Goal: Information Seeking & Learning: Learn about a topic

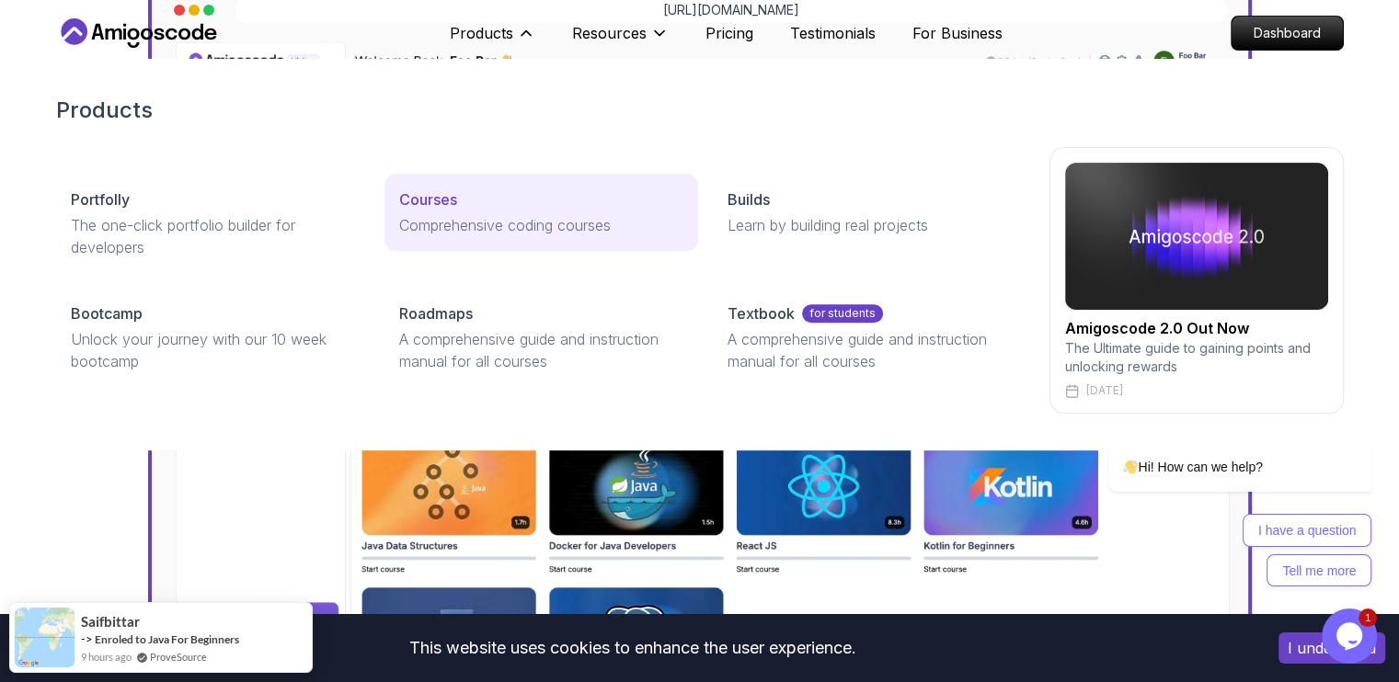
click at [482, 229] on p "Comprehensive coding courses" at bounding box center [541, 225] width 284 height 22
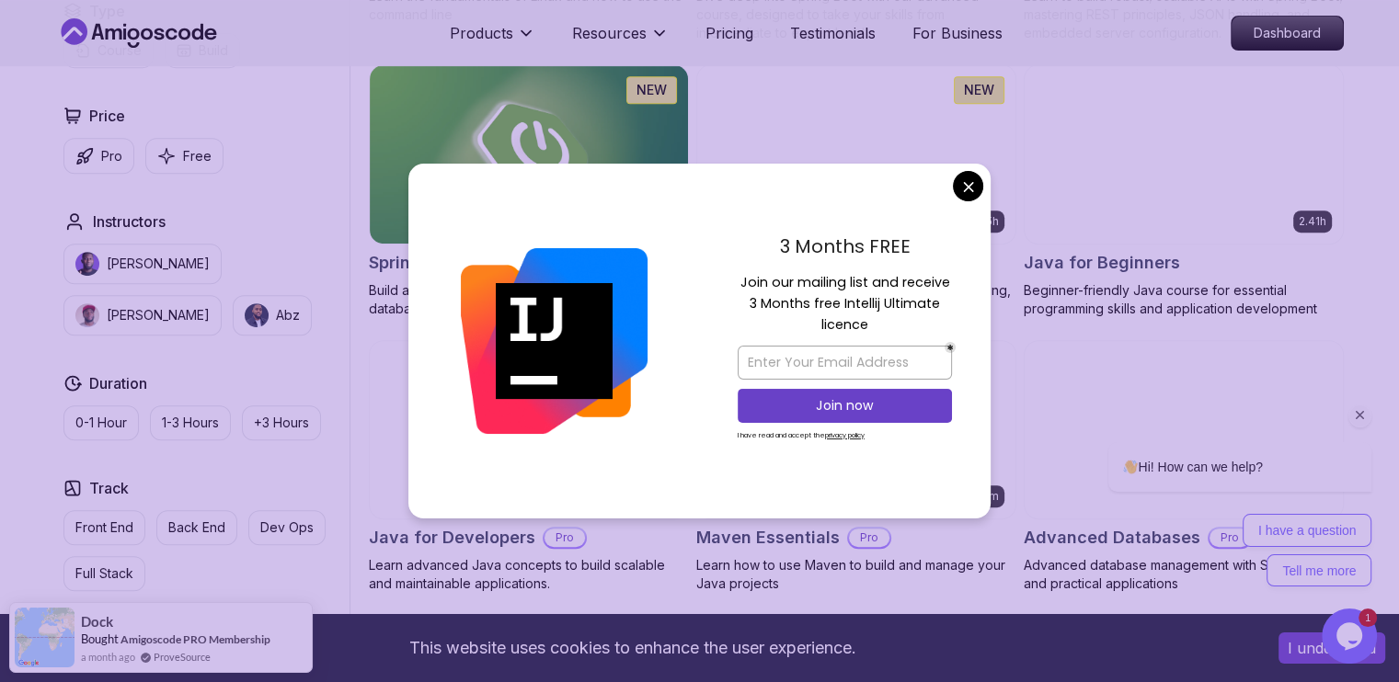
scroll to position [815, 0]
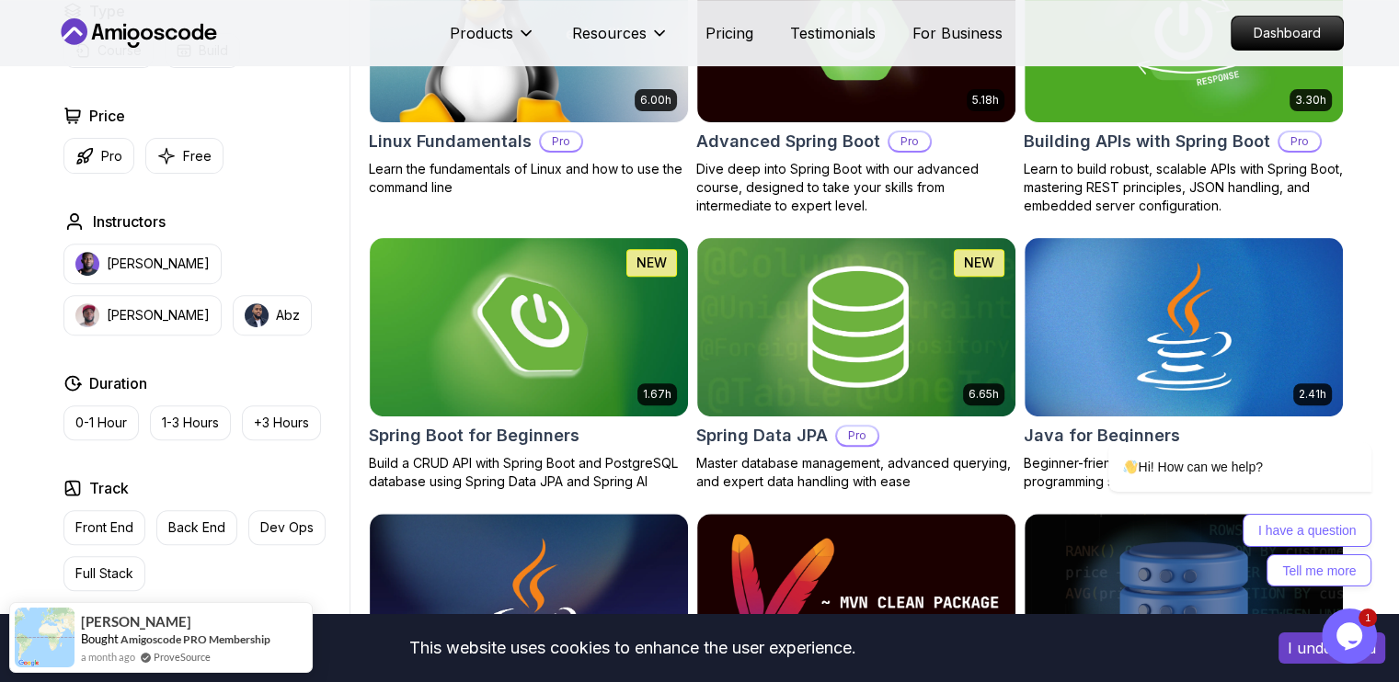
scroll to position [640, 0]
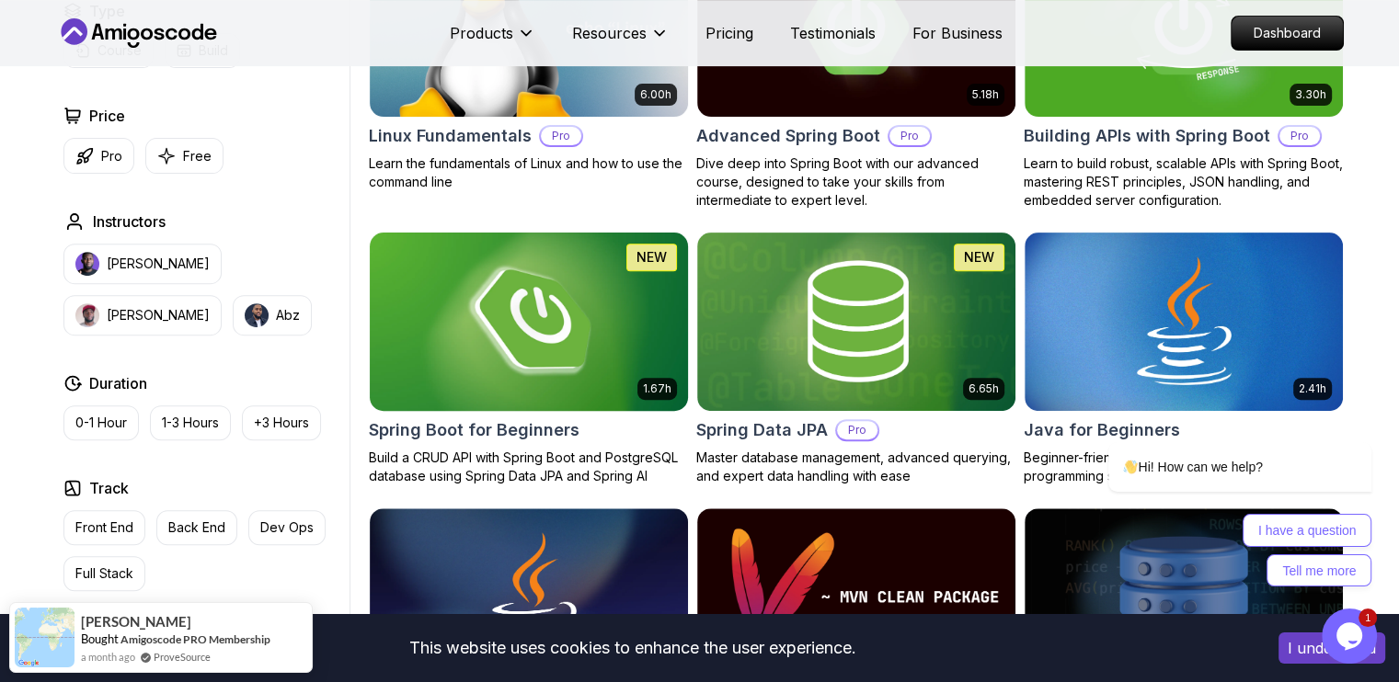
click at [560, 352] on img at bounding box center [528, 321] width 334 height 187
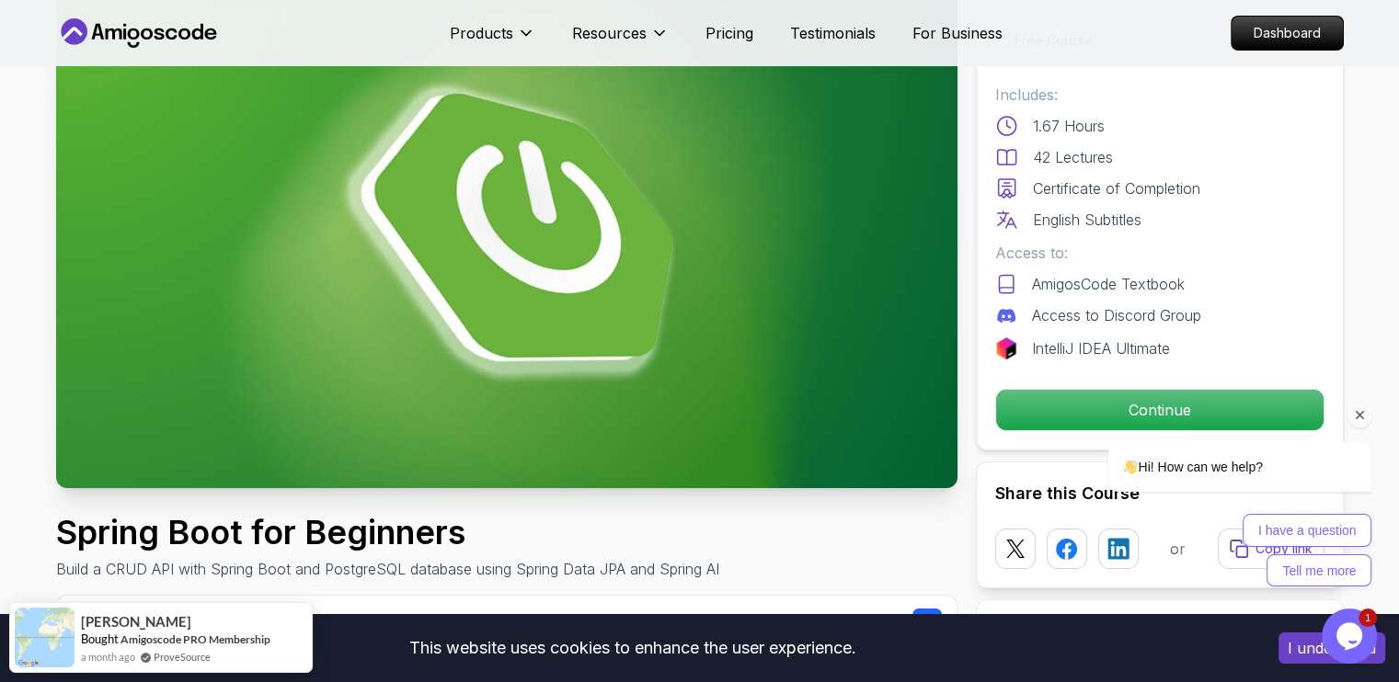
scroll to position [136, 0]
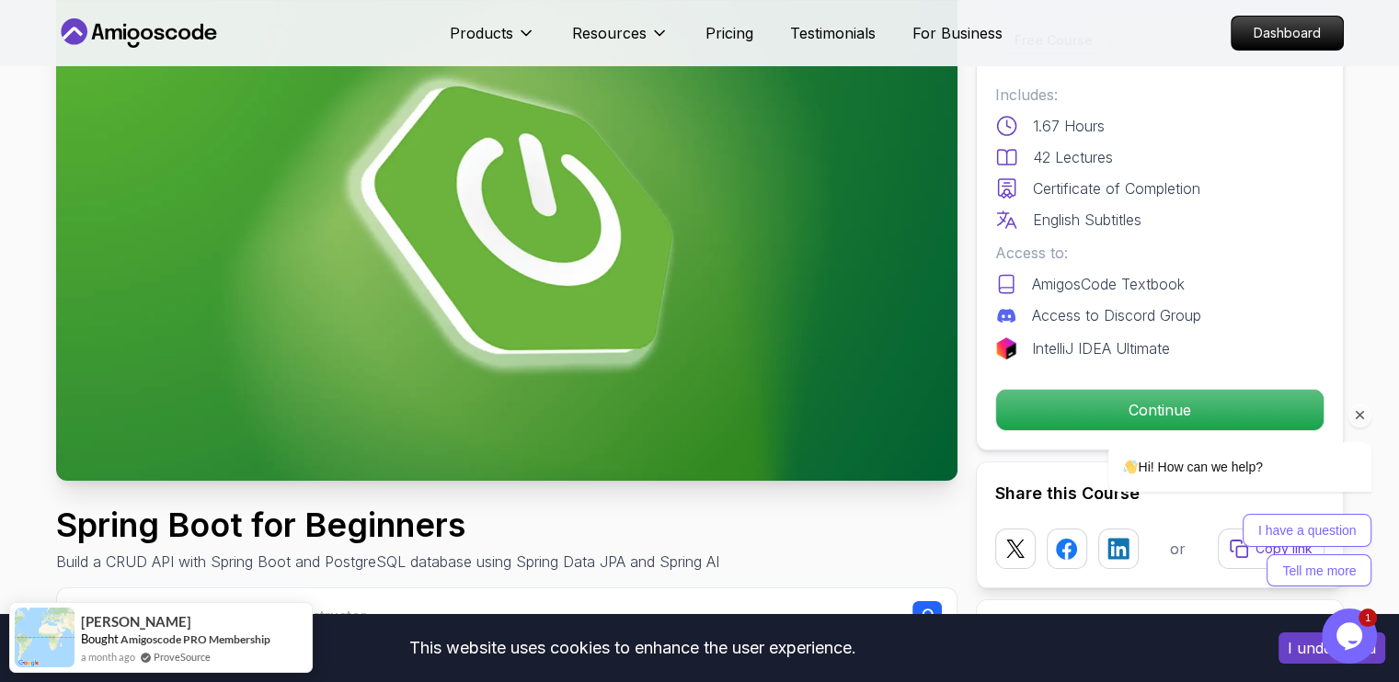
click at [1362, 425] on div "Chat attention grabber" at bounding box center [1359, 416] width 23 height 23
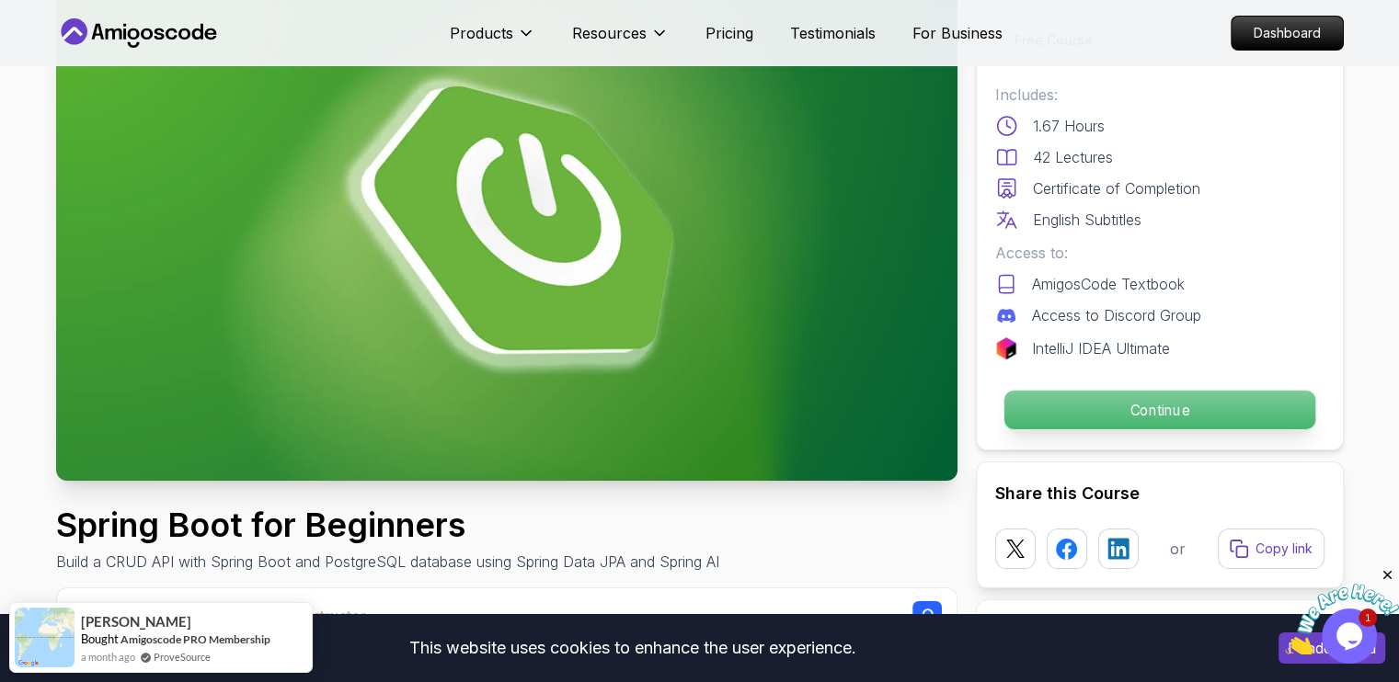
click at [1225, 418] on p "Continue" at bounding box center [1158, 410] width 311 height 39
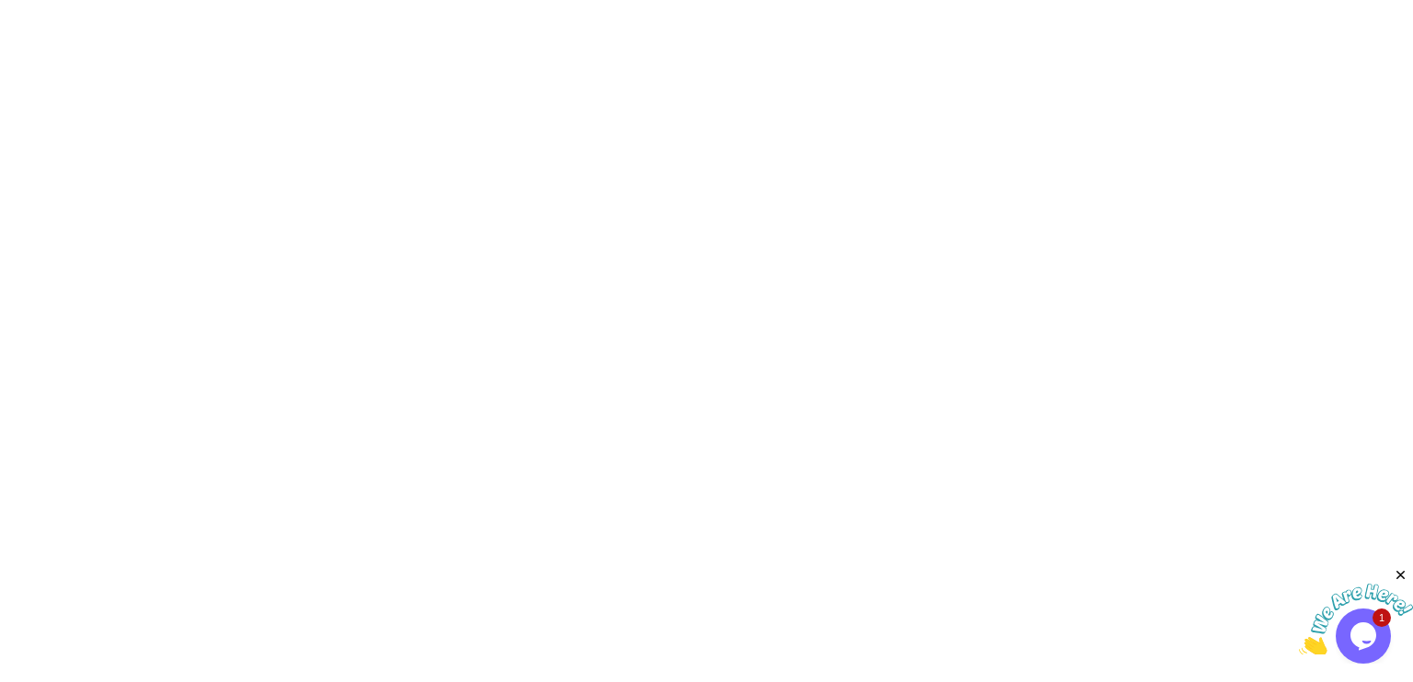
click at [1100, 0] on html at bounding box center [706, 0] width 1413 height 0
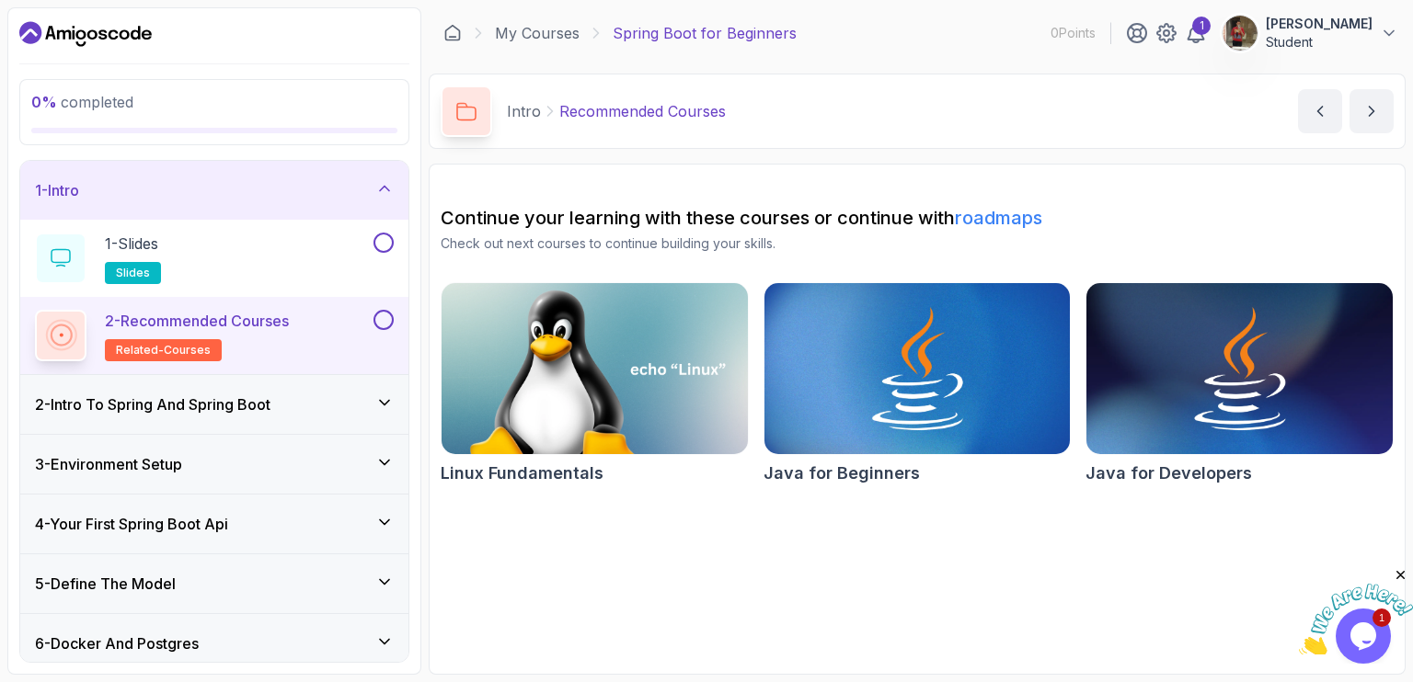
click at [1398, 566] on section "Continue your learning with these courses or continue with roadmaps Check out n…" at bounding box center [917, 419] width 977 height 511
click at [1398, 578] on icon "Close" at bounding box center [1400, 575] width 17 height 17
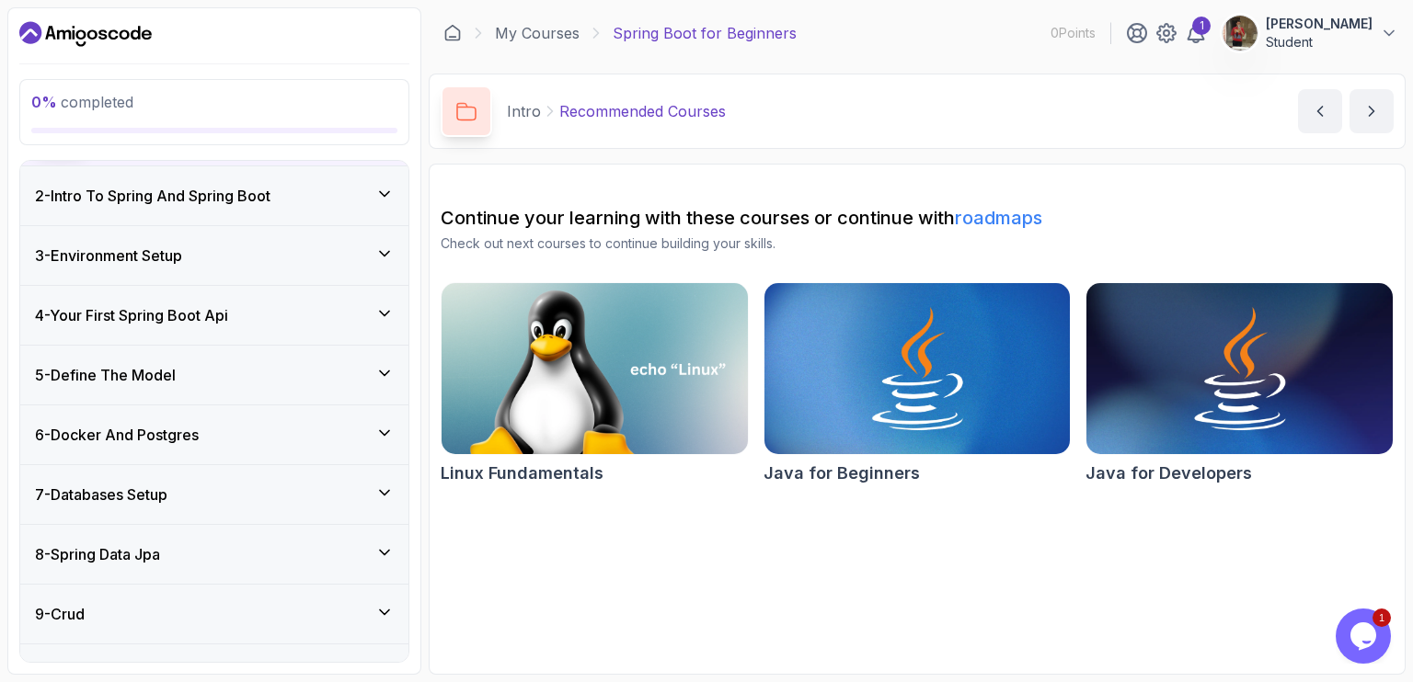
scroll to position [210, 0]
click at [213, 197] on h3 "2 - Intro To Spring And Spring Boot" at bounding box center [152, 195] width 235 height 22
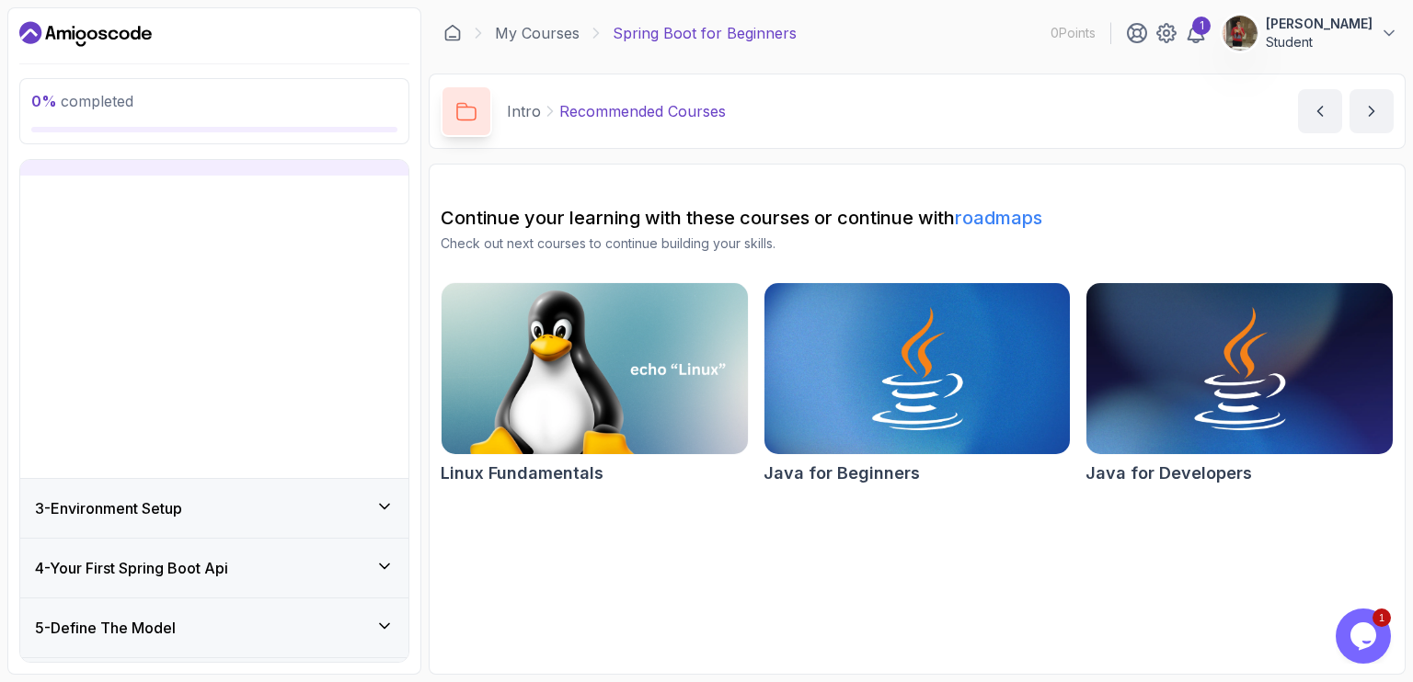
scroll to position [101, 0]
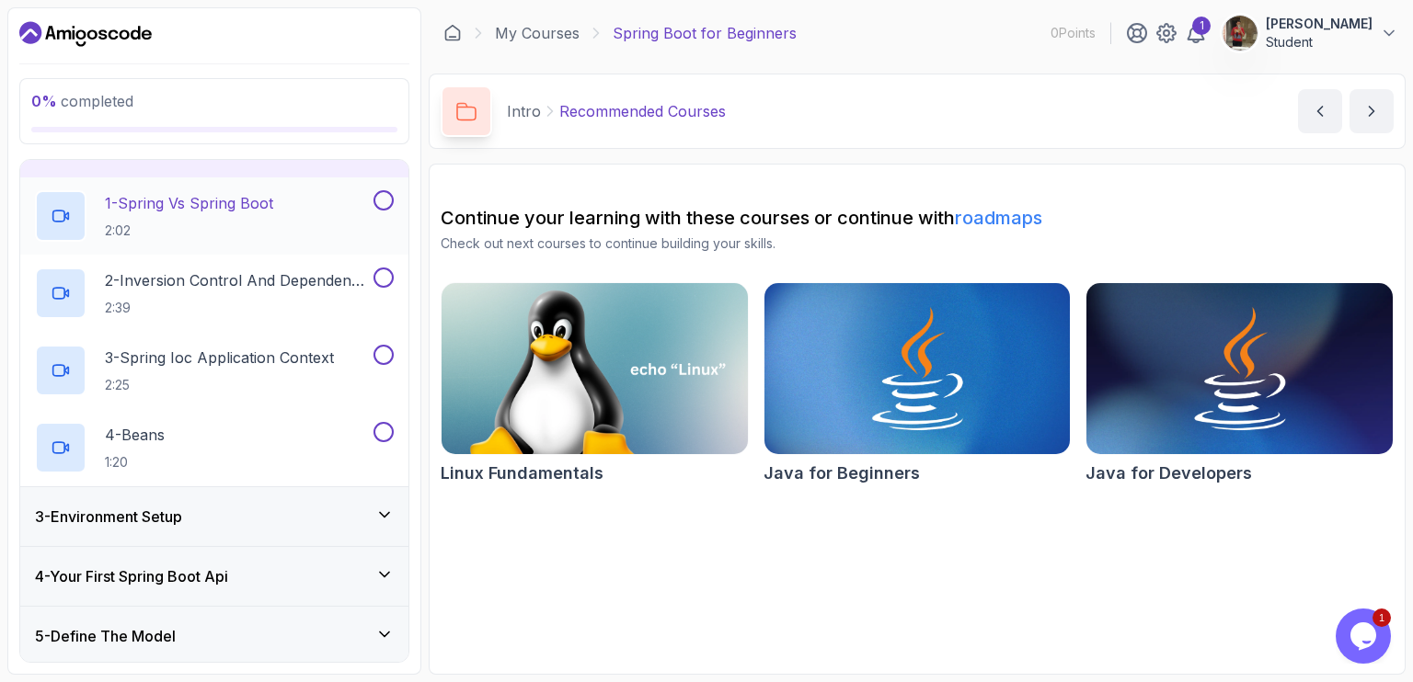
click at [246, 209] on p "1 - Spring Vs Spring Boot" at bounding box center [189, 203] width 168 height 22
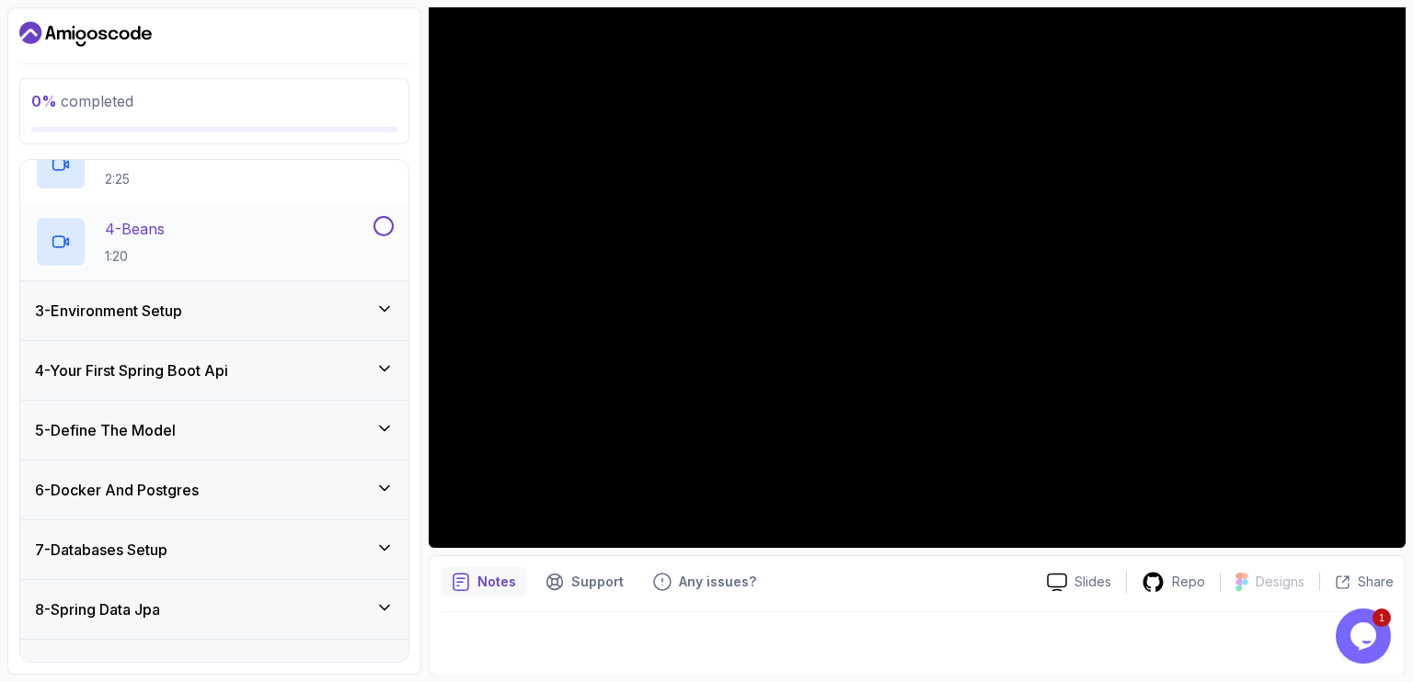
scroll to position [318, 0]
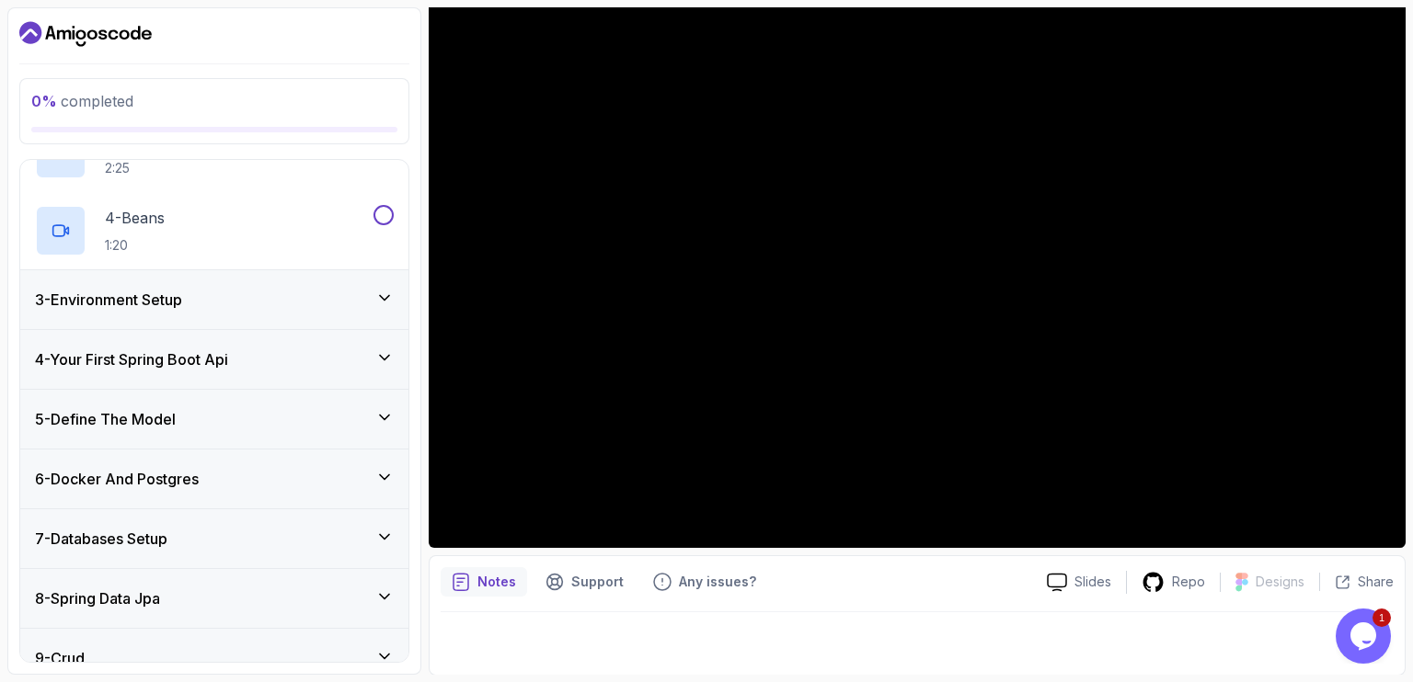
click at [223, 313] on div "3 - Environment Setup" at bounding box center [214, 299] width 388 height 59
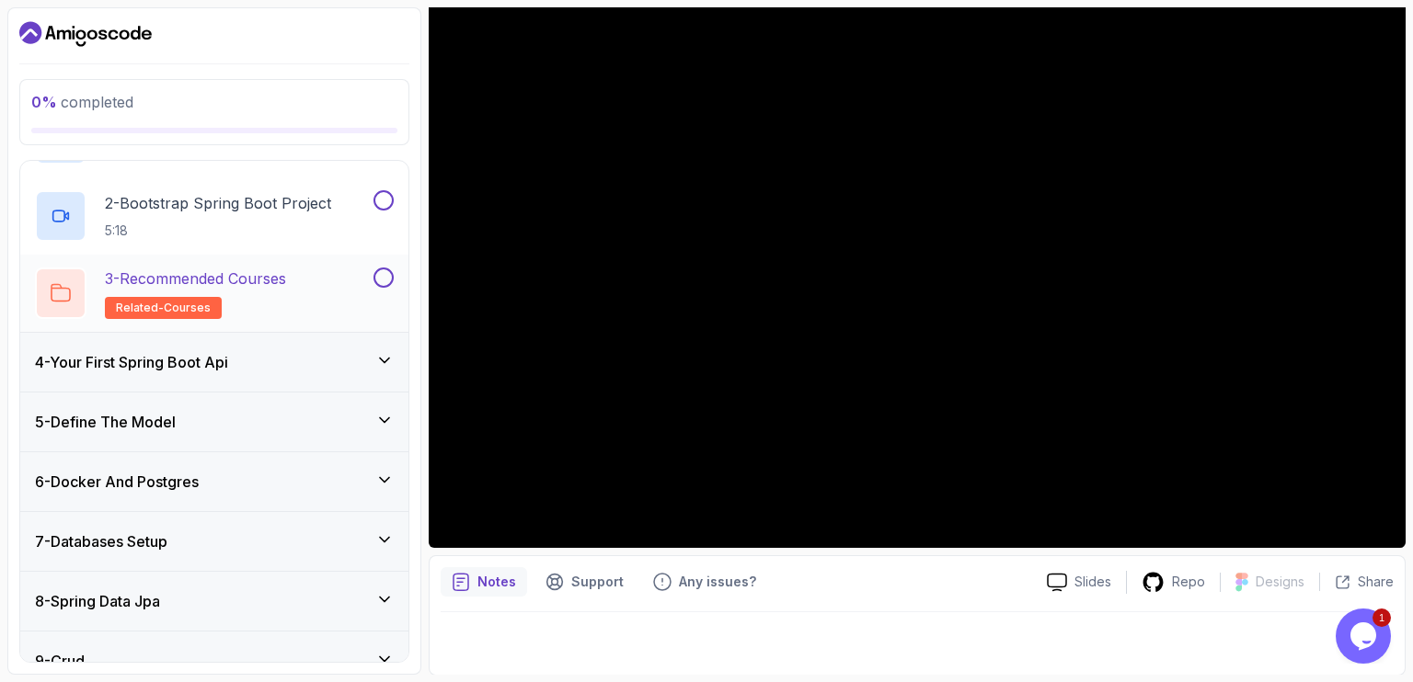
scroll to position [239, 0]
click at [200, 360] on h3 "4 - Your First Spring Boot Api" at bounding box center [131, 362] width 193 height 22
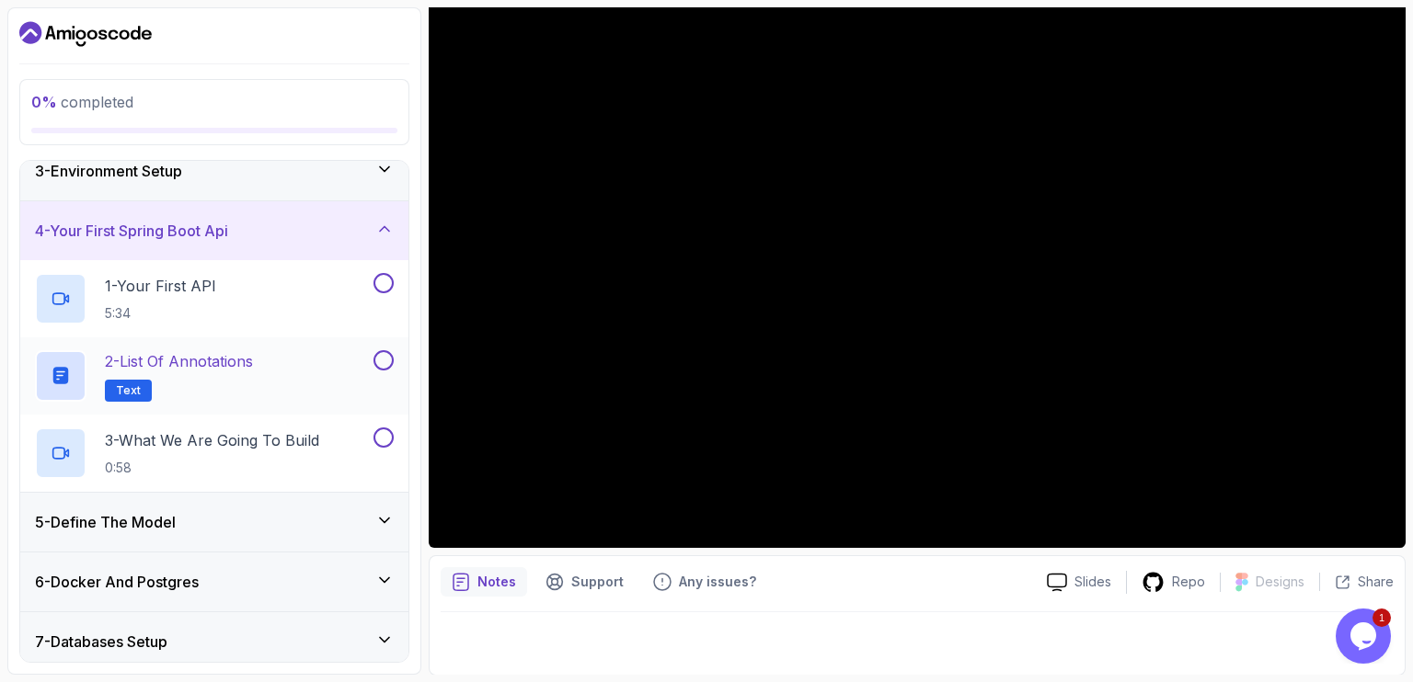
scroll to position [133, 0]
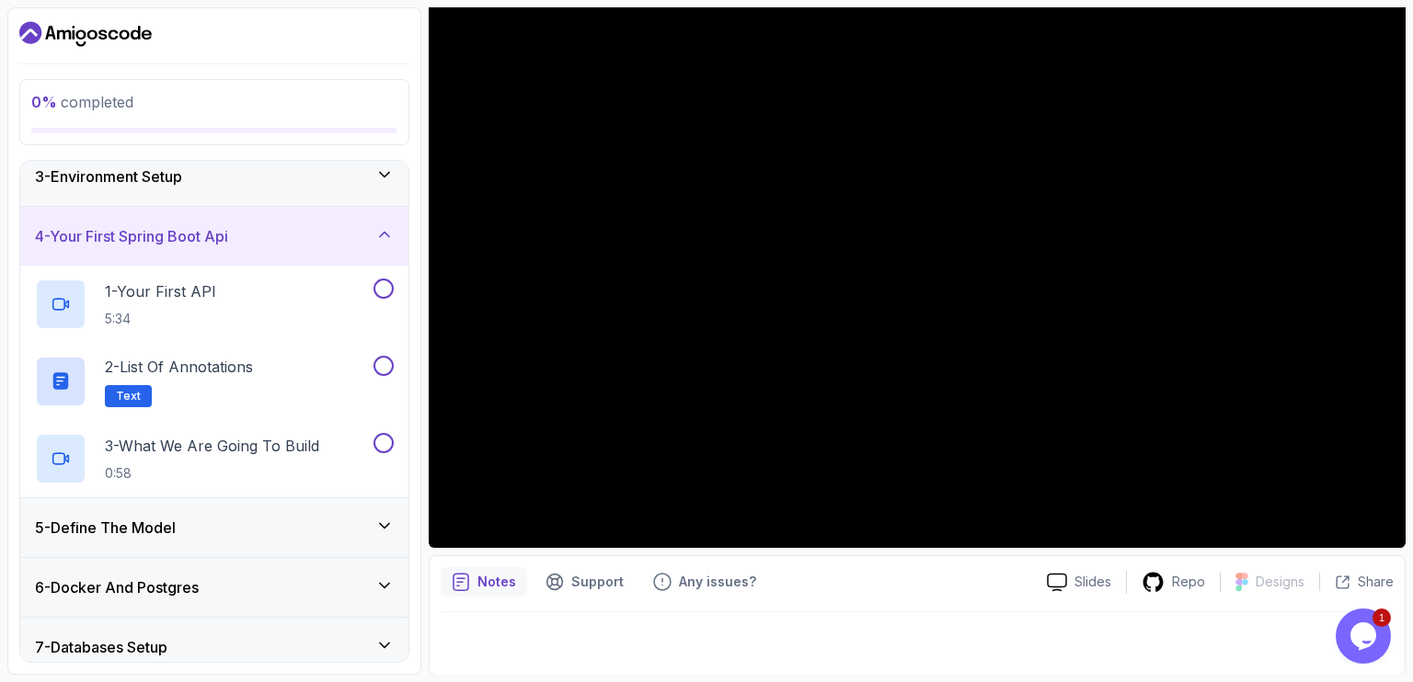
click at [294, 238] on div "4 - Your First Spring Boot Api" at bounding box center [214, 236] width 359 height 22
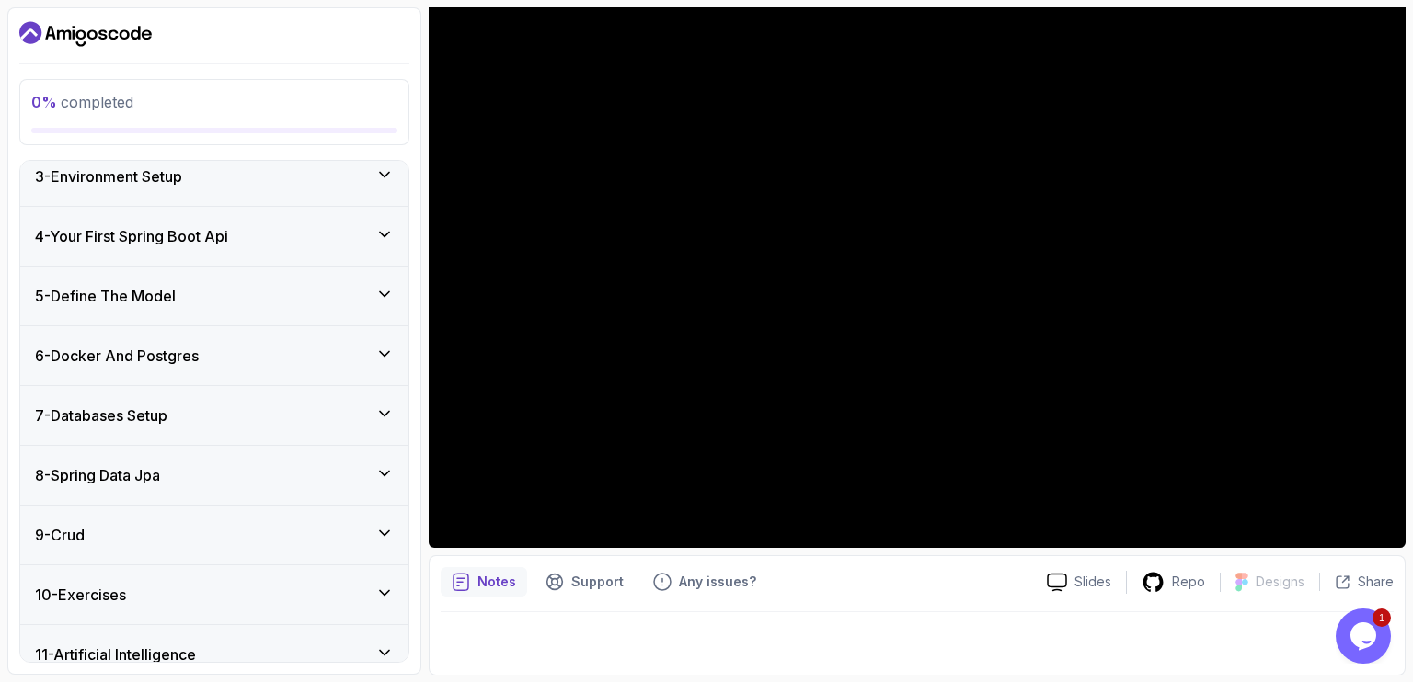
click at [294, 238] on div "4 - Your First Spring Boot Api" at bounding box center [214, 236] width 359 height 22
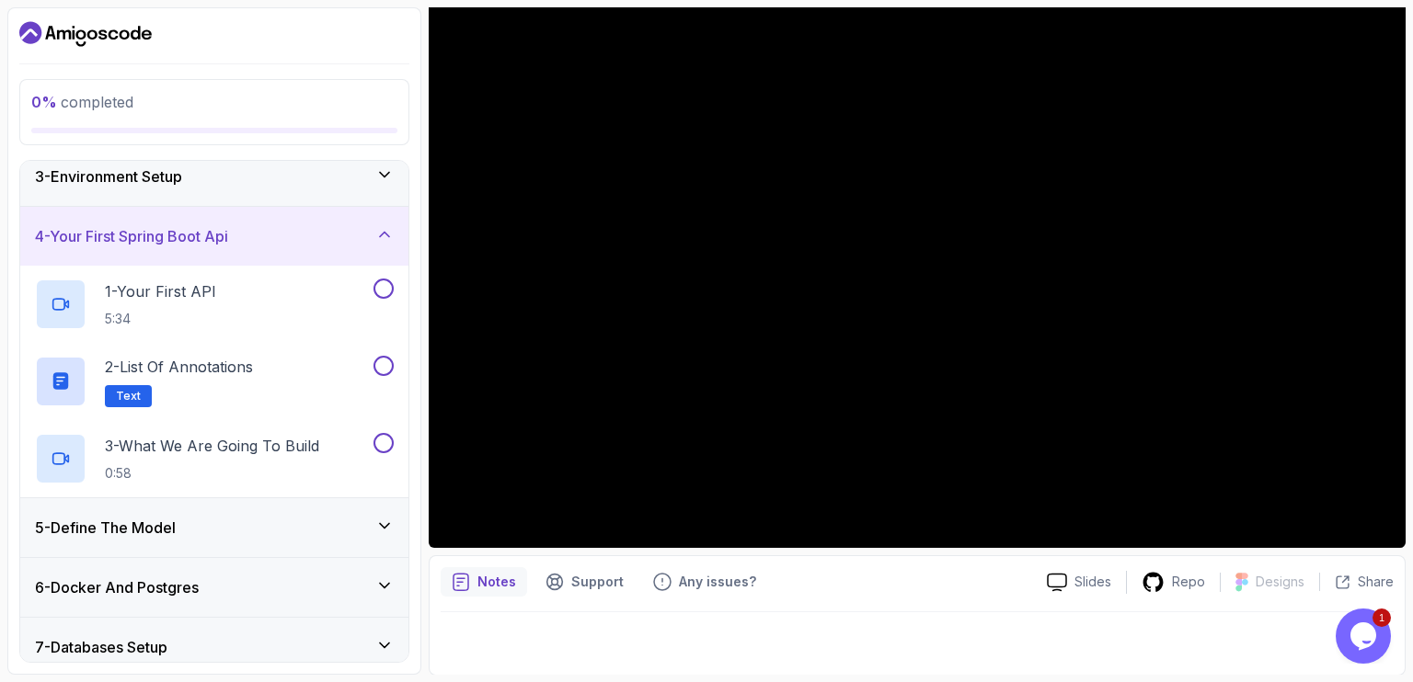
click at [294, 238] on div "4 - Your First Spring Boot Api" at bounding box center [214, 236] width 359 height 22
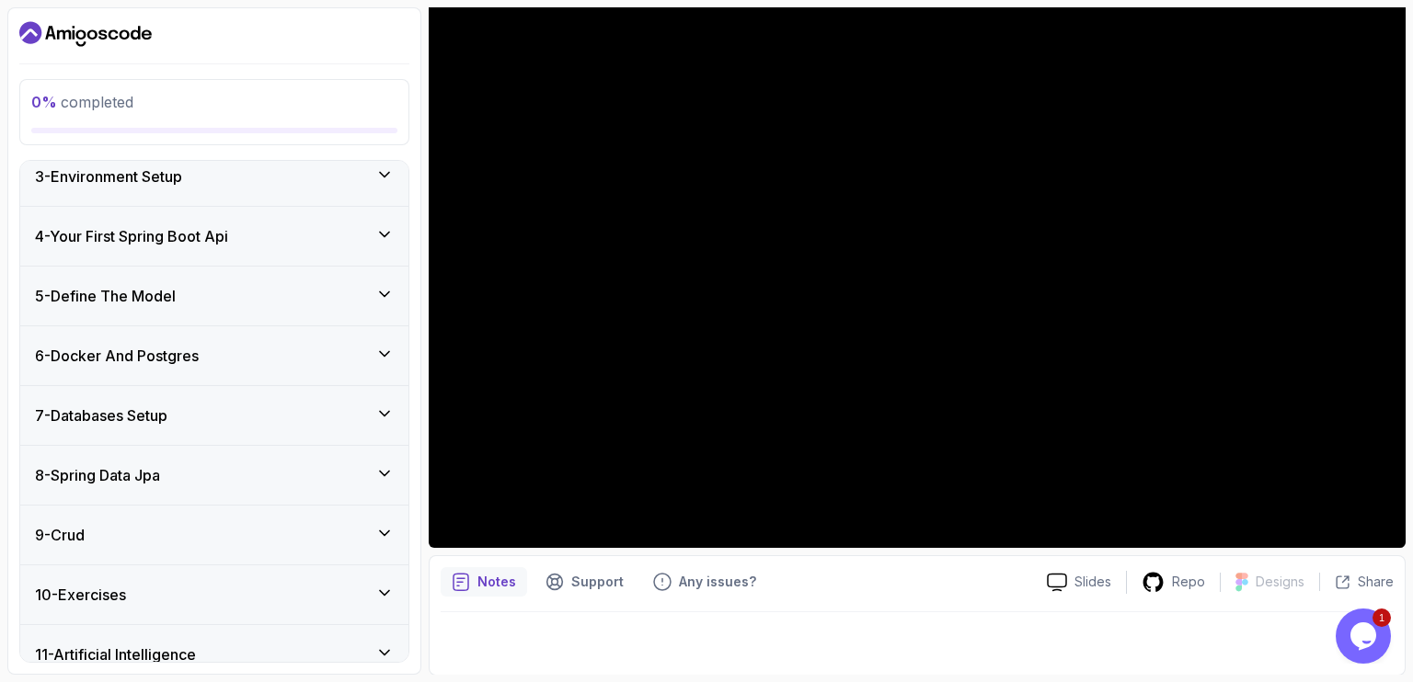
click at [294, 238] on div "4 - Your First Spring Boot Api" at bounding box center [214, 236] width 359 height 22
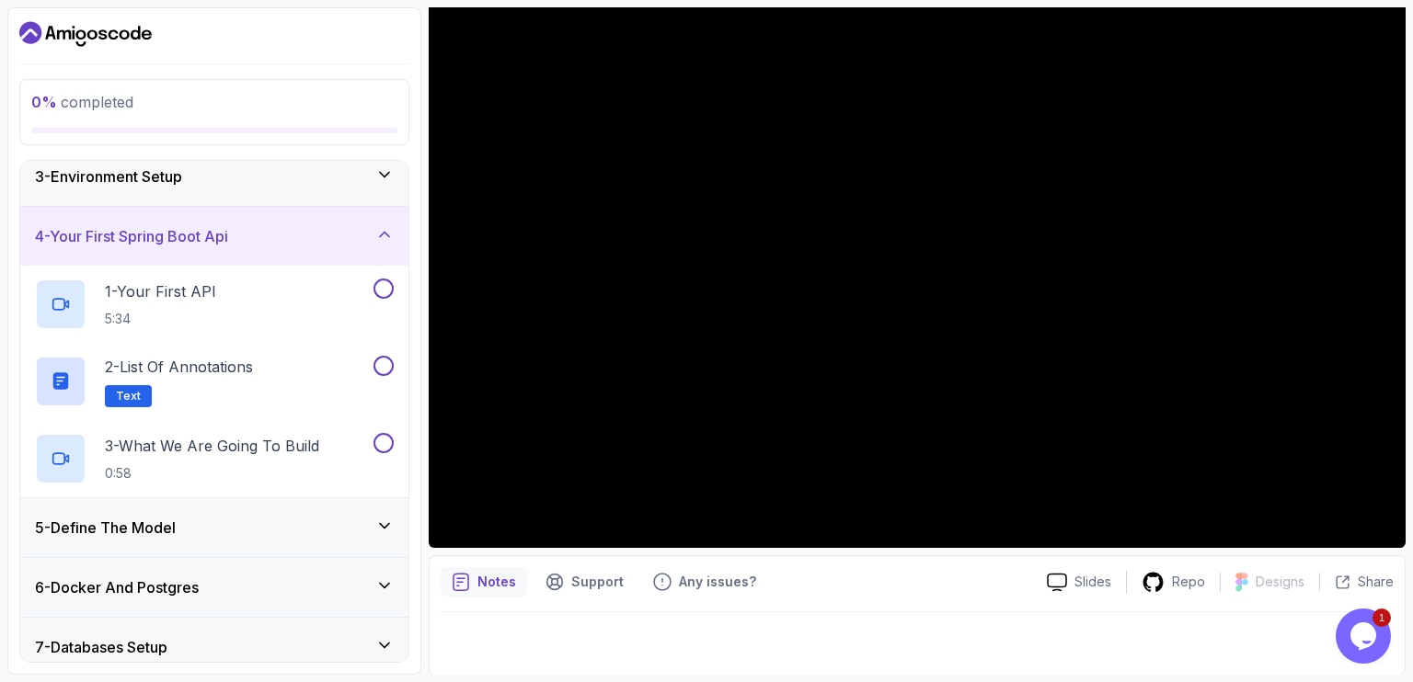
click at [294, 238] on div "4 - Your First Spring Boot Api" at bounding box center [214, 236] width 359 height 22
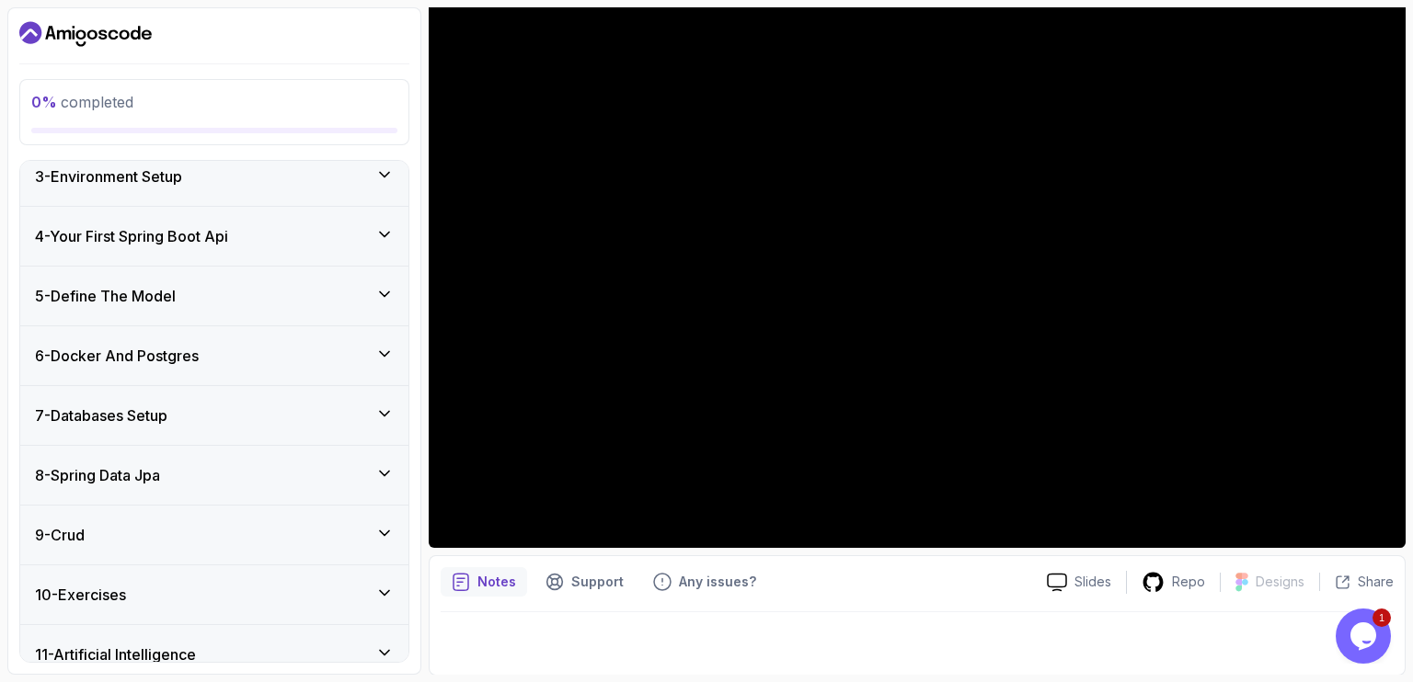
click at [294, 238] on div "4 - Your First Spring Boot Api" at bounding box center [214, 236] width 359 height 22
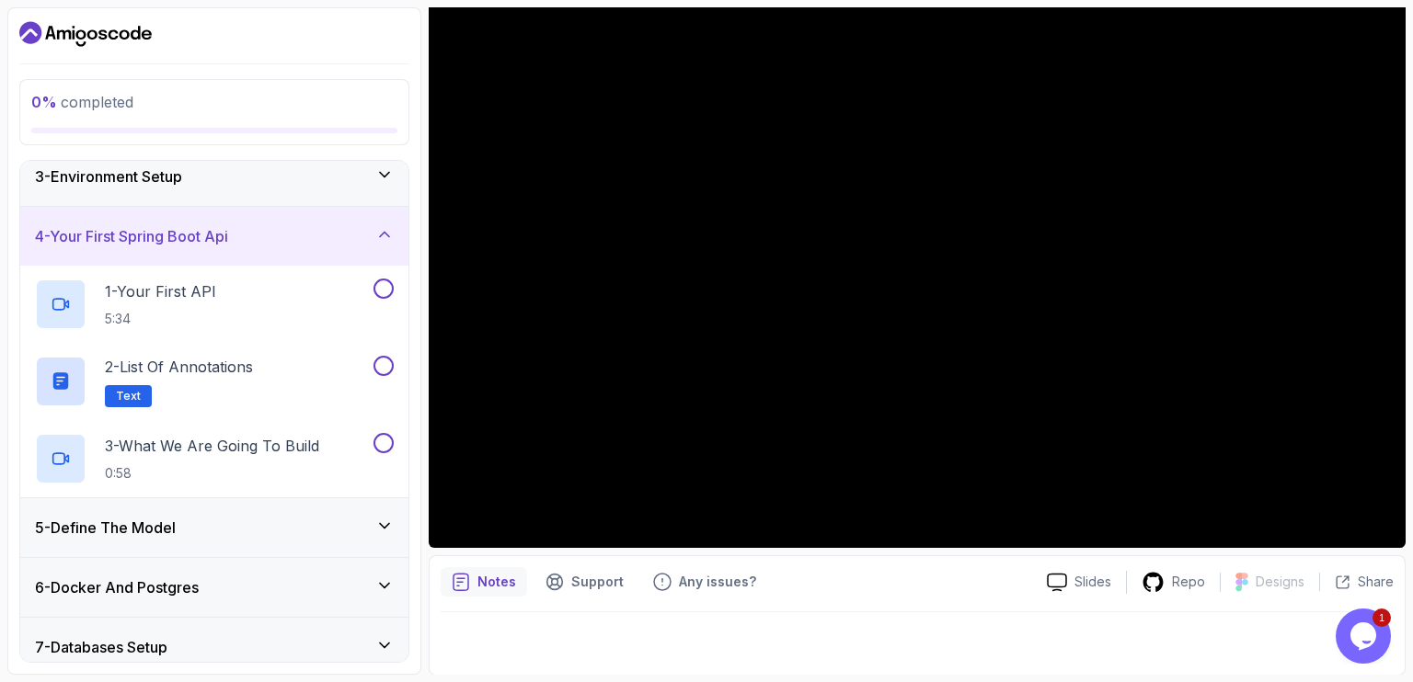
click at [294, 238] on div "4 - Your First Spring Boot Api" at bounding box center [214, 236] width 359 height 22
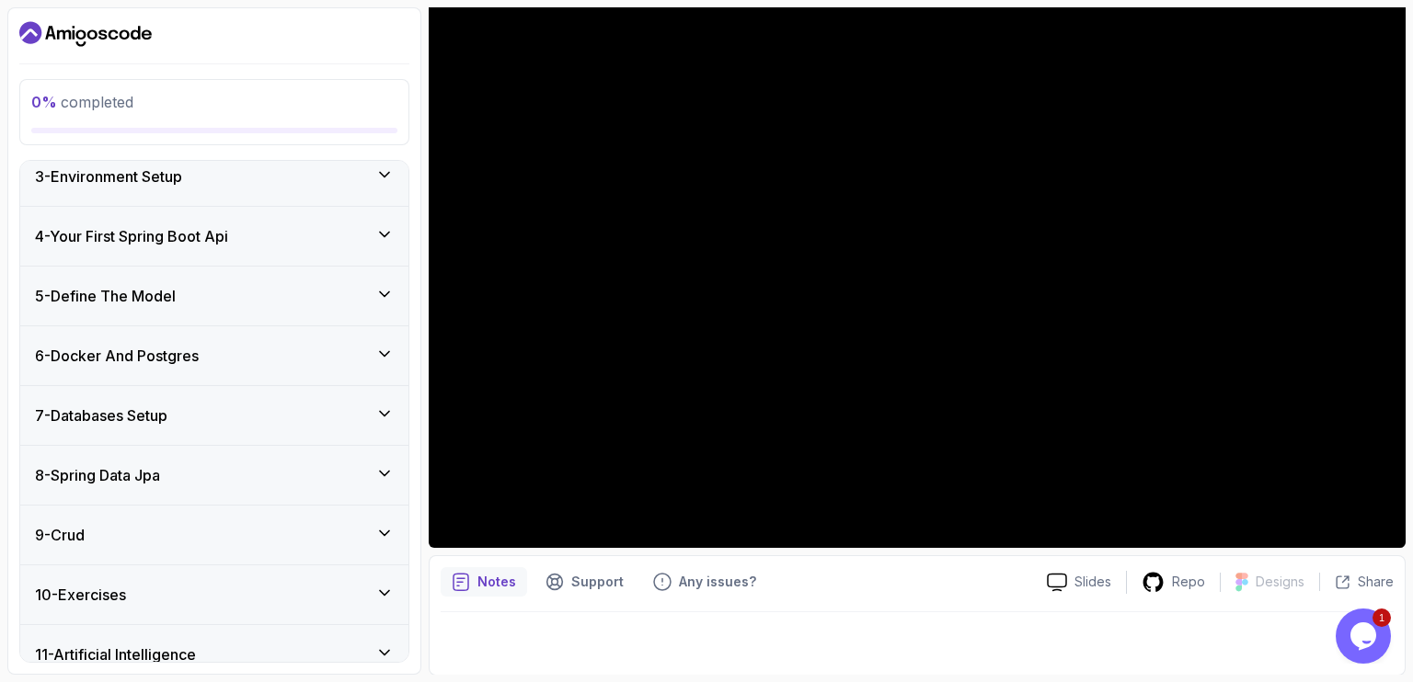
click at [294, 238] on div "4 - Your First Spring Boot Api" at bounding box center [214, 236] width 359 height 22
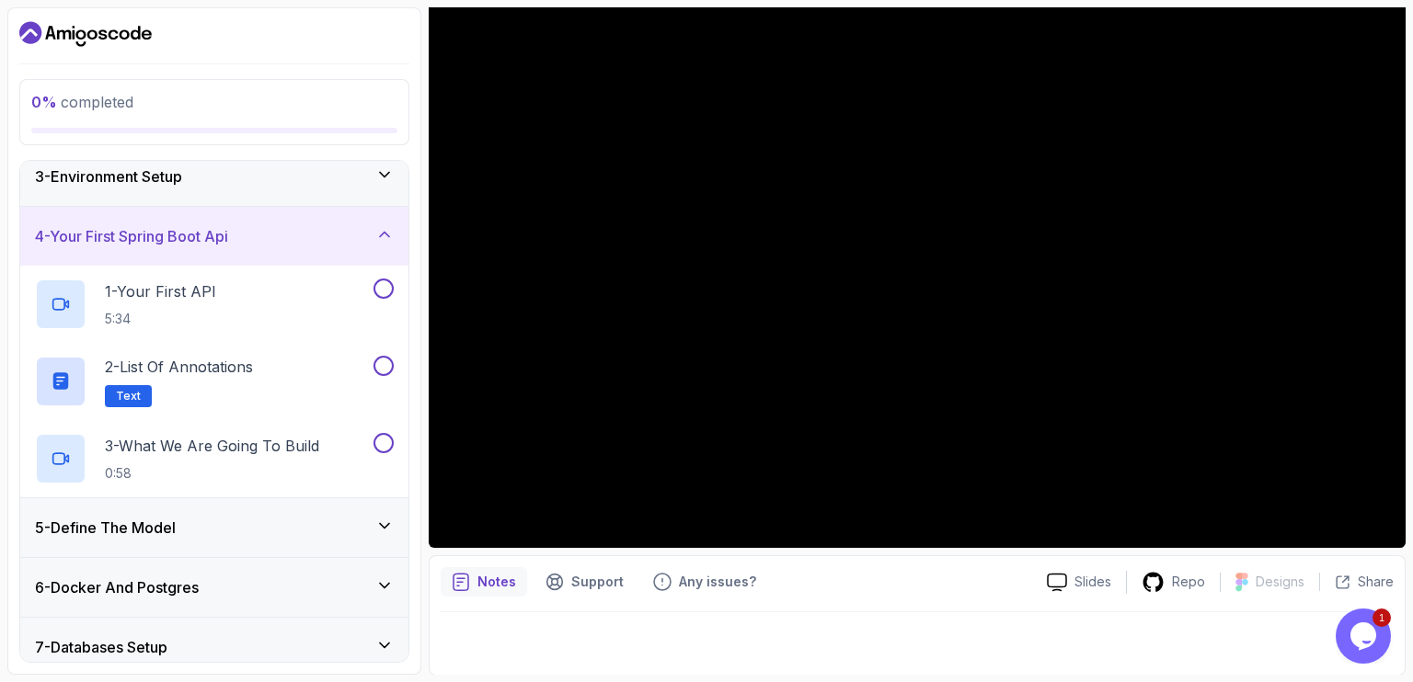
click at [294, 238] on div "4 - Your First Spring Boot Api" at bounding box center [214, 236] width 359 height 22
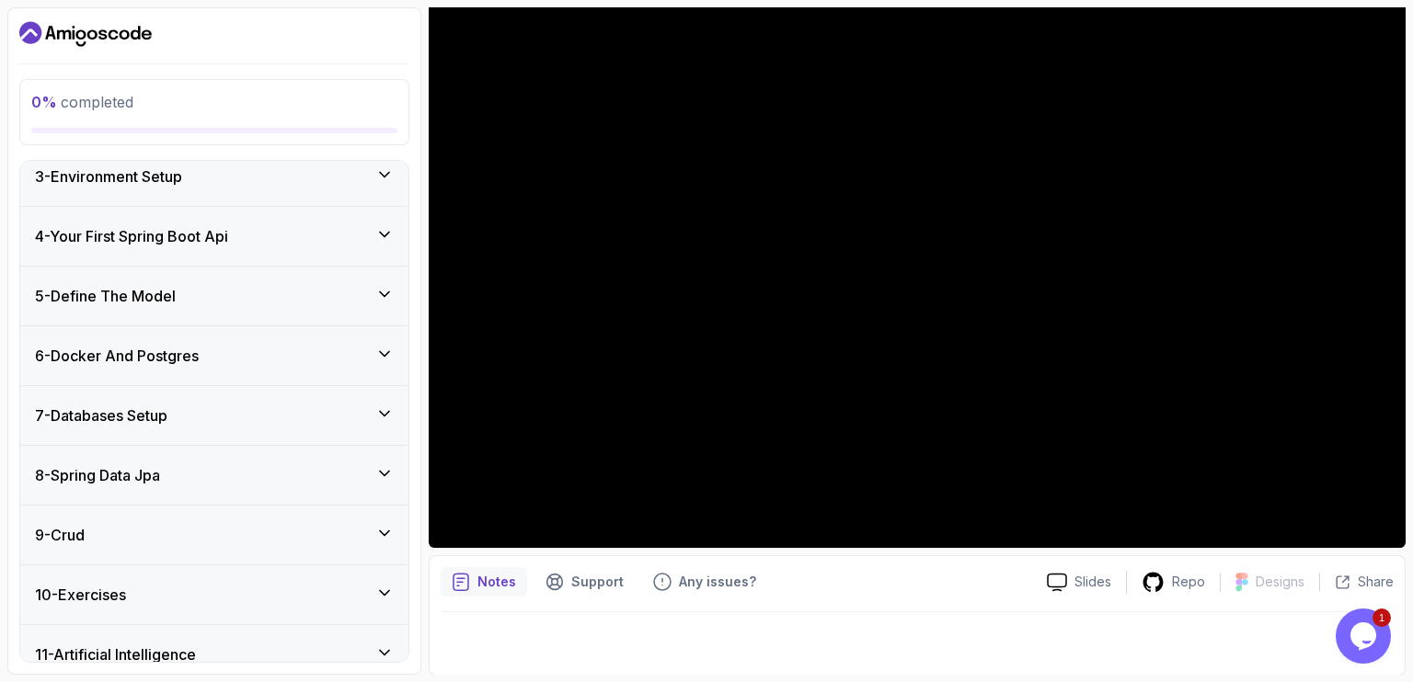
click at [283, 279] on div "5 - Define The Model" at bounding box center [214, 296] width 388 height 59
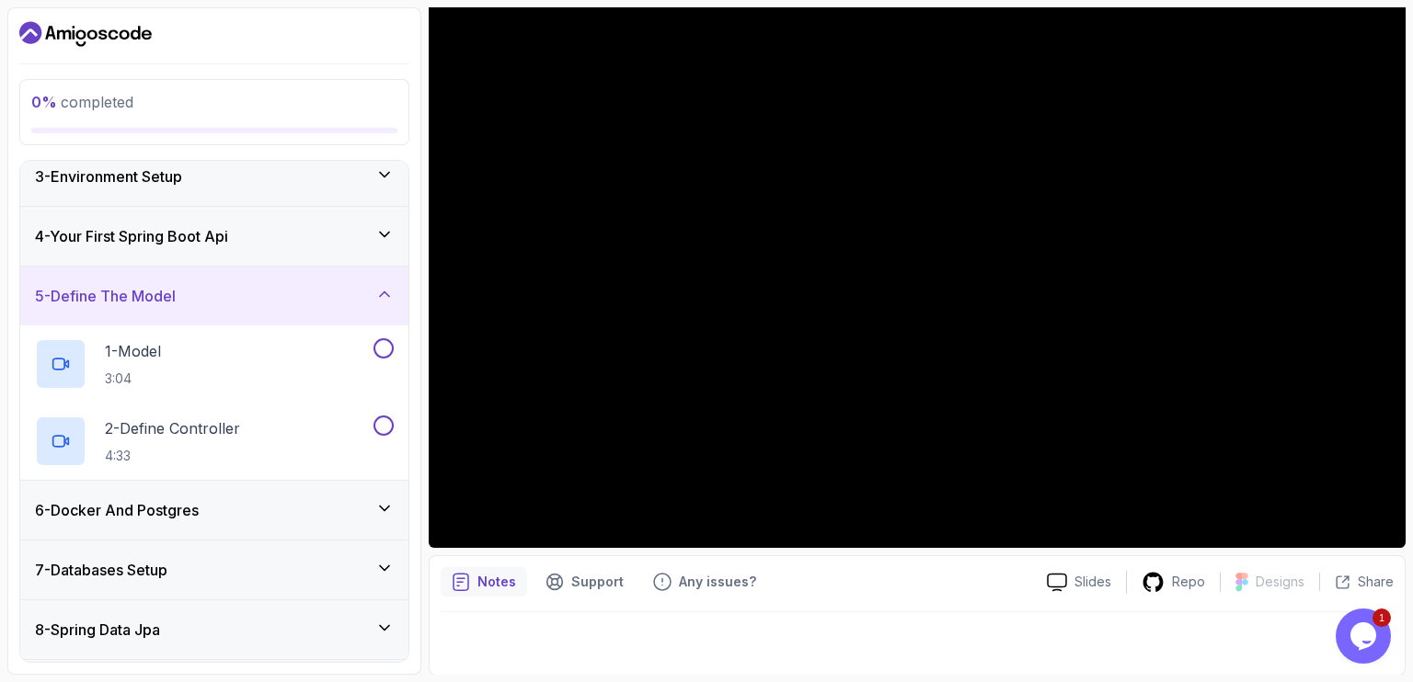
click at [356, 293] on div "5 - Define The Model" at bounding box center [214, 296] width 359 height 22
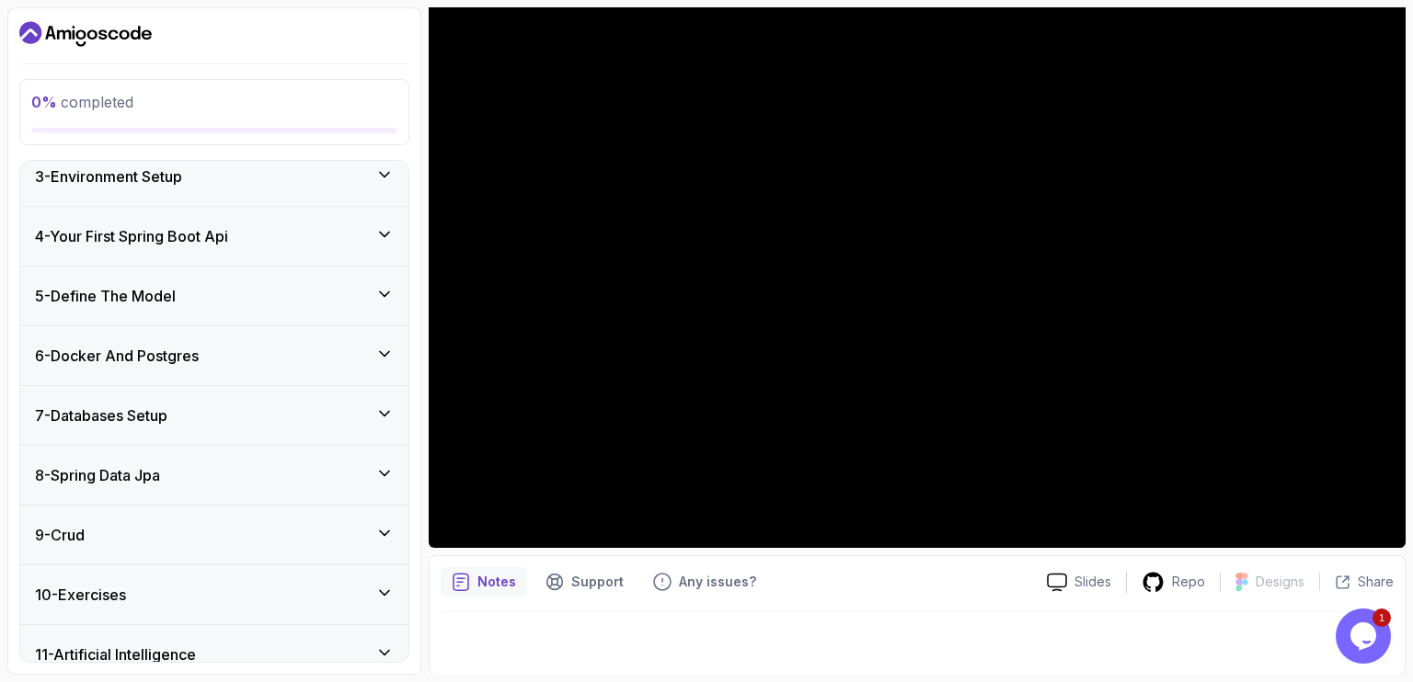
click at [327, 360] on div "6 - Docker And Postgres" at bounding box center [214, 356] width 359 height 22
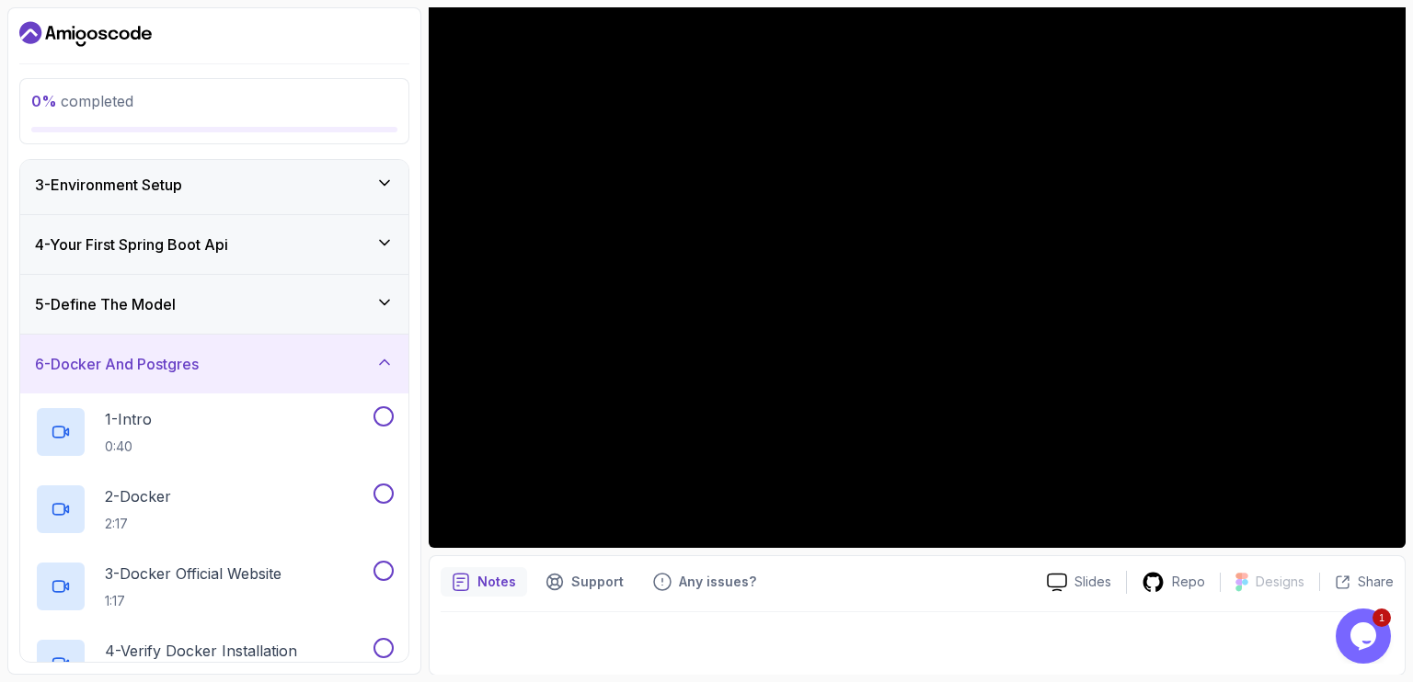
scroll to position [105, 0]
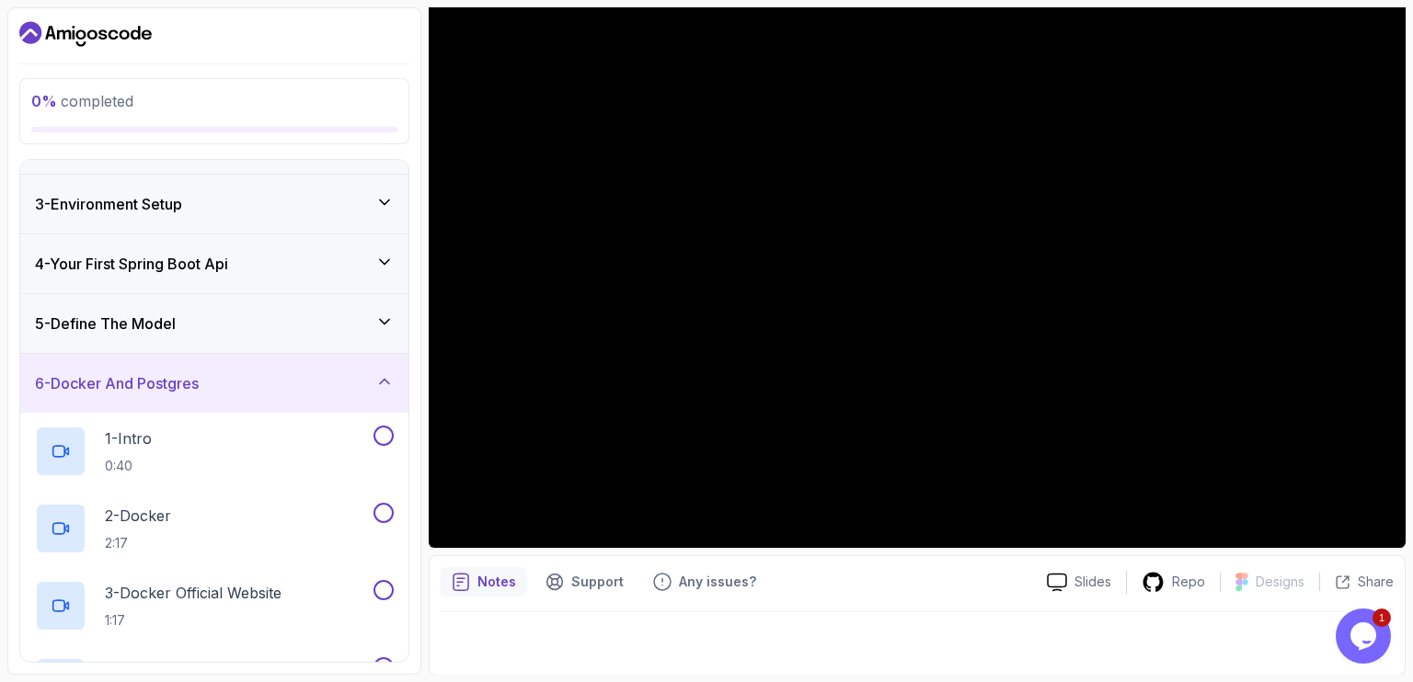
click at [272, 372] on div "6 - Docker And Postgres" at bounding box center [214, 383] width 359 height 22
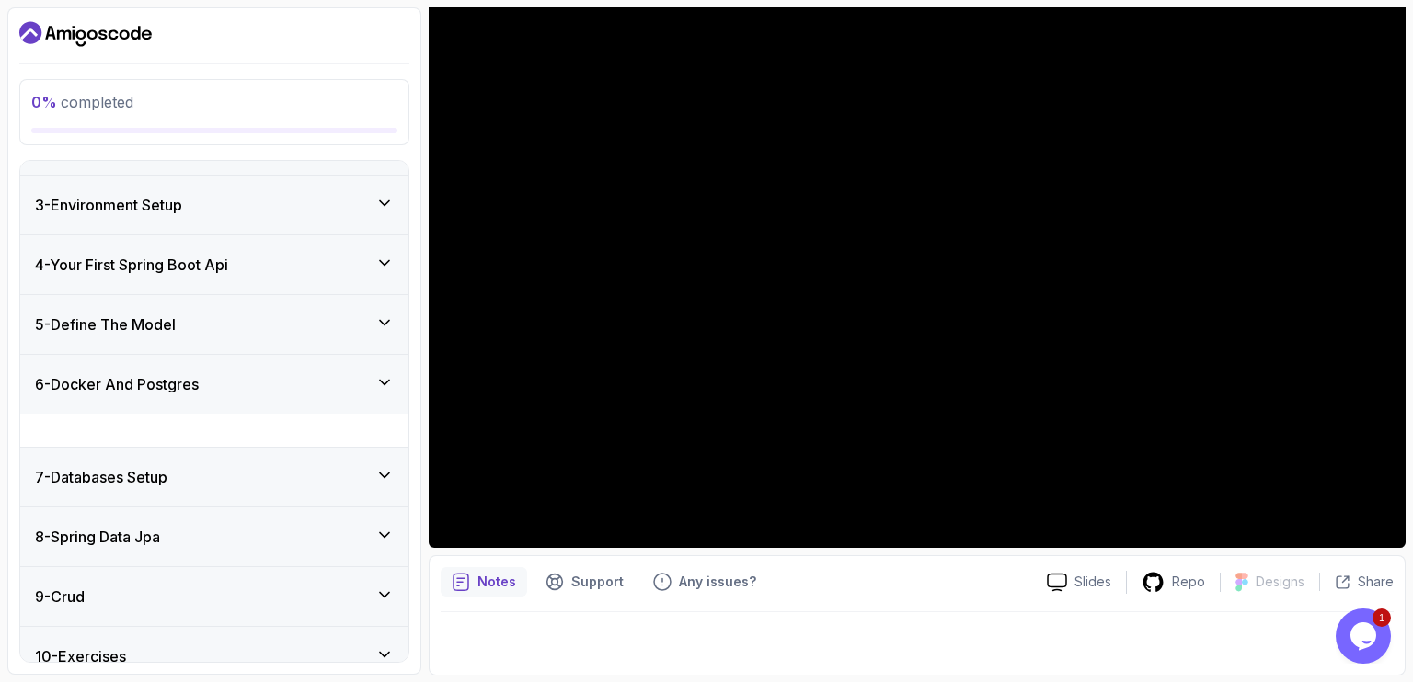
scroll to position [211, 0]
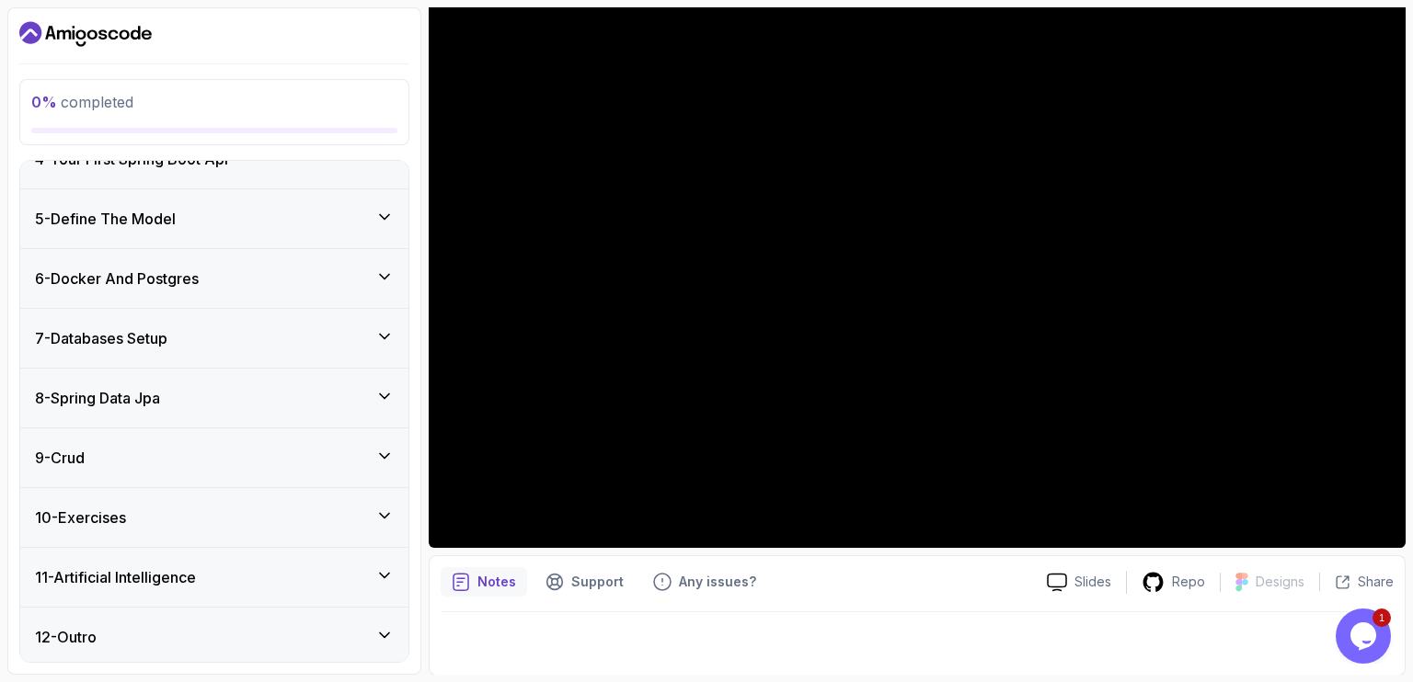
click at [175, 340] on div "7 - Databases Setup" at bounding box center [214, 338] width 359 height 22
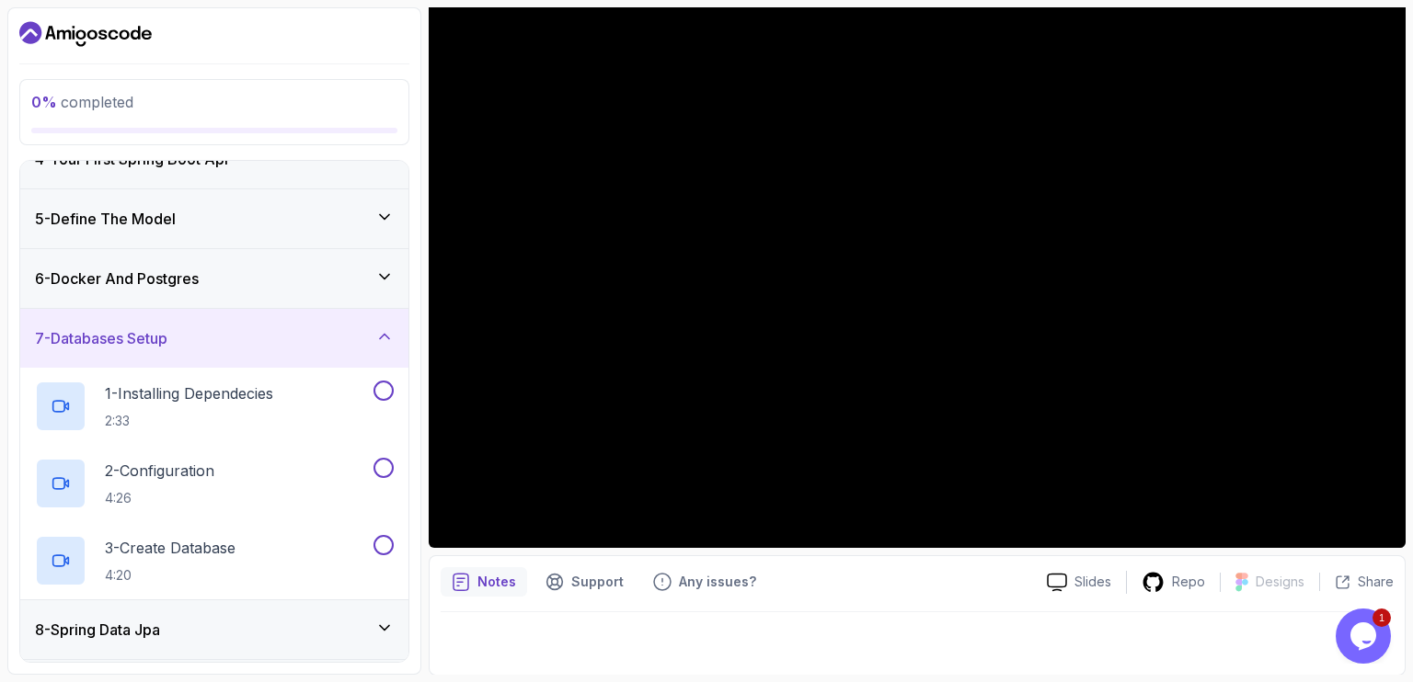
click at [262, 346] on div "7 - Databases Setup" at bounding box center [214, 338] width 359 height 22
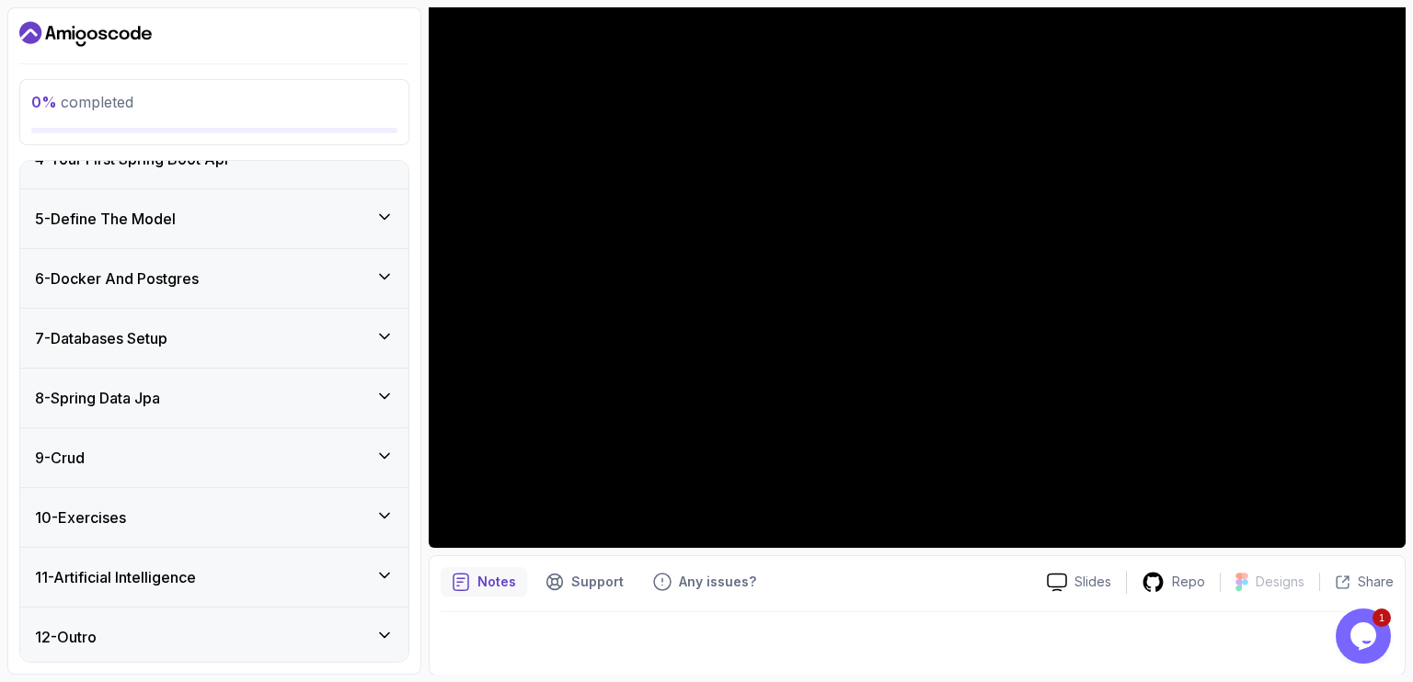
click at [235, 452] on div "9 - Crud" at bounding box center [214, 458] width 359 height 22
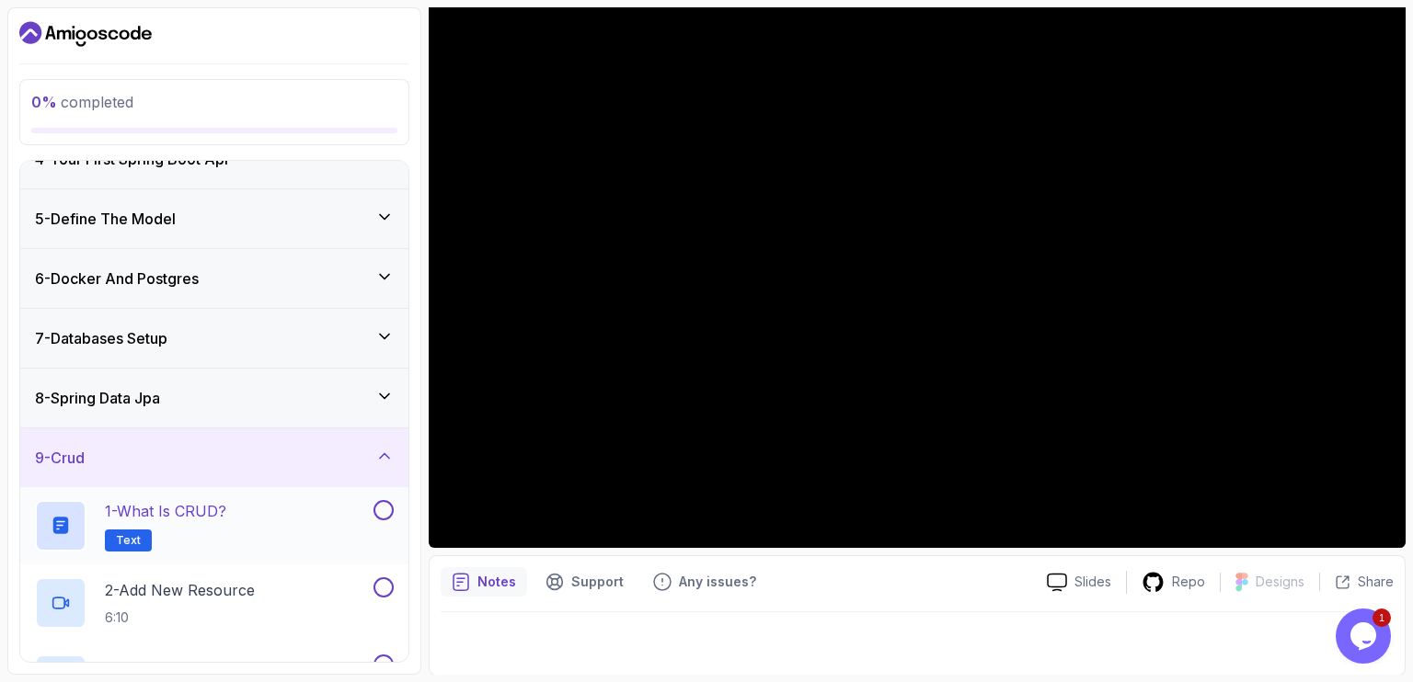
scroll to position [383, 0]
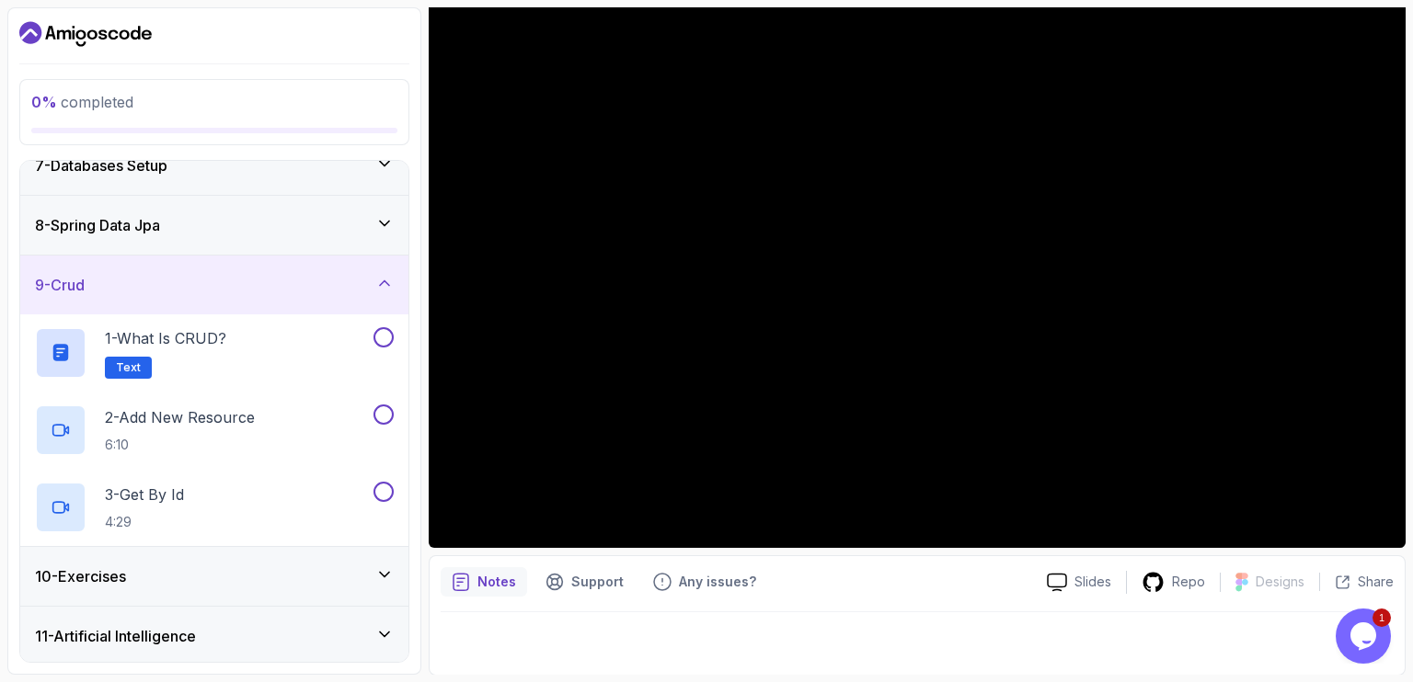
click at [383, 262] on div "9 - Crud" at bounding box center [214, 285] width 388 height 59
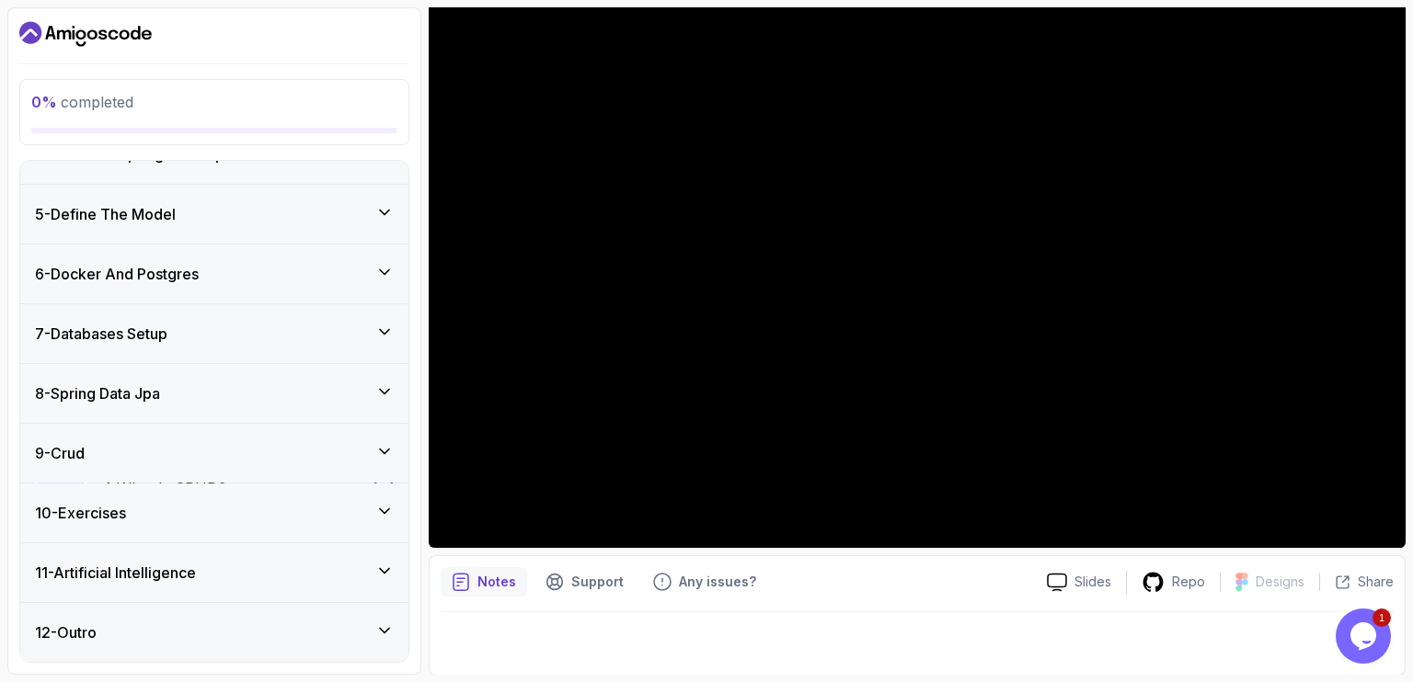
scroll to position [211, 0]
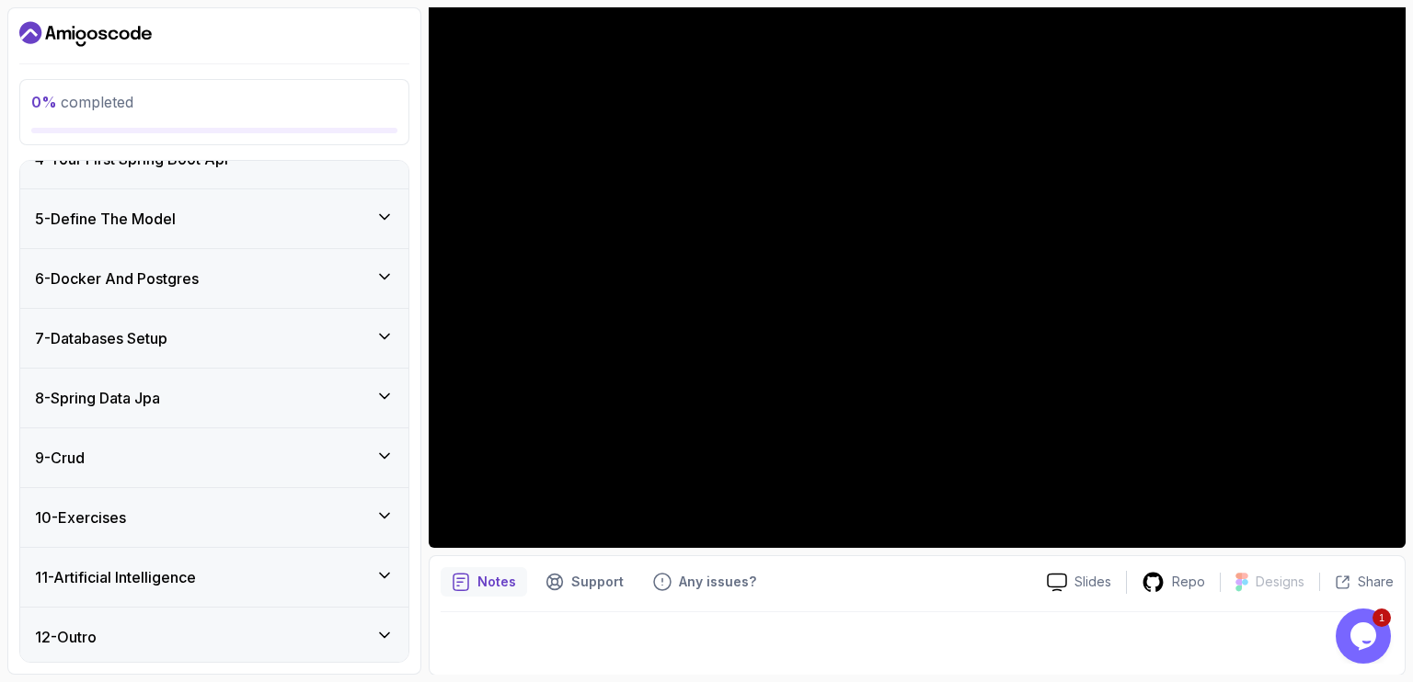
click at [209, 496] on div "10 - Exercises" at bounding box center [214, 517] width 388 height 59
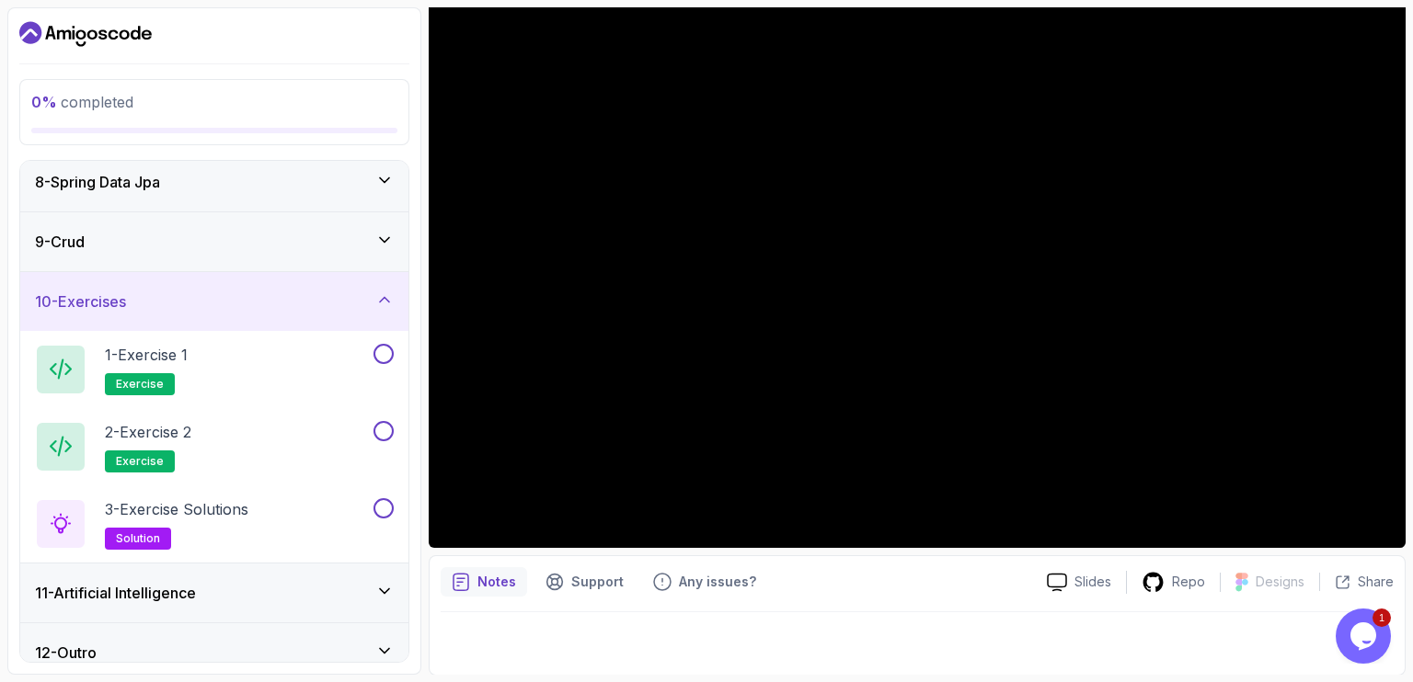
scroll to position [442, 0]
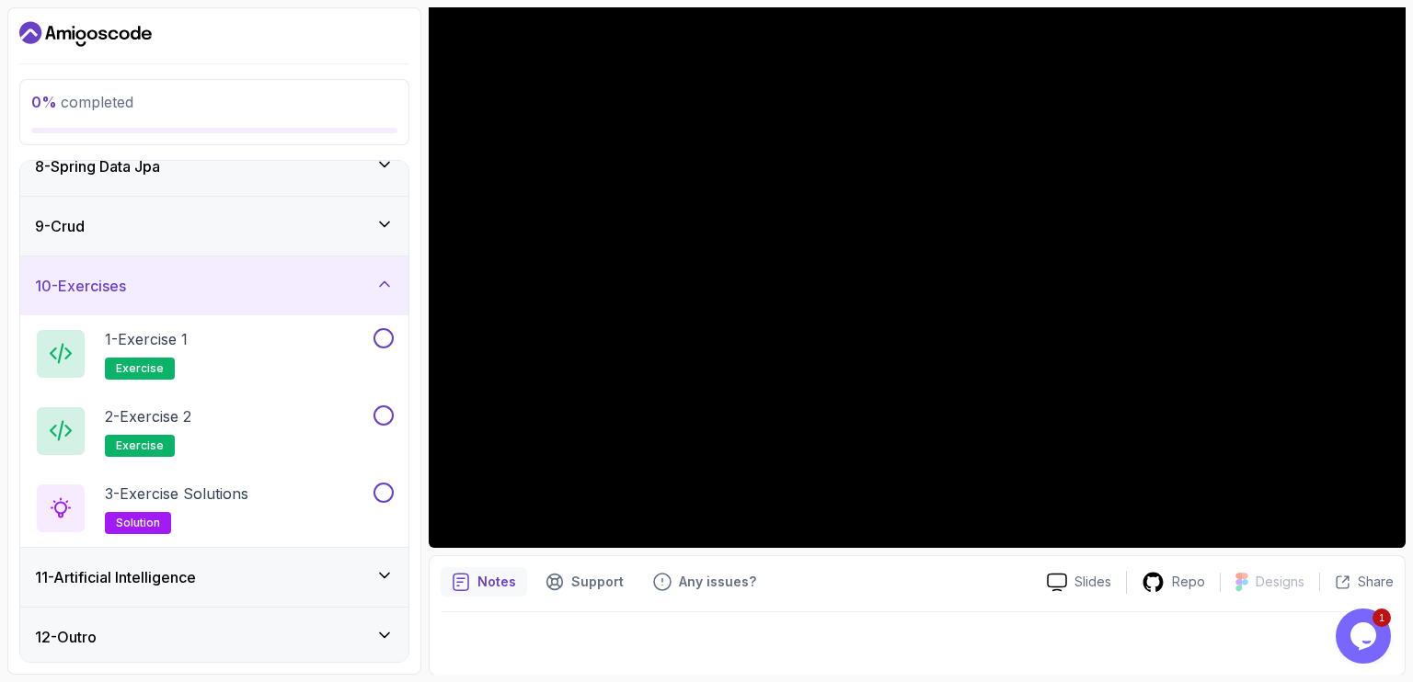
click at [404, 291] on div "10 - Exercises" at bounding box center [214, 286] width 388 height 59
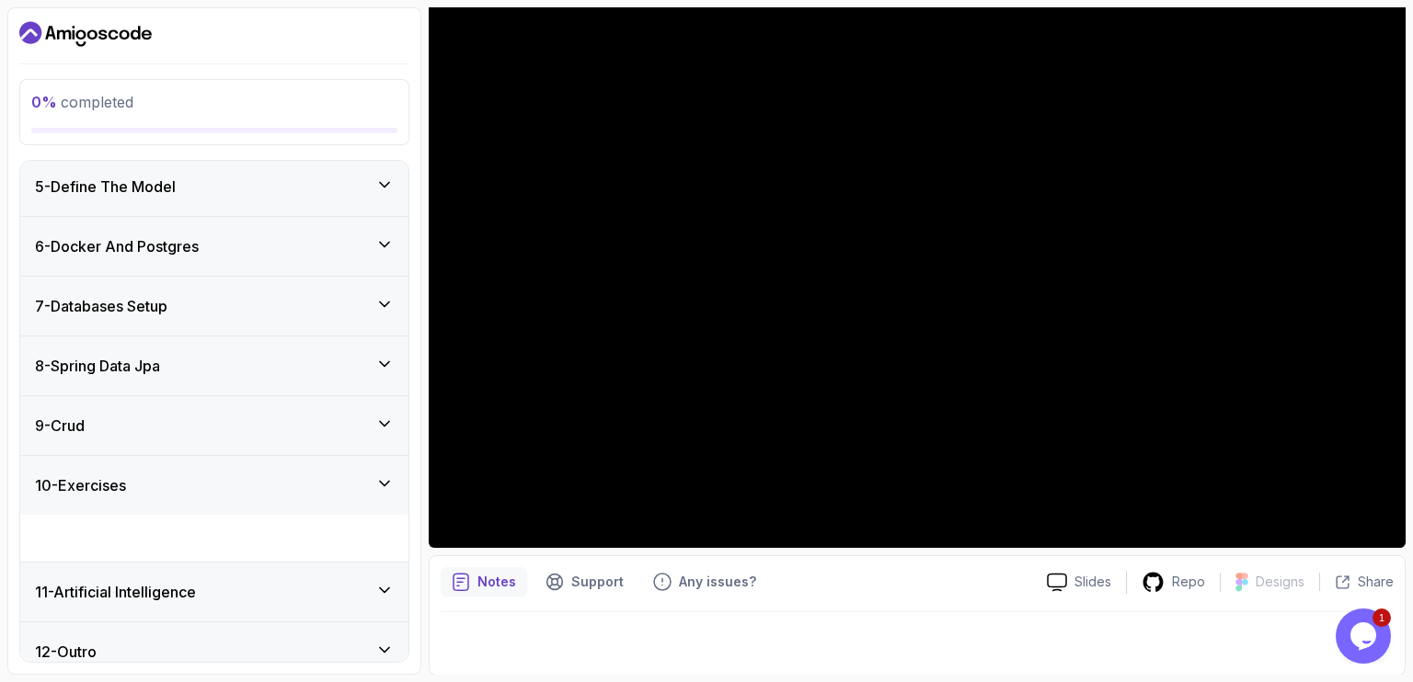
scroll to position [211, 0]
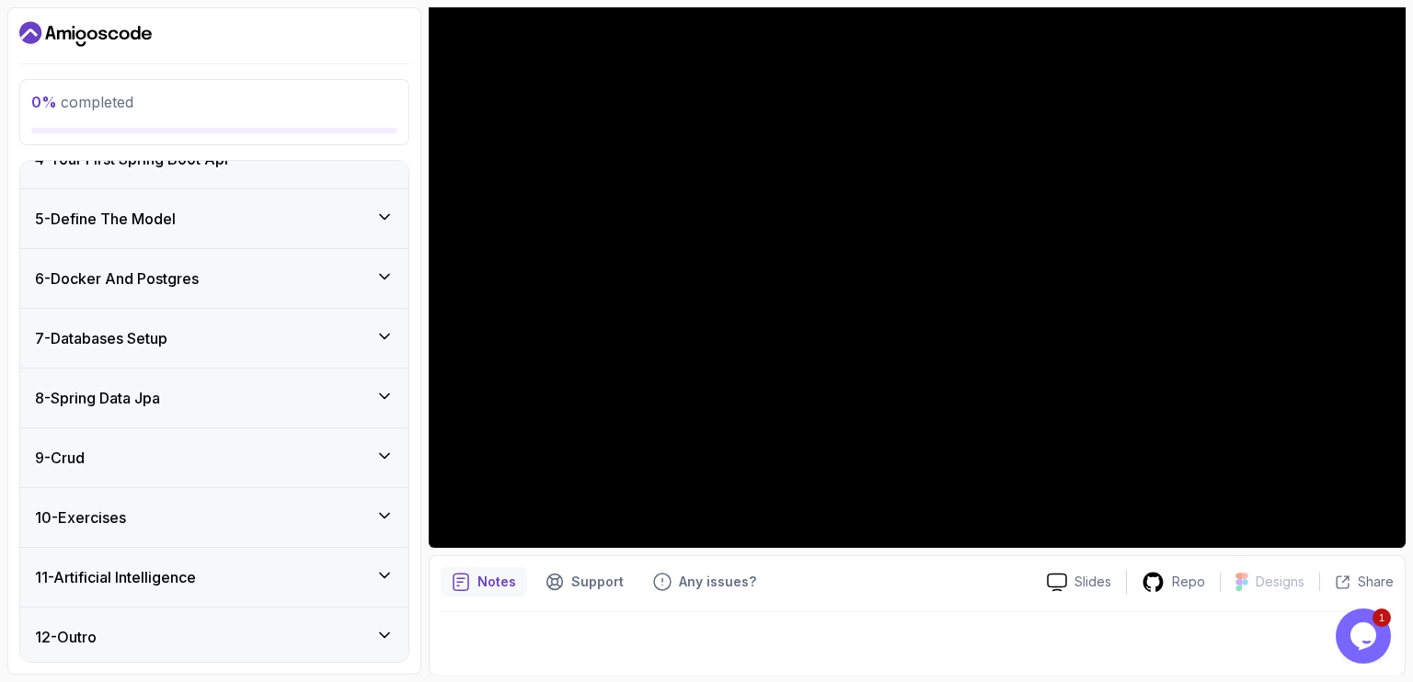
click at [232, 579] on div "11 - Artificial Intelligence" at bounding box center [214, 577] width 359 height 22
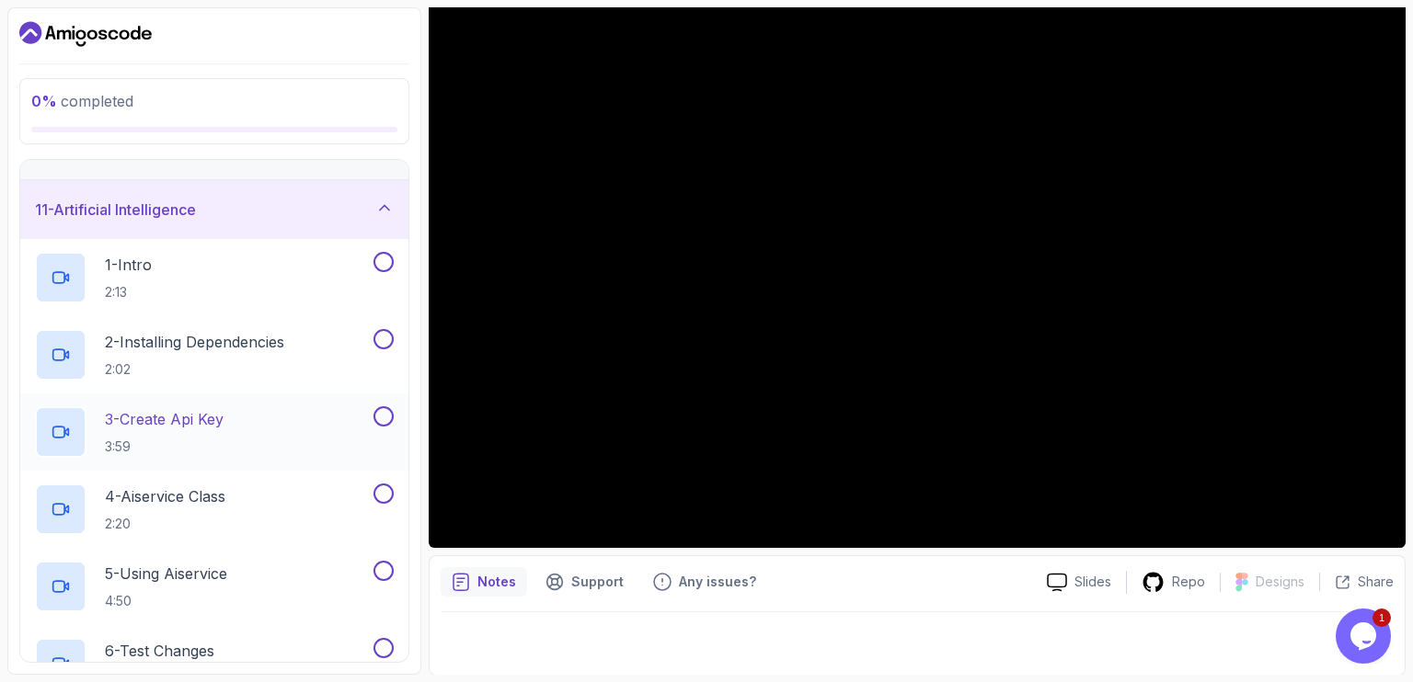
scroll to position [572, 0]
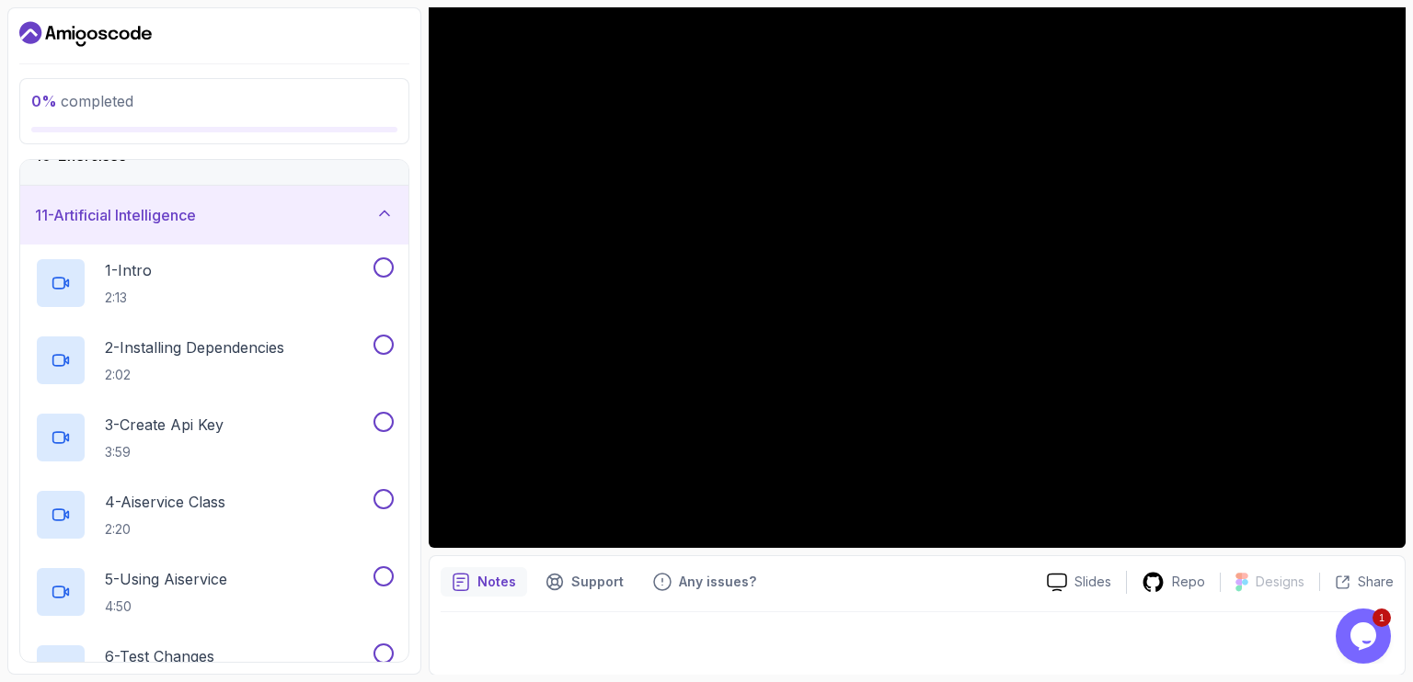
click at [355, 231] on div "11 - Artificial Intelligence" at bounding box center [214, 215] width 388 height 59
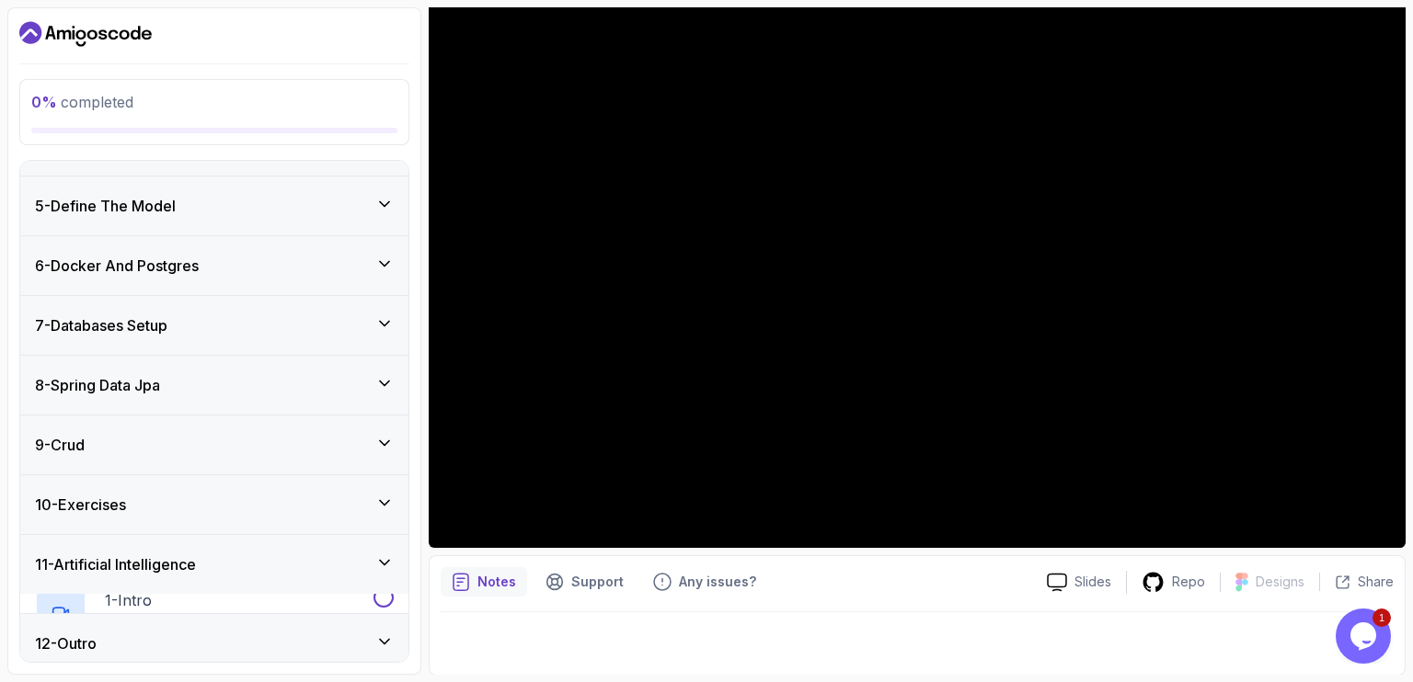
scroll to position [211, 0]
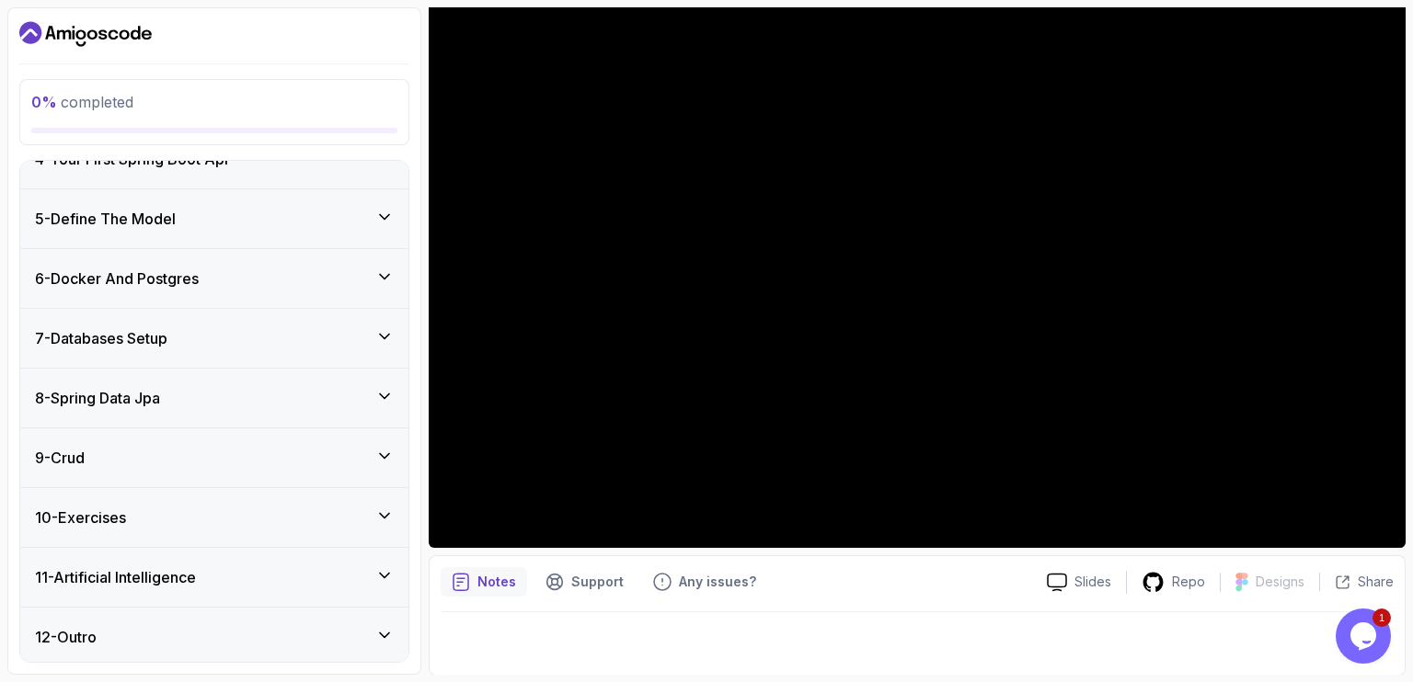
click at [341, 632] on div "12 - Outro" at bounding box center [214, 637] width 359 height 22
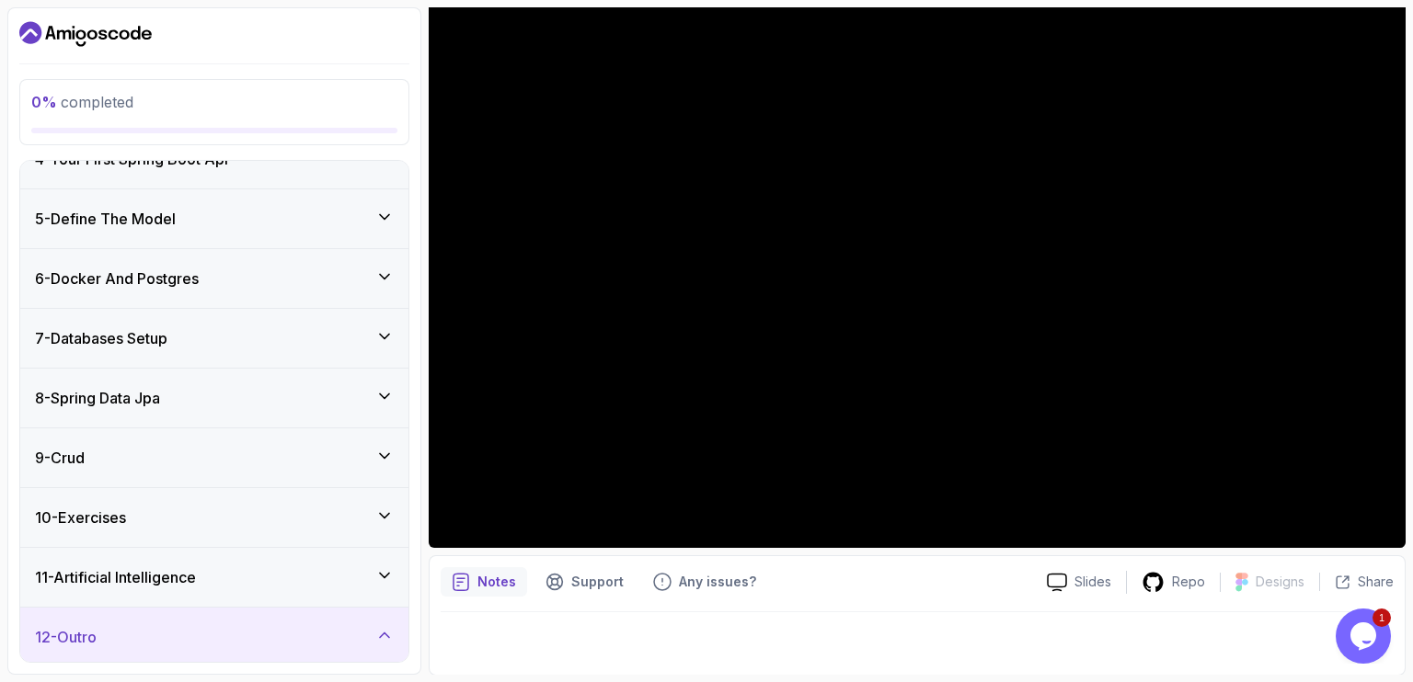
scroll to position [365, 0]
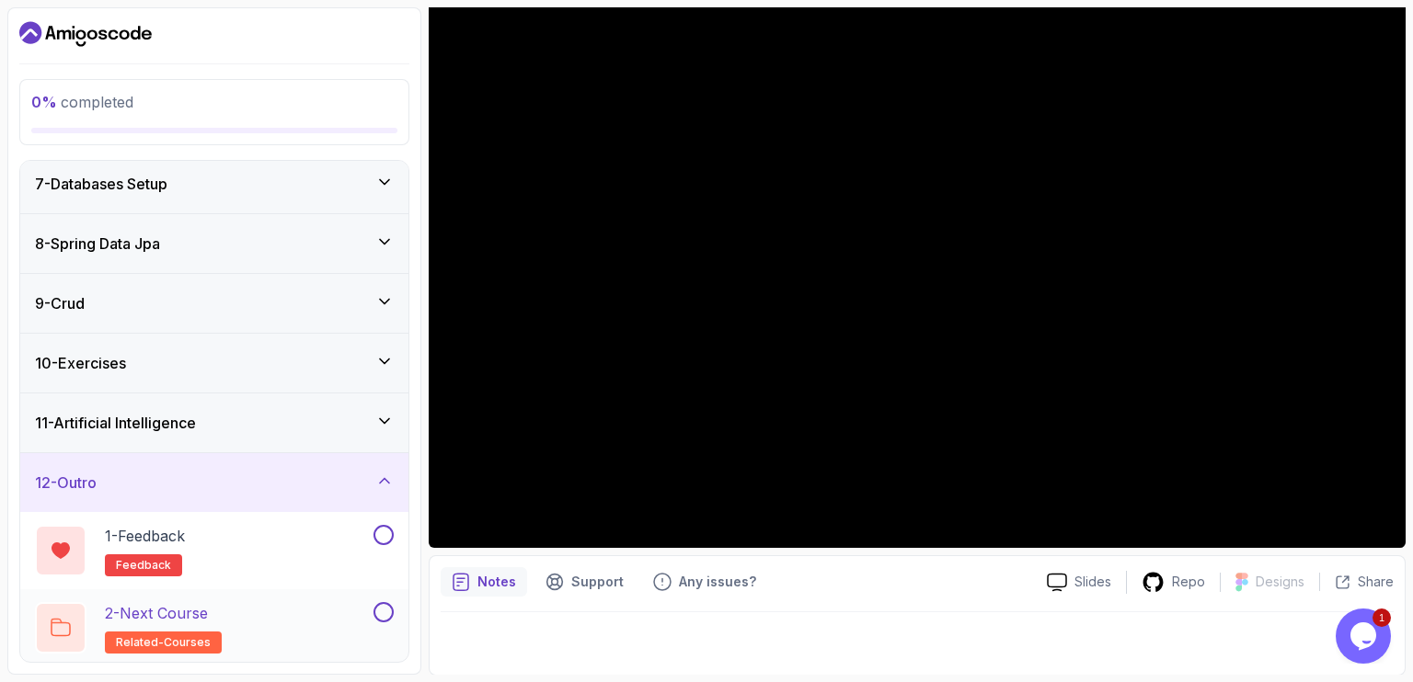
click at [205, 618] on p "2 - Next Course" at bounding box center [156, 613] width 103 height 22
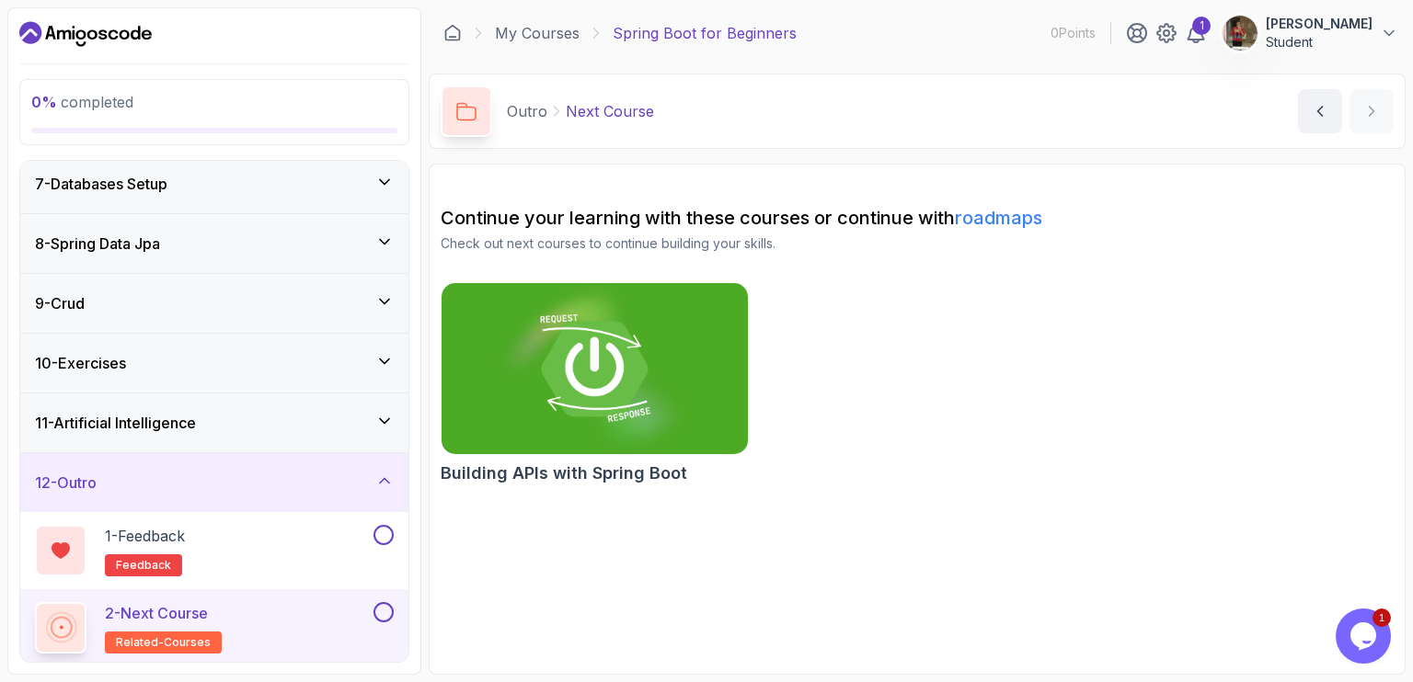
click at [669, 408] on img at bounding box center [594, 369] width 321 height 180
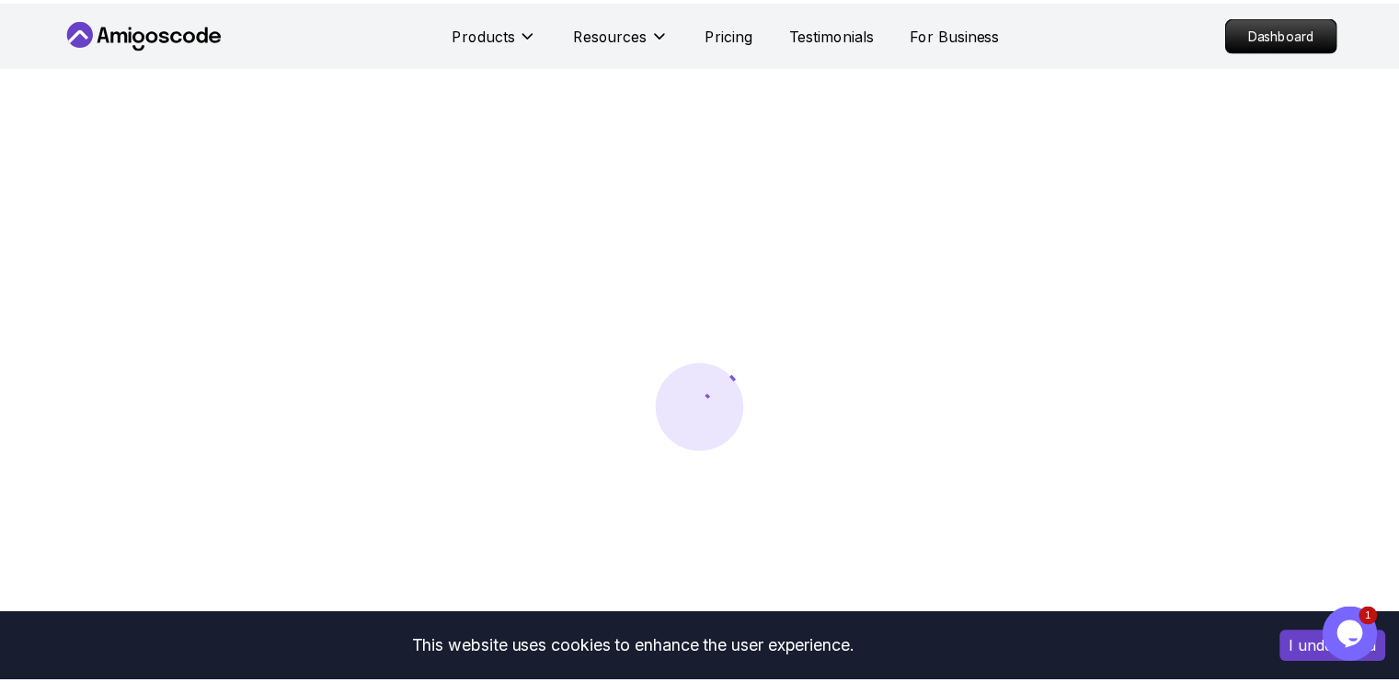
scroll to position [136, 0]
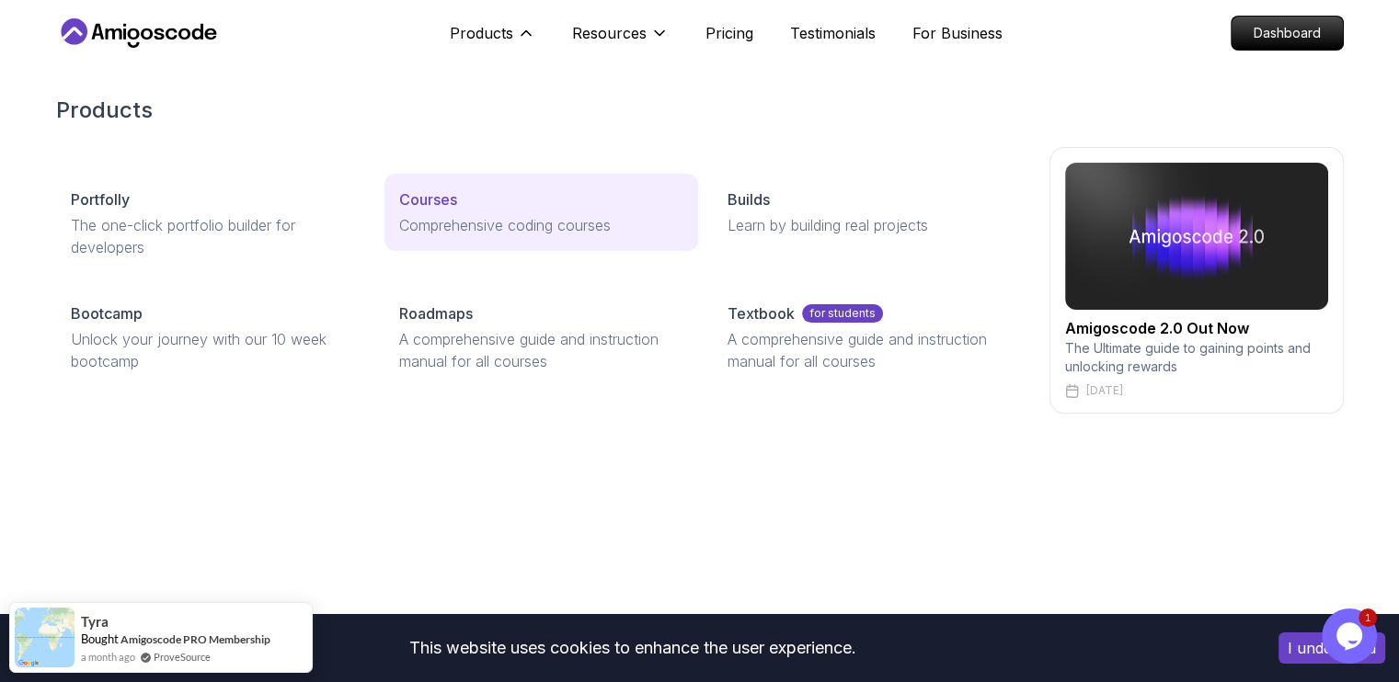
click at [451, 212] on link "Courses Comprehensive coding courses" at bounding box center [541, 212] width 314 height 77
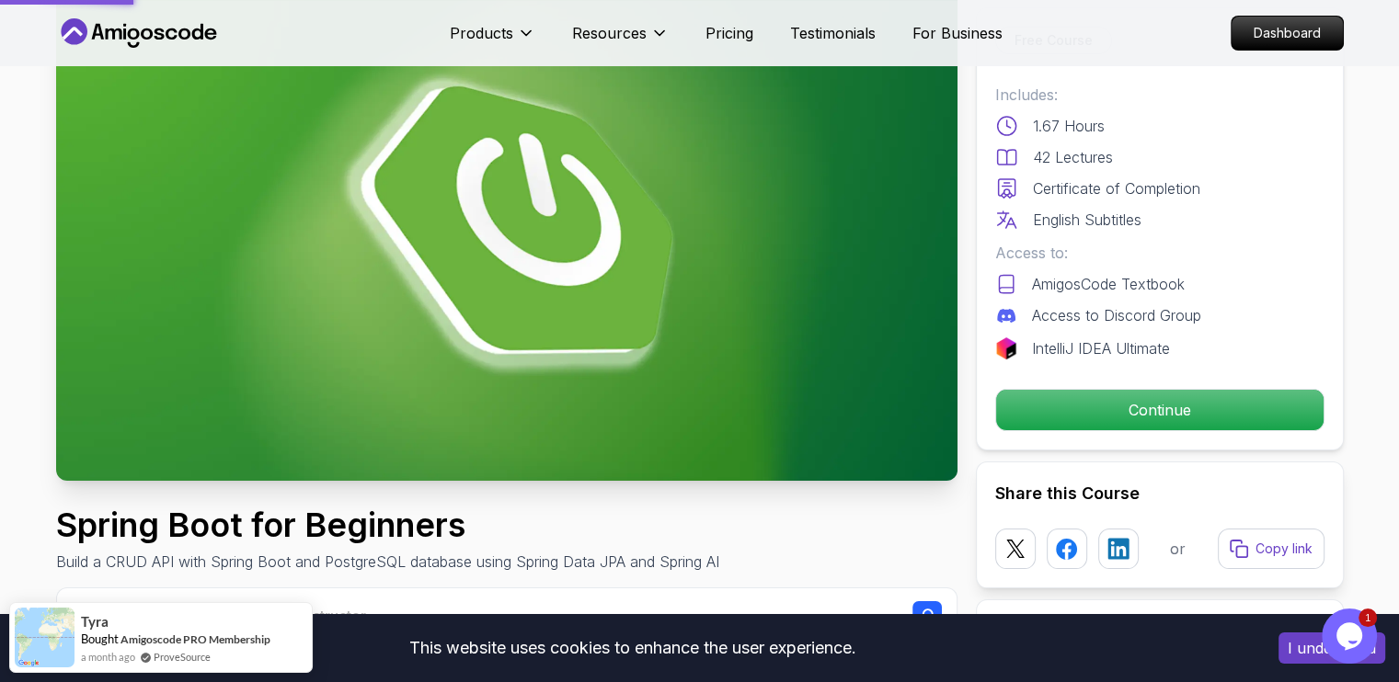
scroll to position [0, 0]
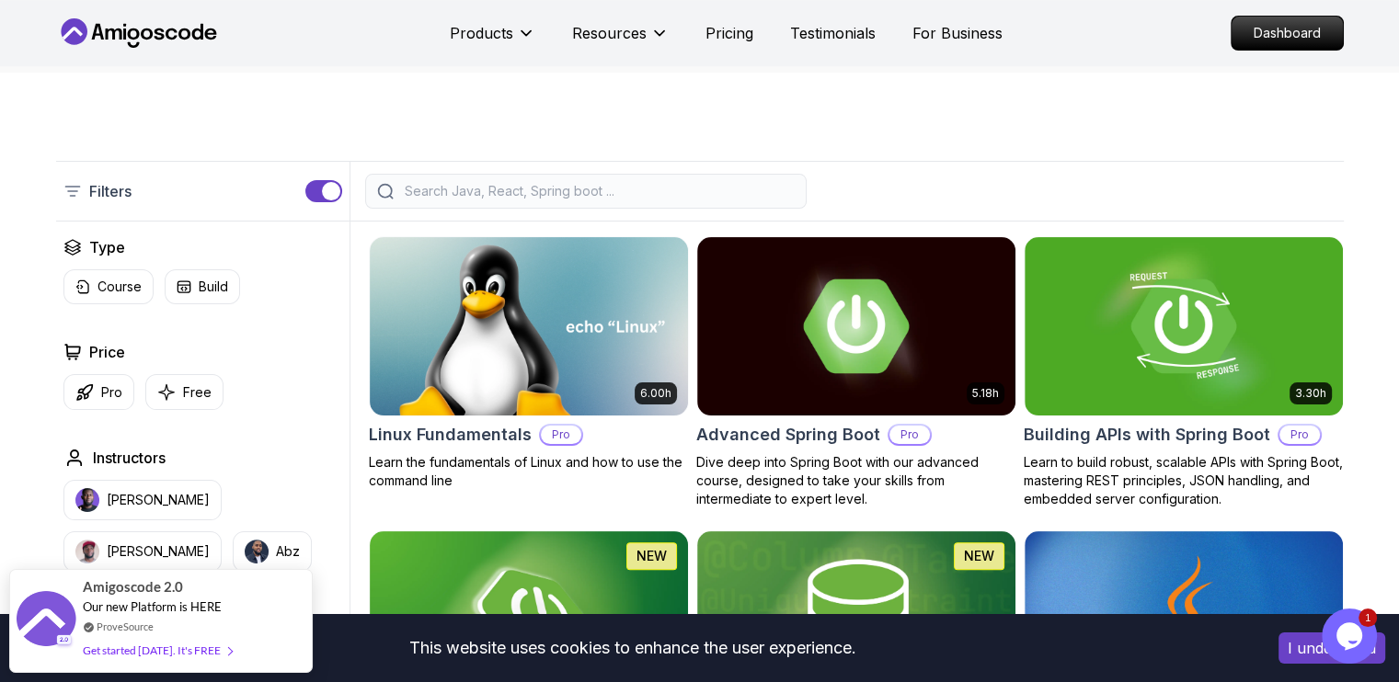
scroll to position [342, 0]
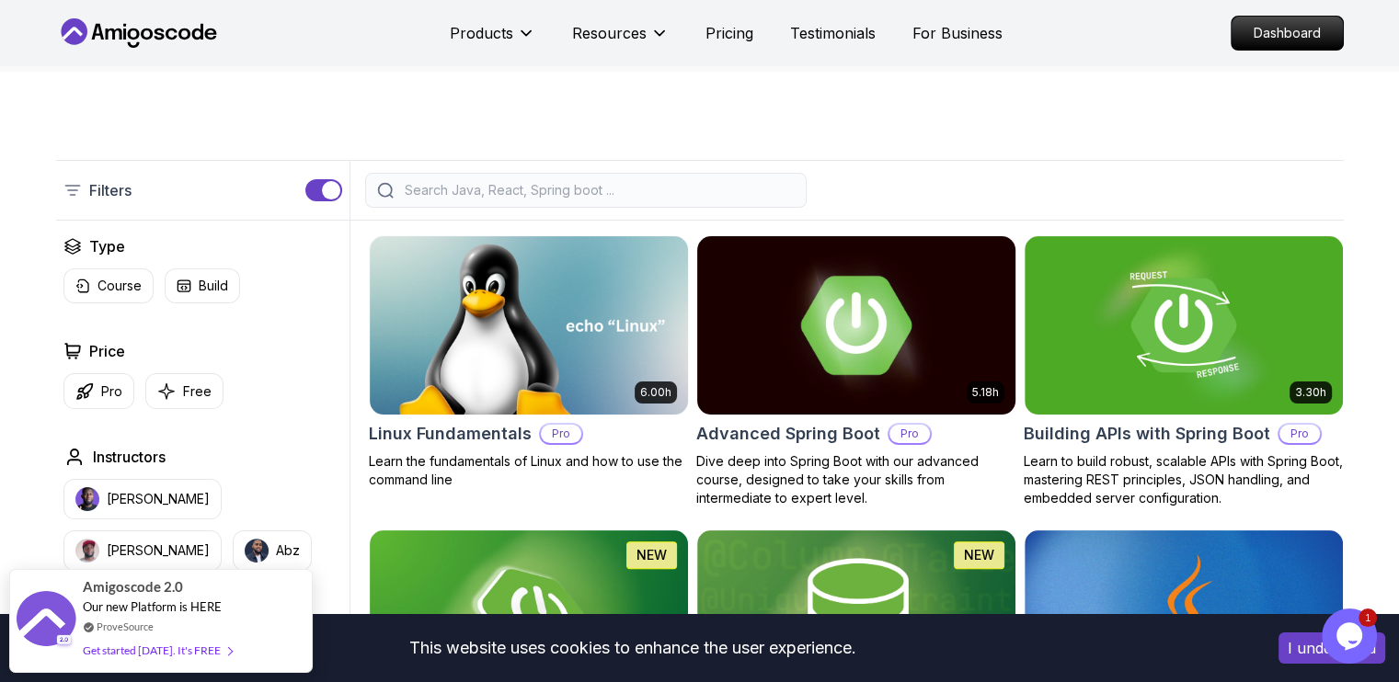
click at [824, 338] on img at bounding box center [856, 325] width 334 height 187
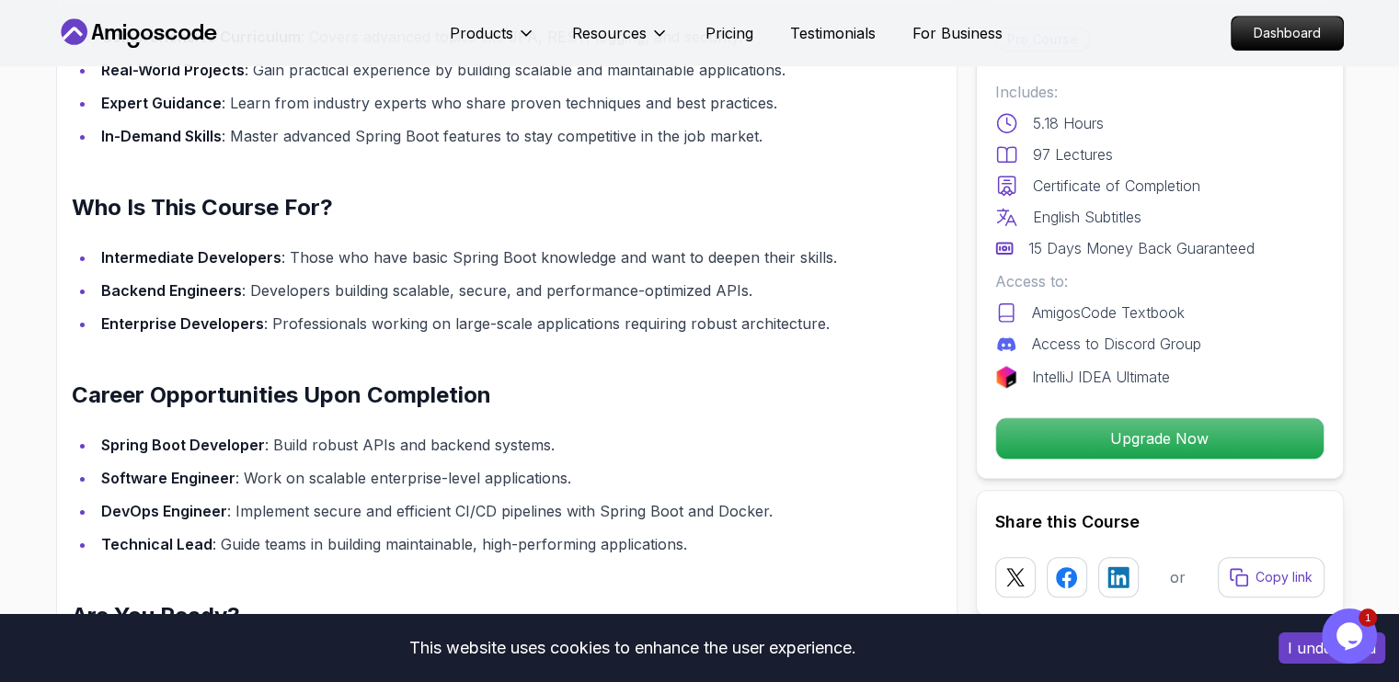
scroll to position [1619, 0]
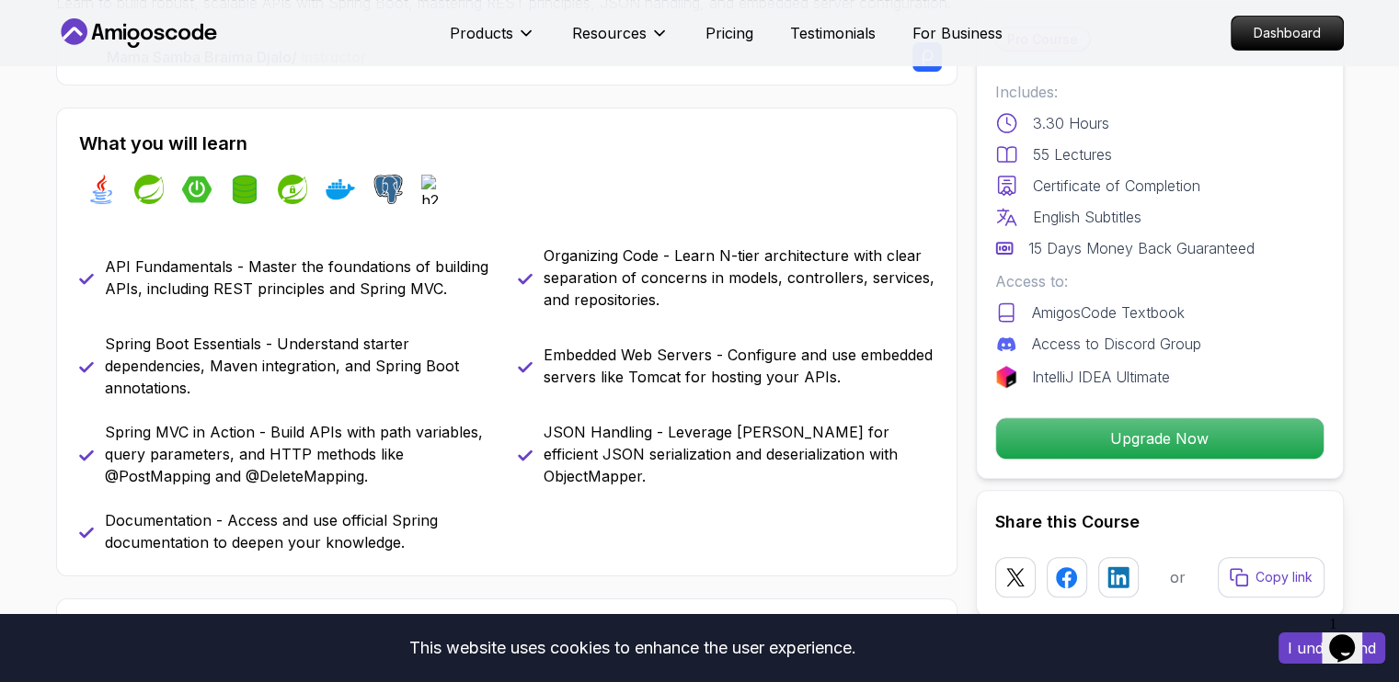
scroll to position [695, 0]
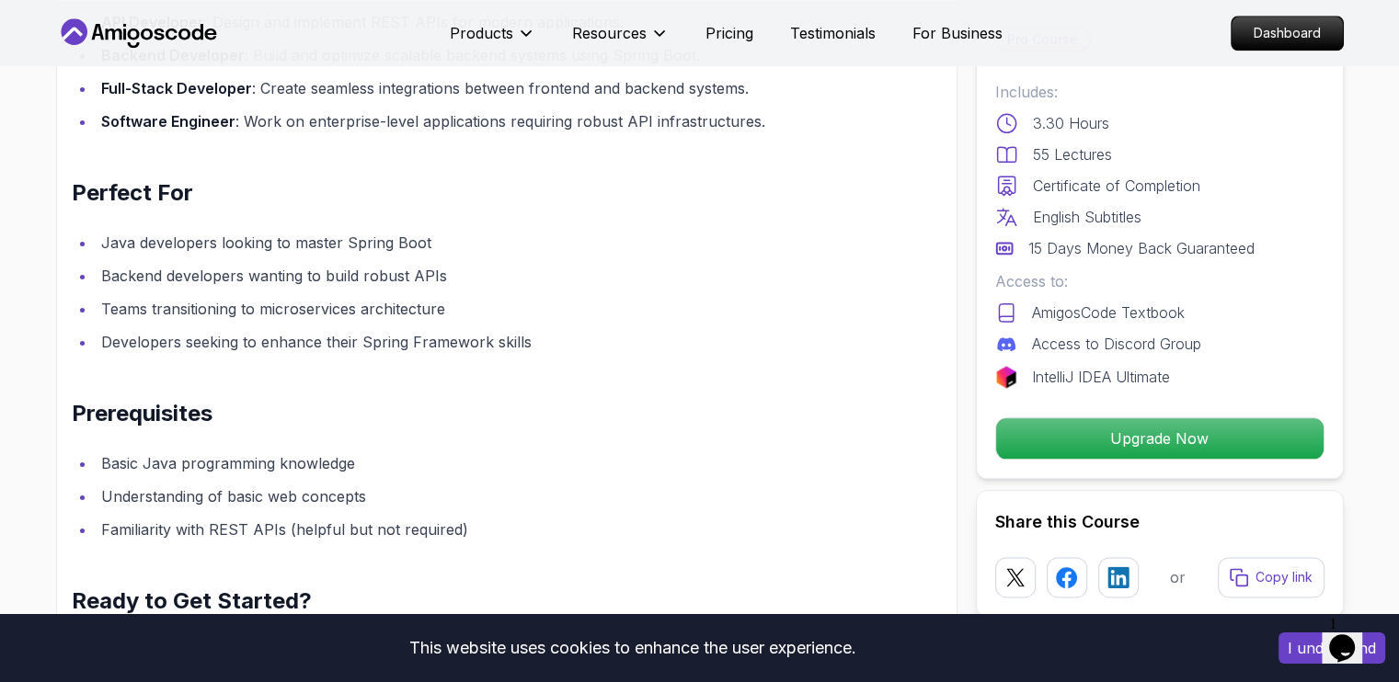
scroll to position [2106, 0]
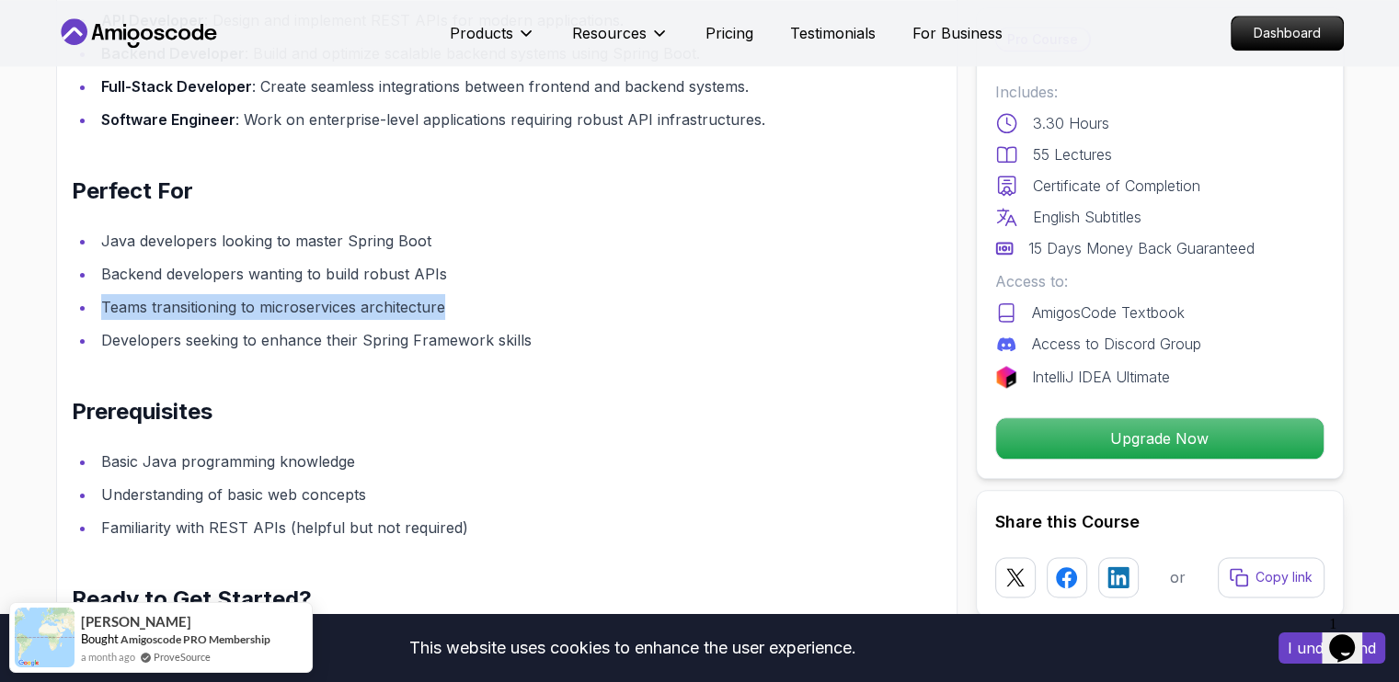
drag, startPoint x: 100, startPoint y: 327, endPoint x: 452, endPoint y: 318, distance: 352.3
click at [452, 318] on li "Teams transitioning to microservices architecture" at bounding box center [475, 307] width 759 height 26
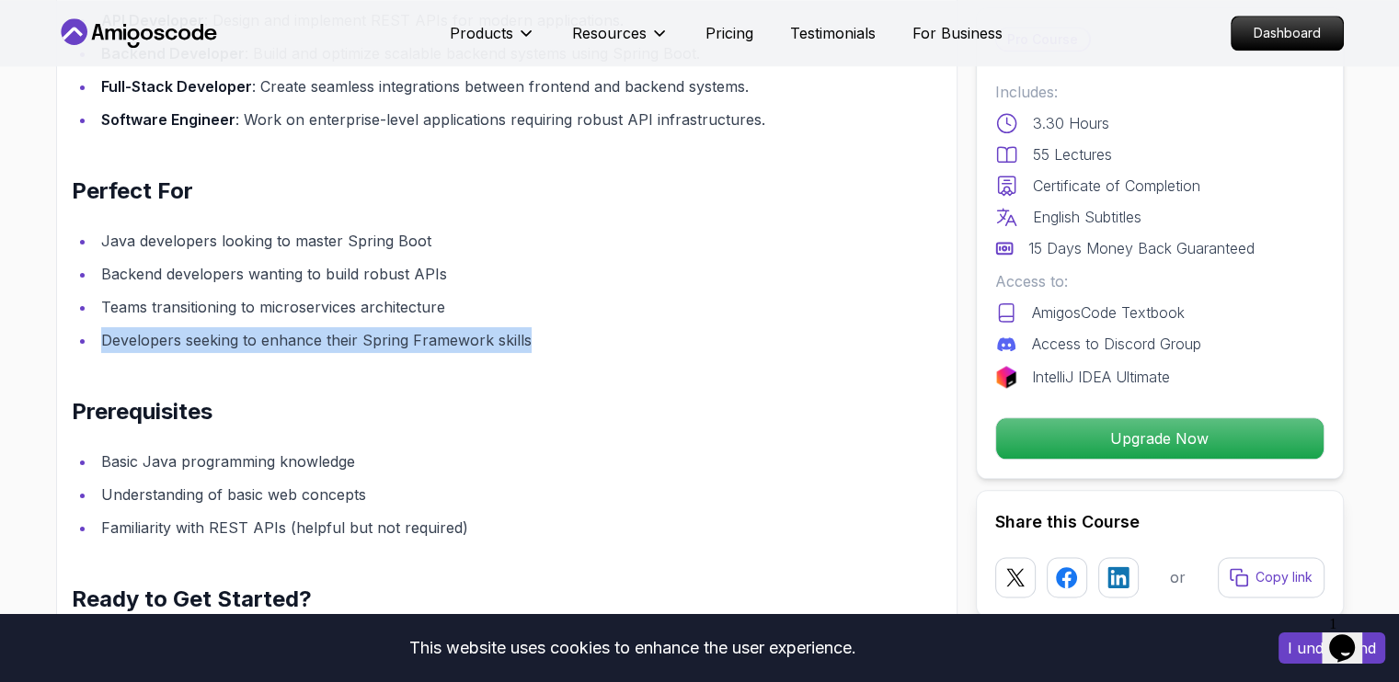
drag, startPoint x: 103, startPoint y: 360, endPoint x: 694, endPoint y: 357, distance: 591.3
click at [694, 353] on li "Developers seeking to enhance their Spring Framework skills" at bounding box center [475, 340] width 759 height 26
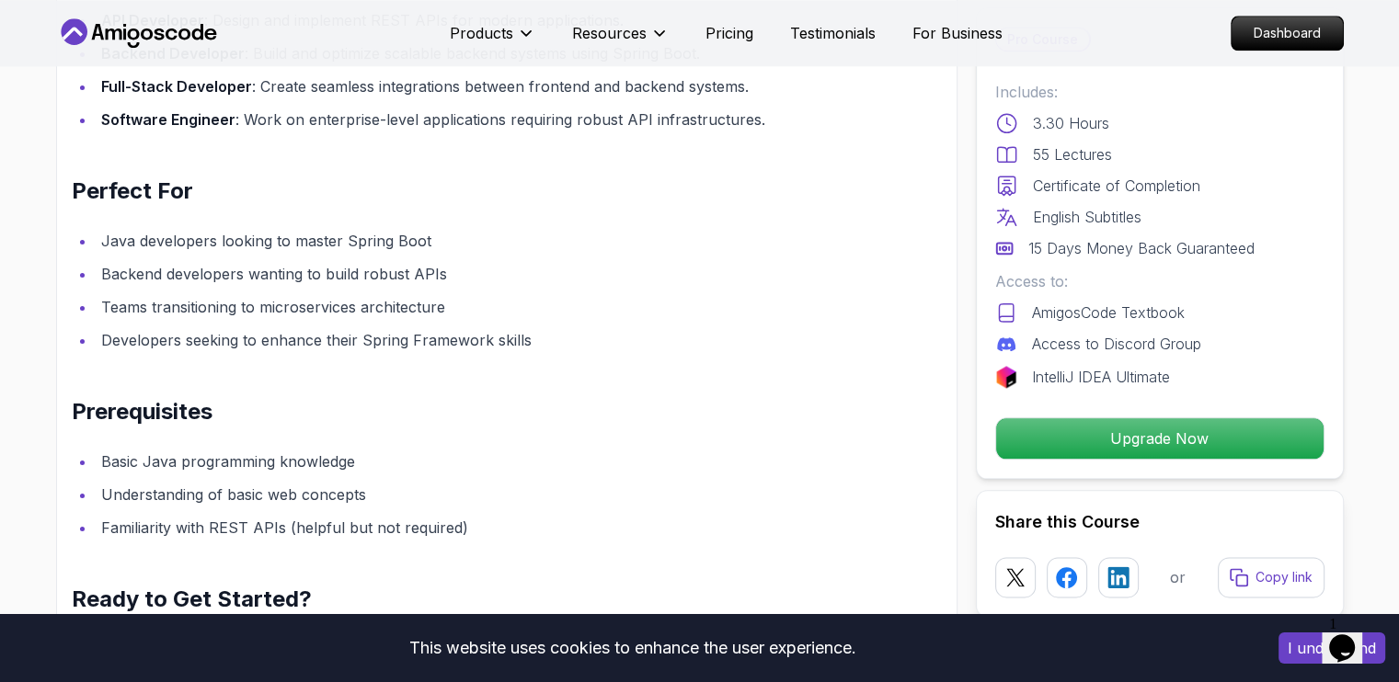
click at [363, 427] on h2 "Prerequisites" at bounding box center [463, 411] width 783 height 29
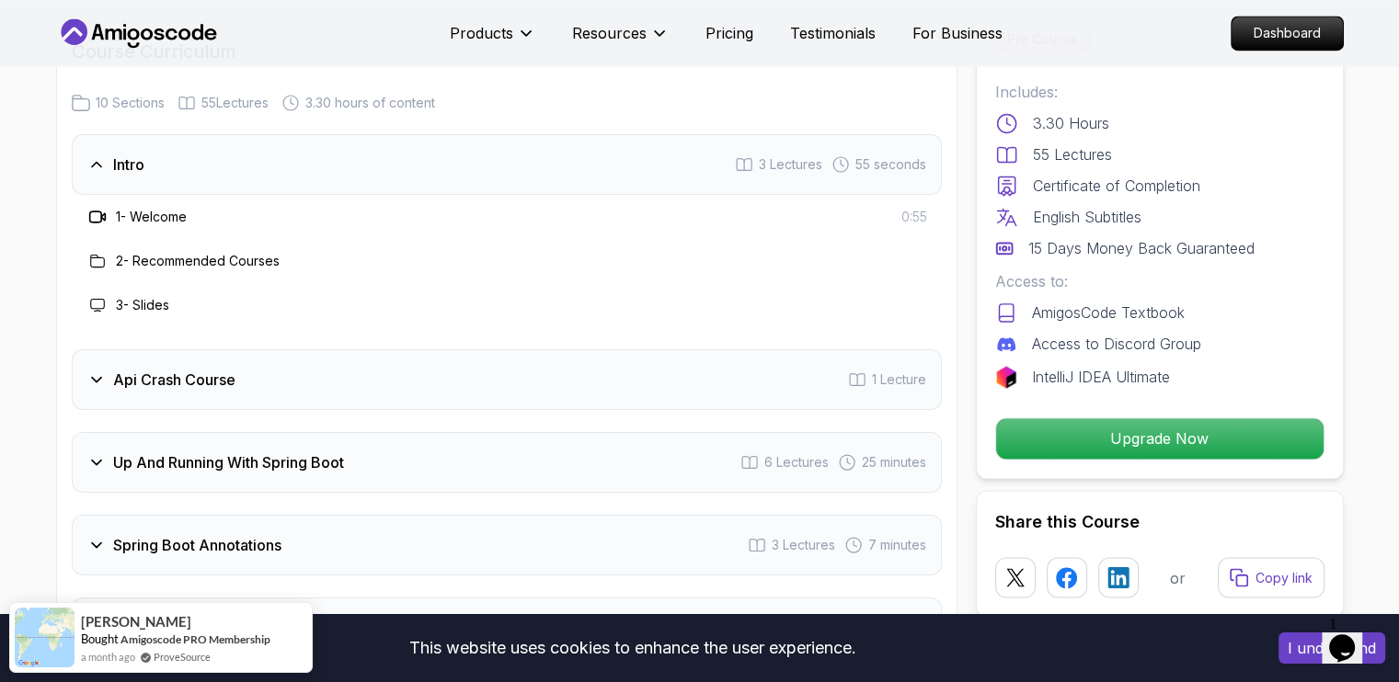
scroll to position [2935, 0]
click at [100, 176] on div "Intro" at bounding box center [115, 165] width 57 height 22
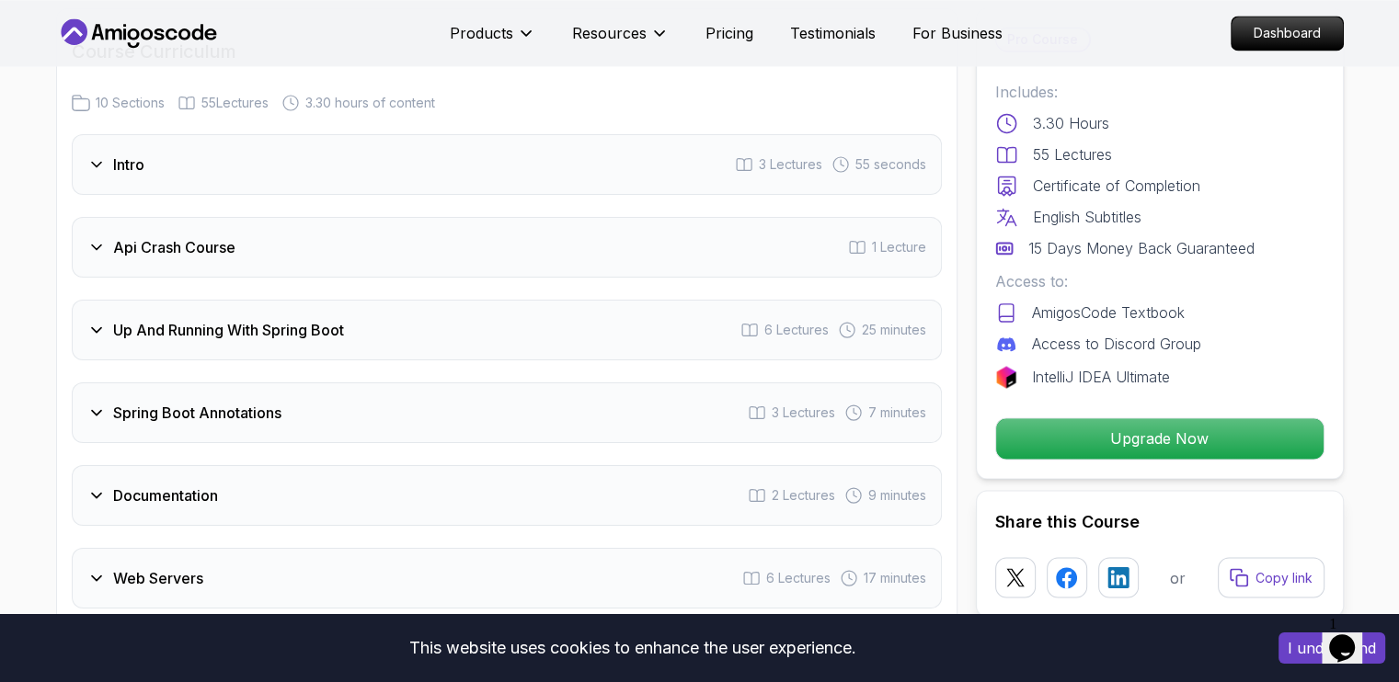
click at [106, 258] on div "Api Crash Course" at bounding box center [161, 247] width 148 height 22
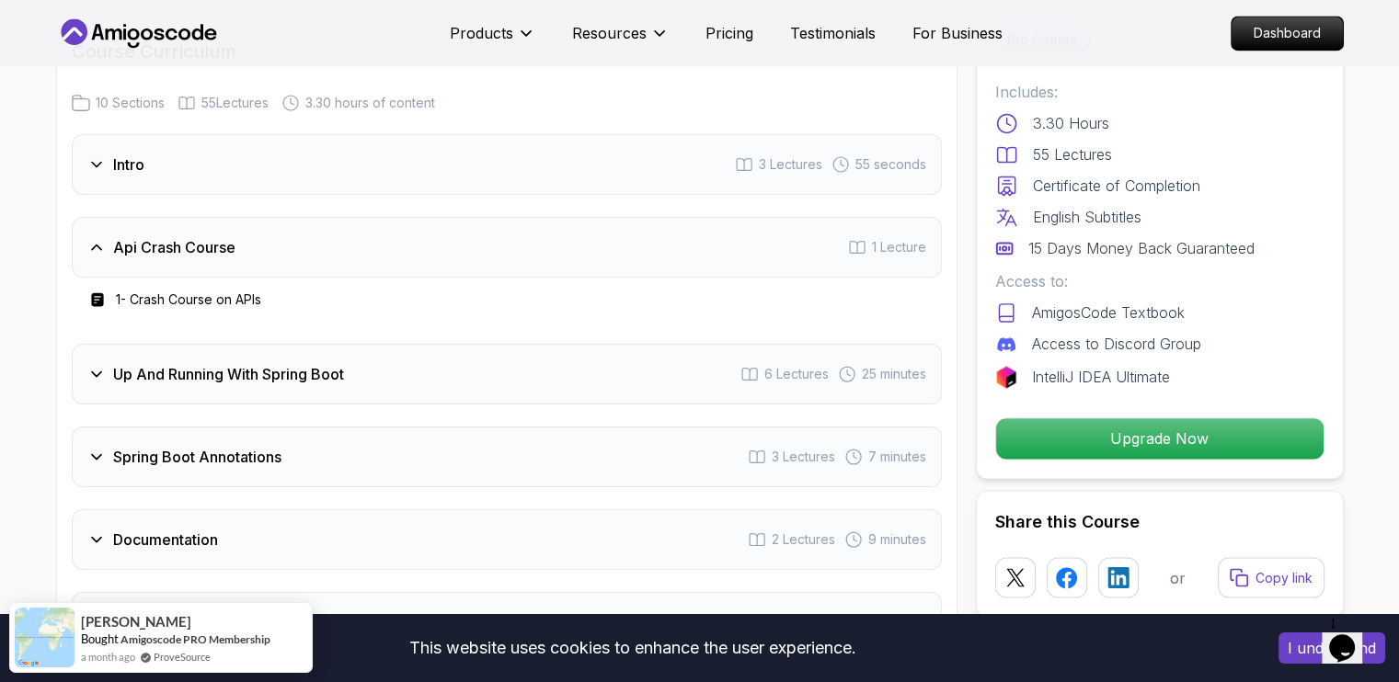
click at [103, 257] on icon at bounding box center [96, 247] width 18 height 18
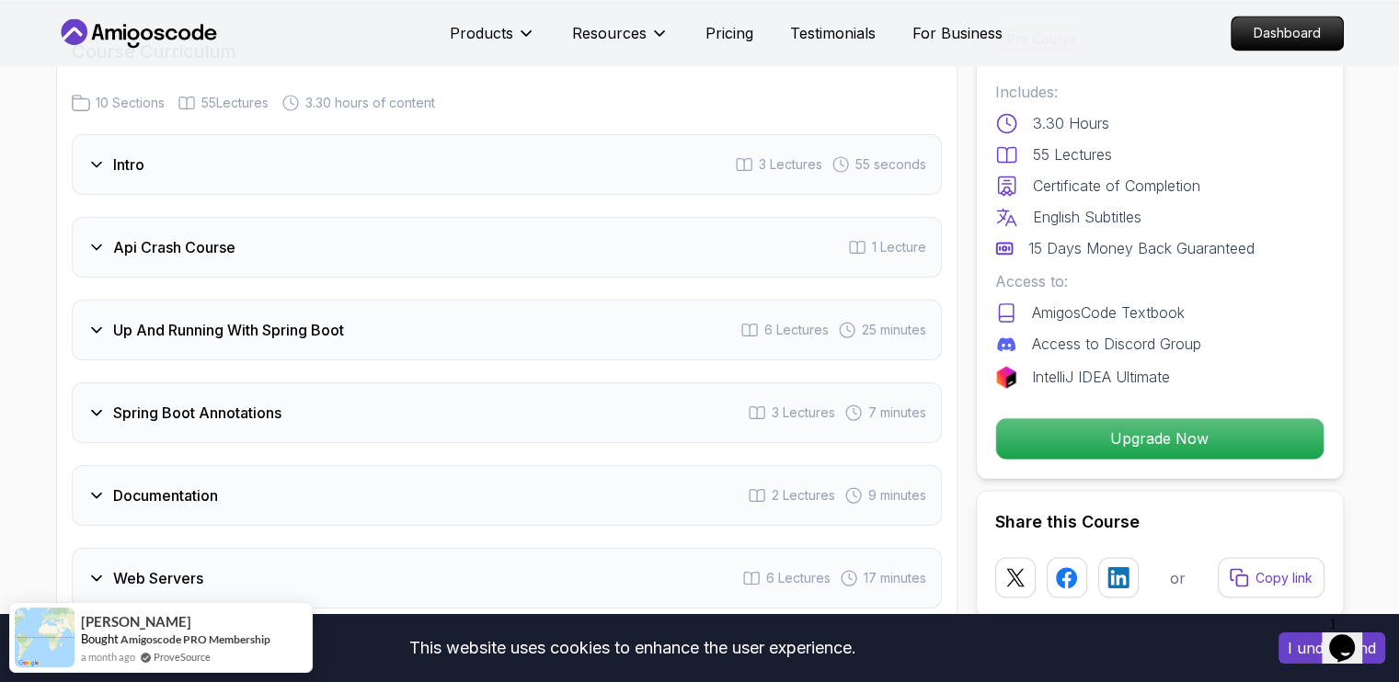
click at [107, 341] on div "Up And Running With Spring Boot" at bounding box center [215, 330] width 257 height 22
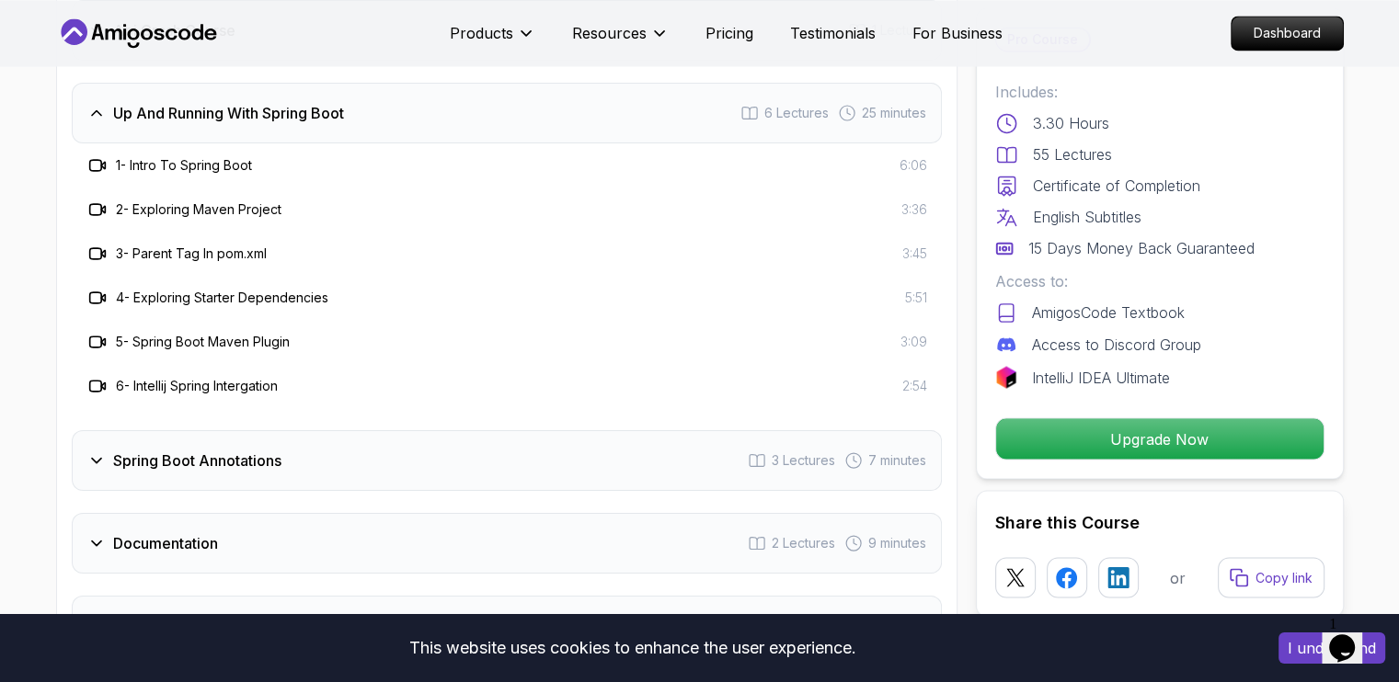
scroll to position [3158, 0]
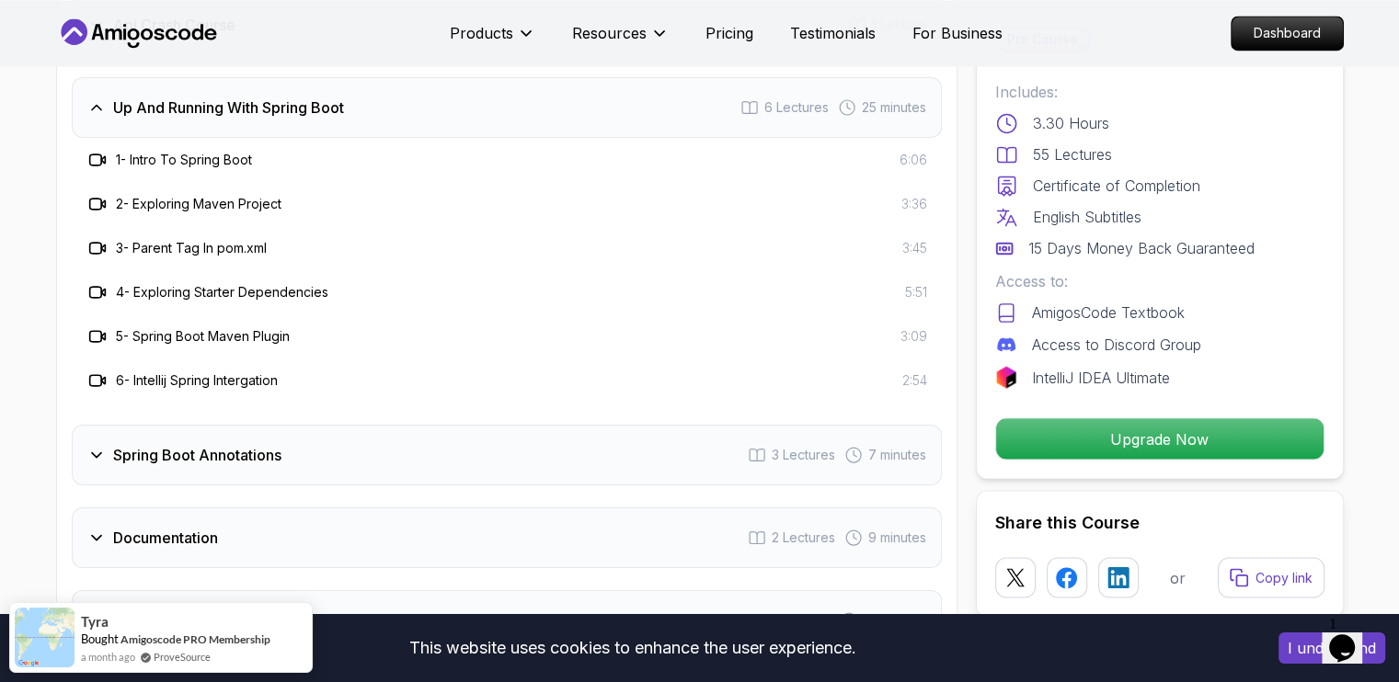
click at [92, 117] on icon at bounding box center [96, 107] width 18 height 18
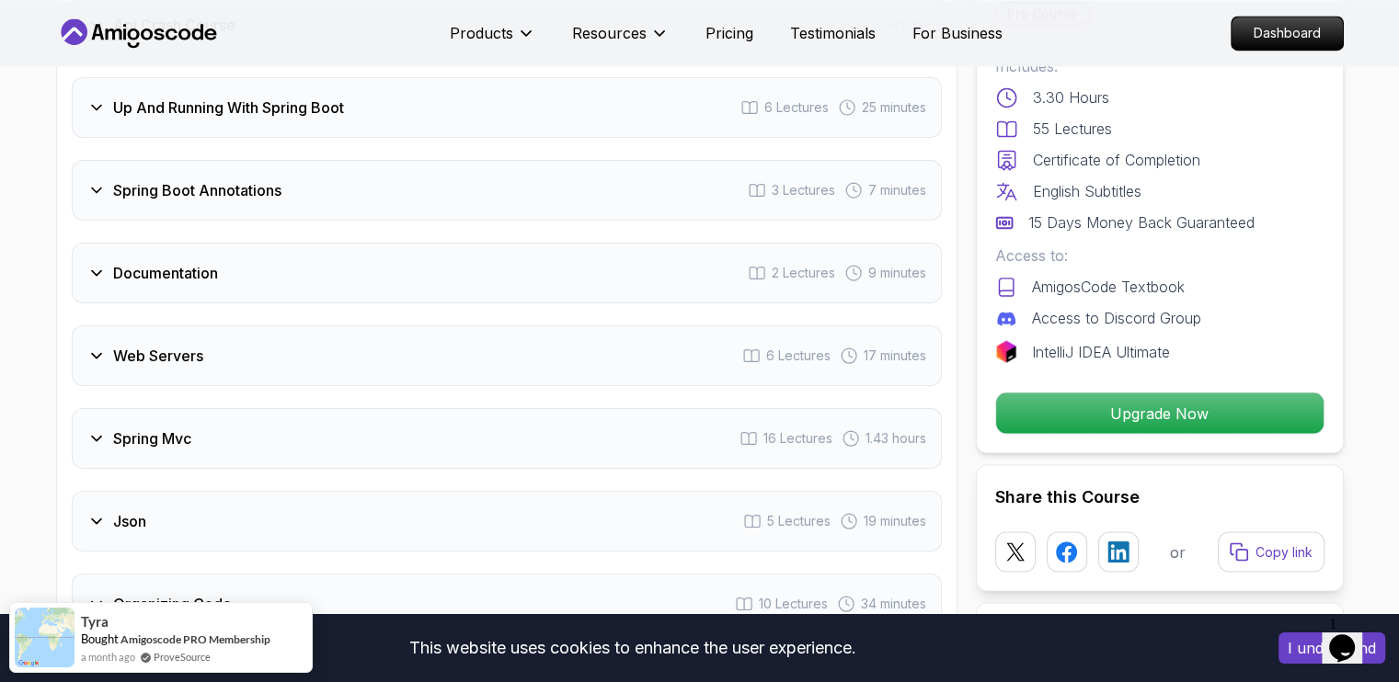
click at [108, 303] on div "Documentation 2 Lectures 9 minutes" at bounding box center [507, 273] width 870 height 61
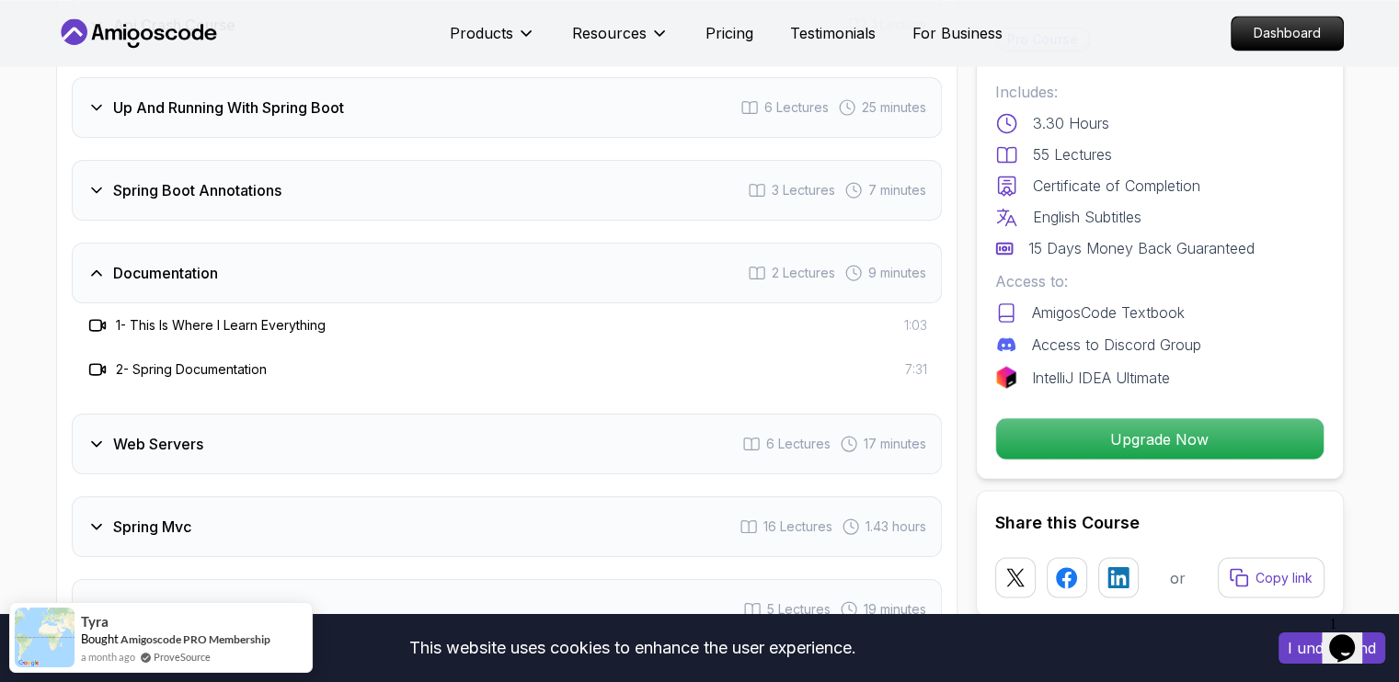
click at [113, 284] on h3 "Documentation" at bounding box center [165, 273] width 105 height 22
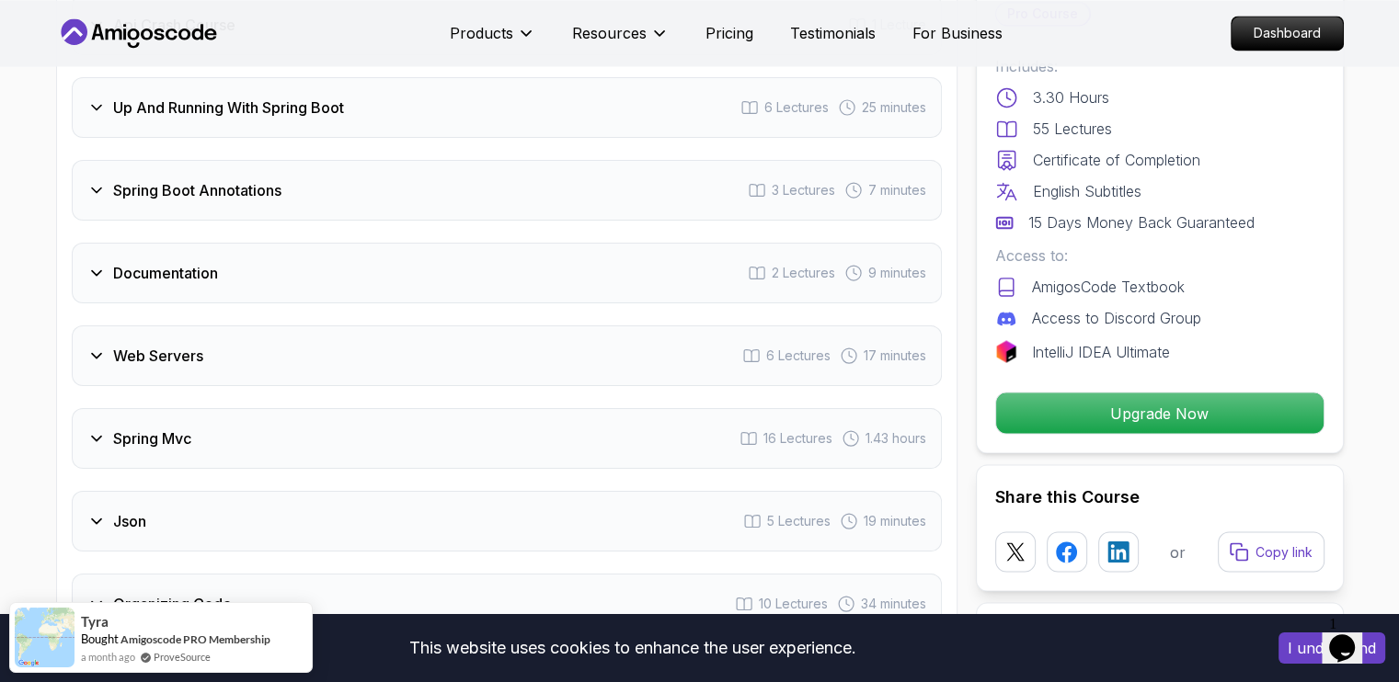
click at [153, 386] on div "Web Servers 6 Lectures 17 minutes" at bounding box center [507, 356] width 870 height 61
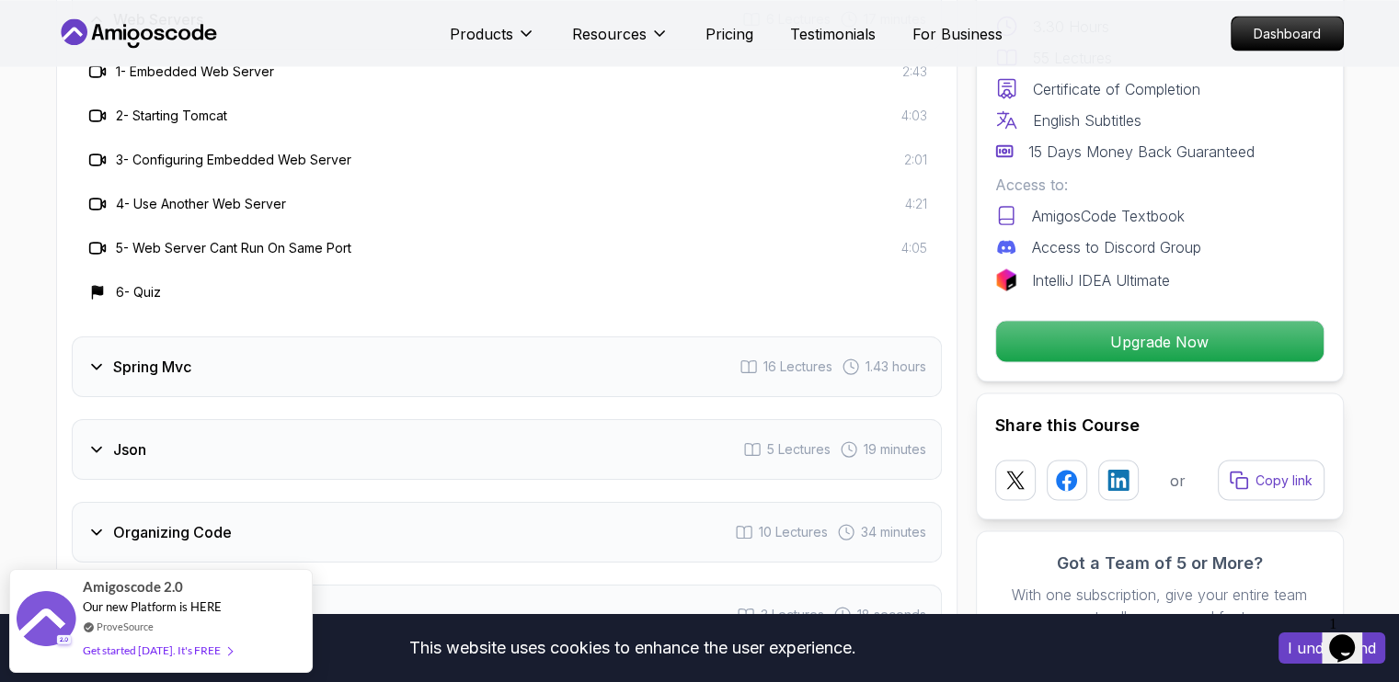
scroll to position [3502, 0]
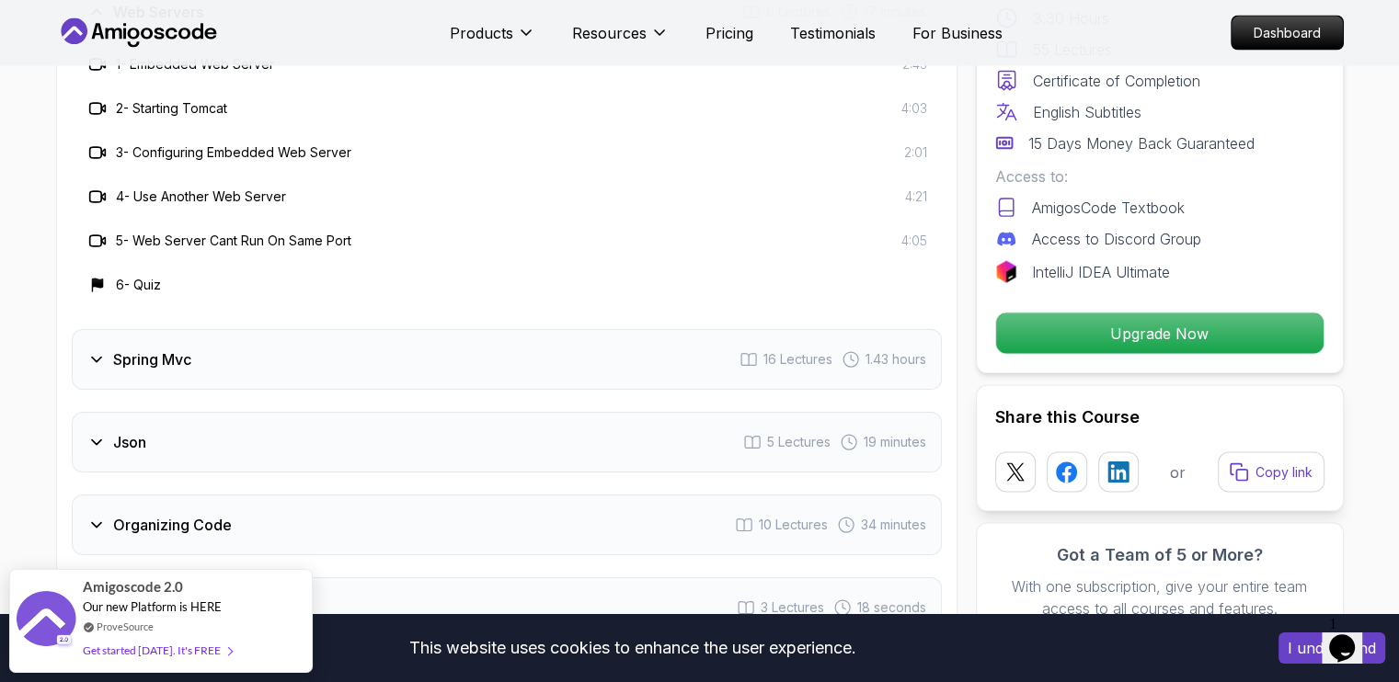
click at [136, 371] on h3 "Spring Mvc" at bounding box center [152, 360] width 78 height 22
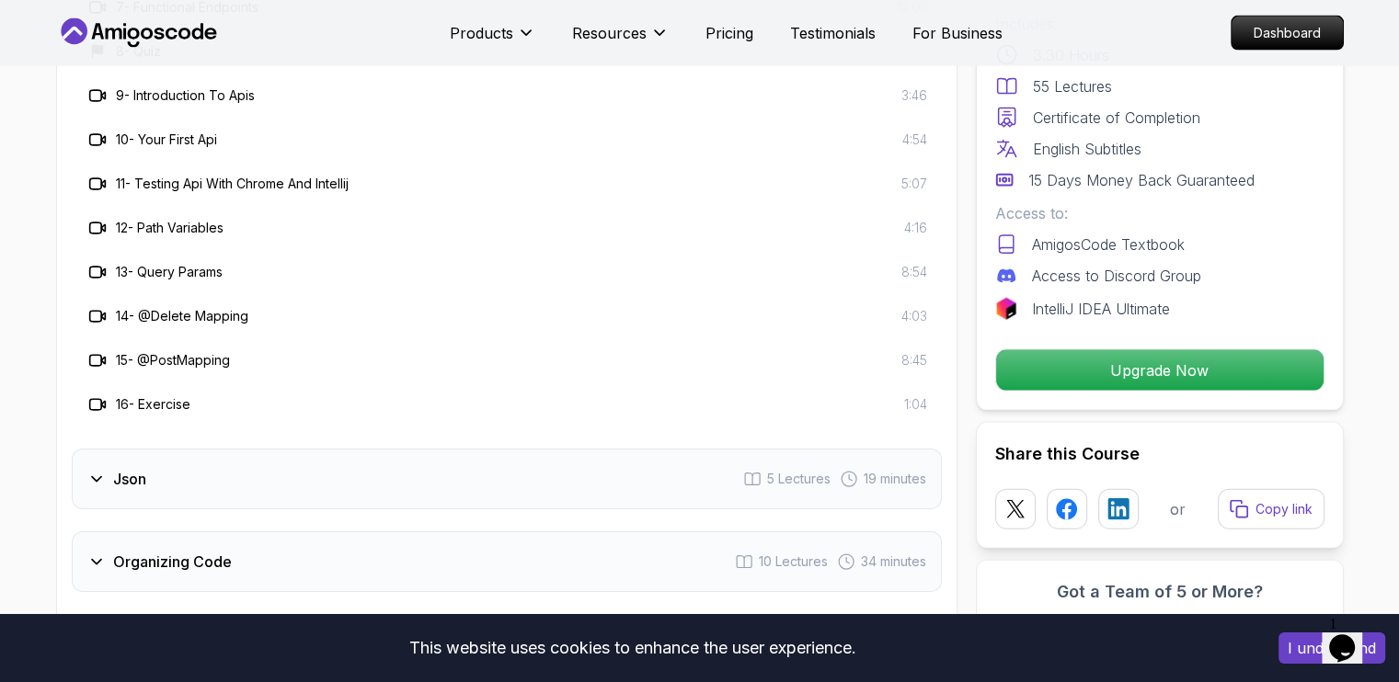
scroll to position [3910, 0]
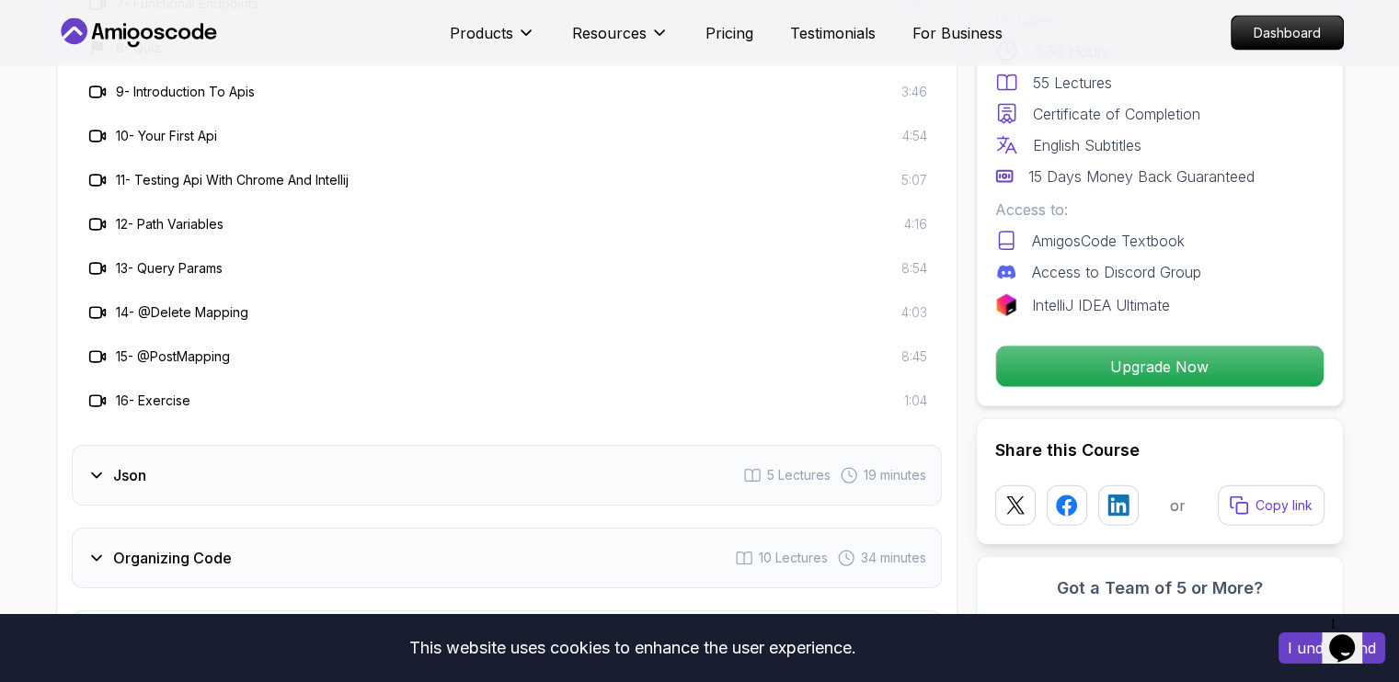
click at [106, 486] on div "Json" at bounding box center [116, 475] width 59 height 22
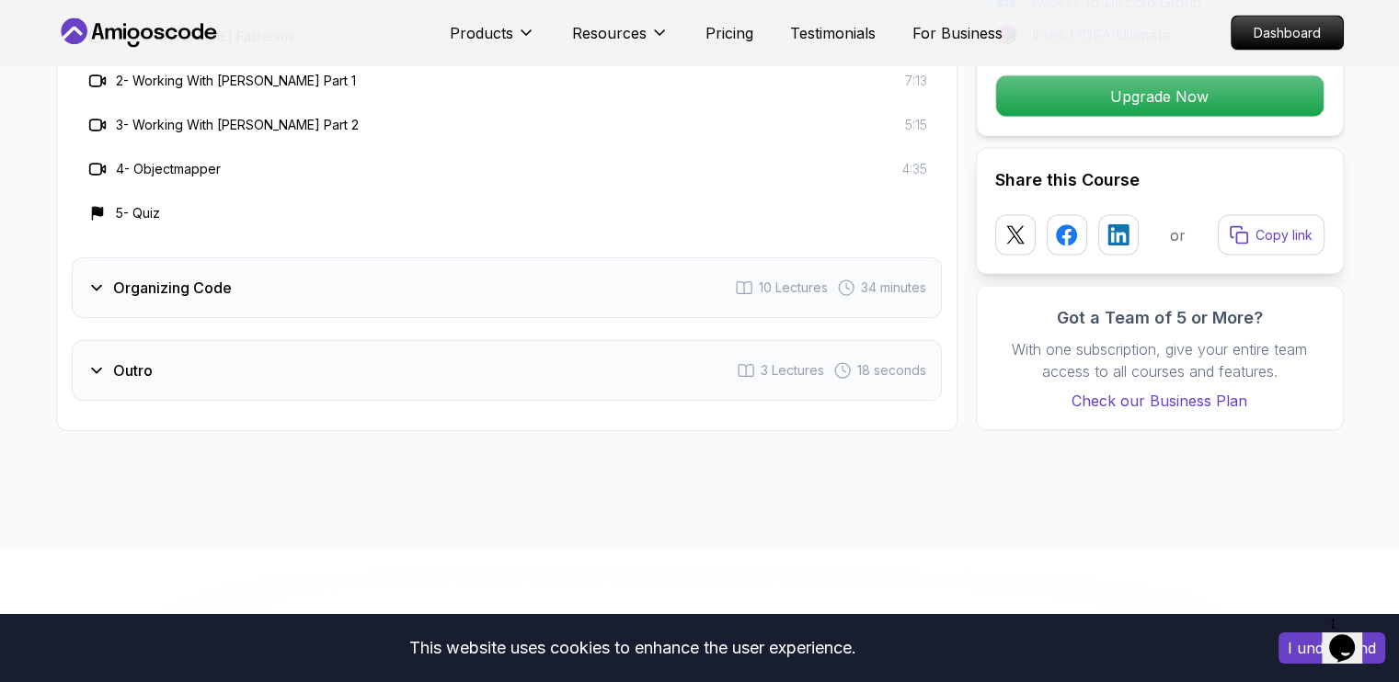
scroll to position [3701, 0]
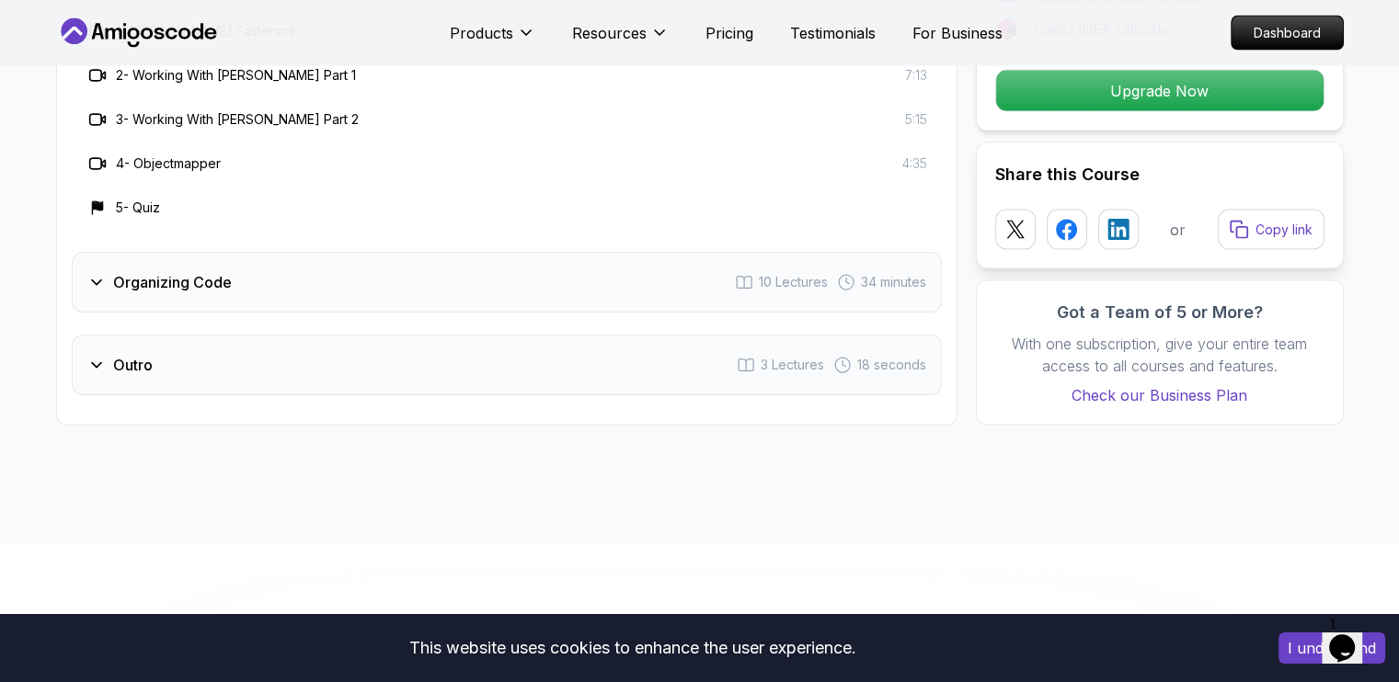
click at [324, 313] on div "Organizing Code 10 Lectures 34 minutes" at bounding box center [507, 282] width 870 height 61
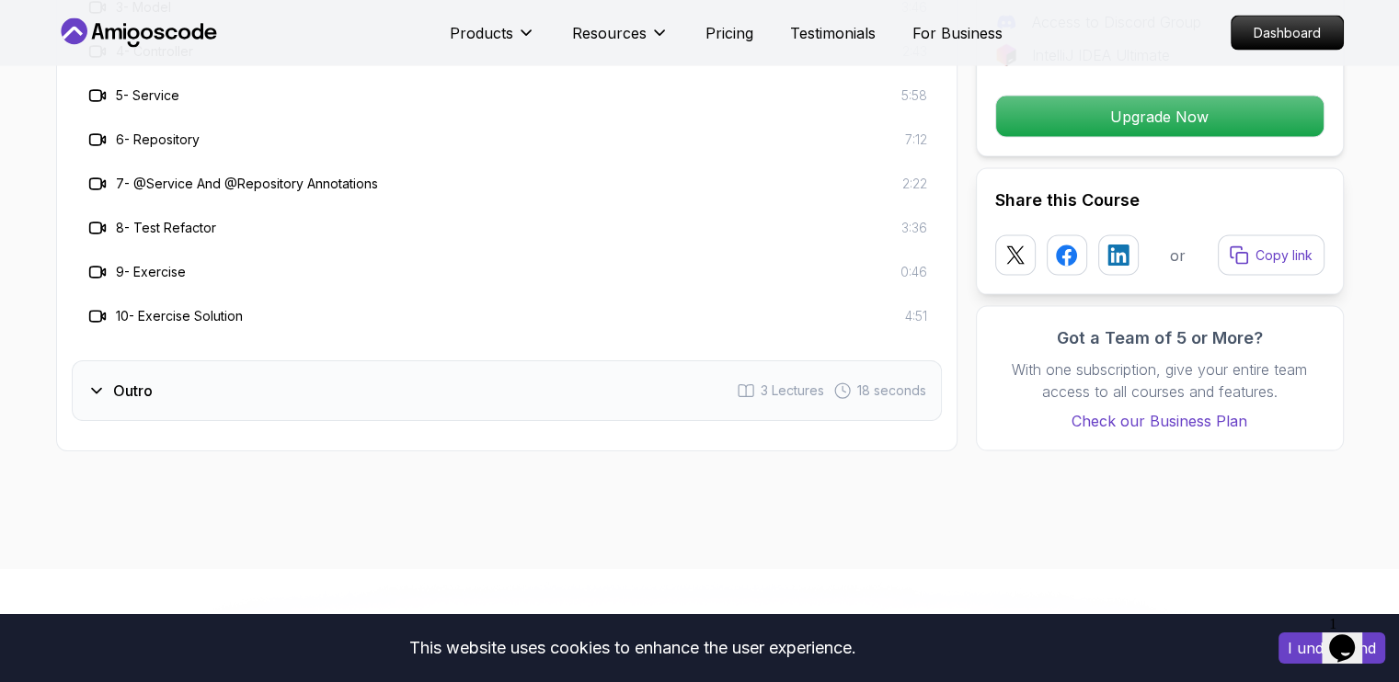
click at [386, 378] on div "Outro 3 Lectures 18 seconds" at bounding box center [507, 390] width 870 height 61
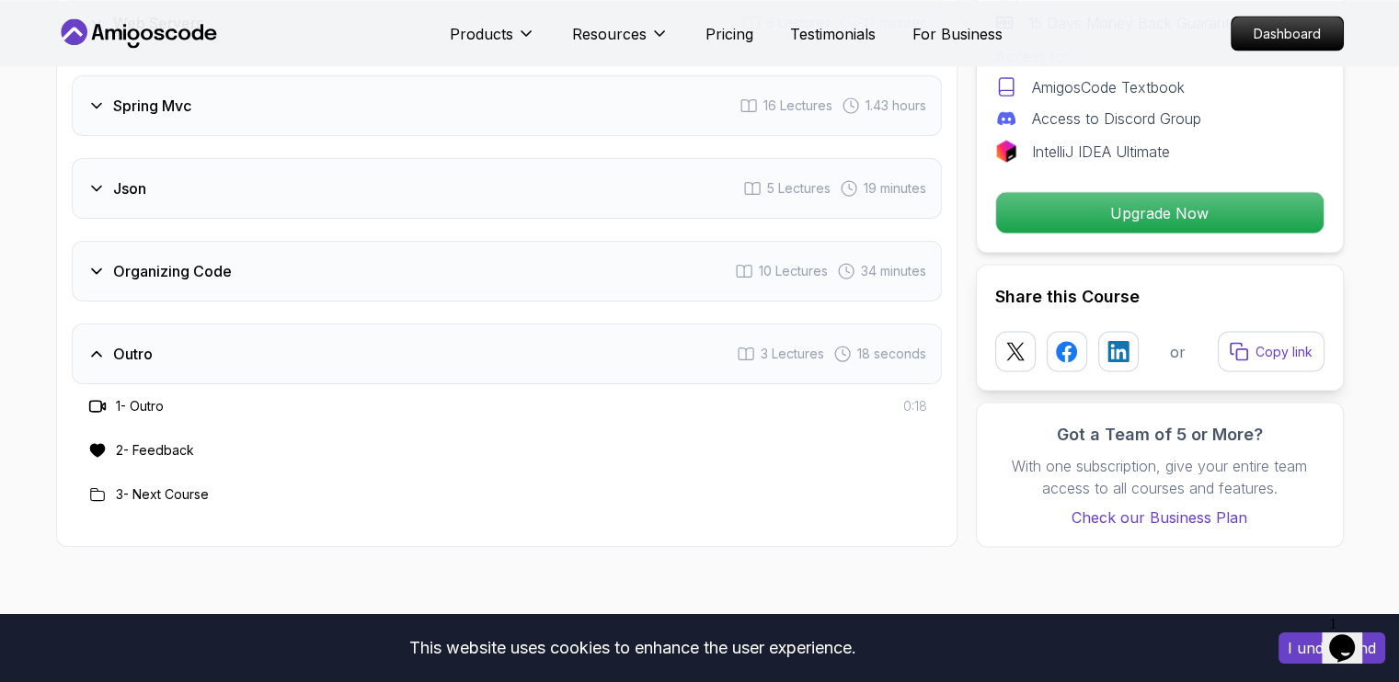
scroll to position [3491, 0]
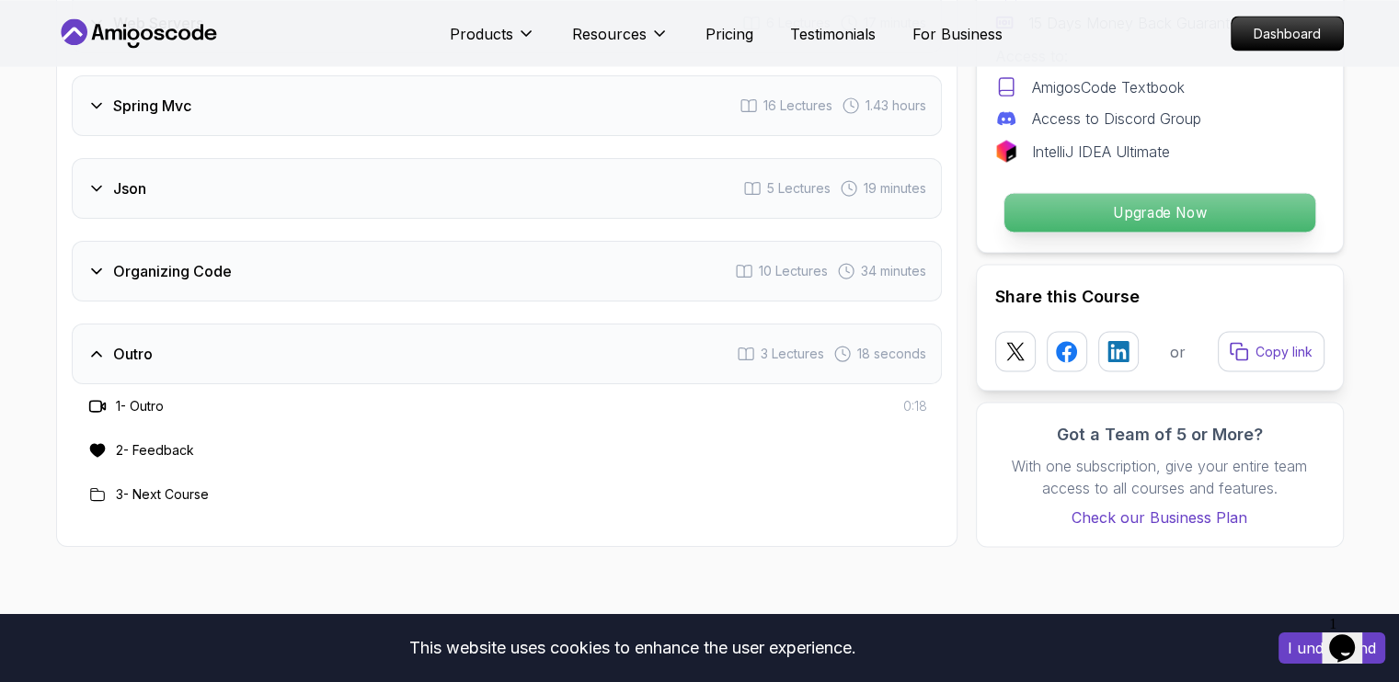
drag, startPoint x: 1103, startPoint y: 224, endPoint x: 1056, endPoint y: 224, distance: 46.9
click at [1056, 224] on p "Upgrade Now" at bounding box center [1158, 212] width 311 height 39
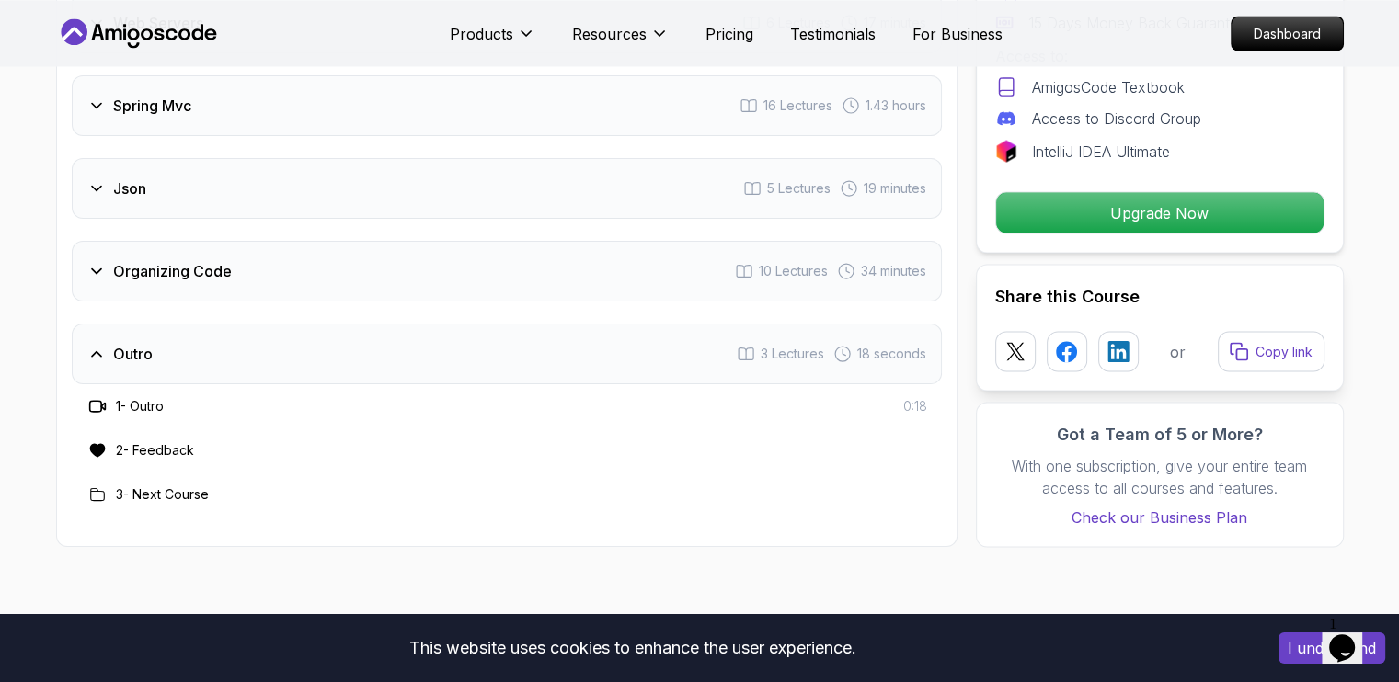
scroll to position [4172, 0]
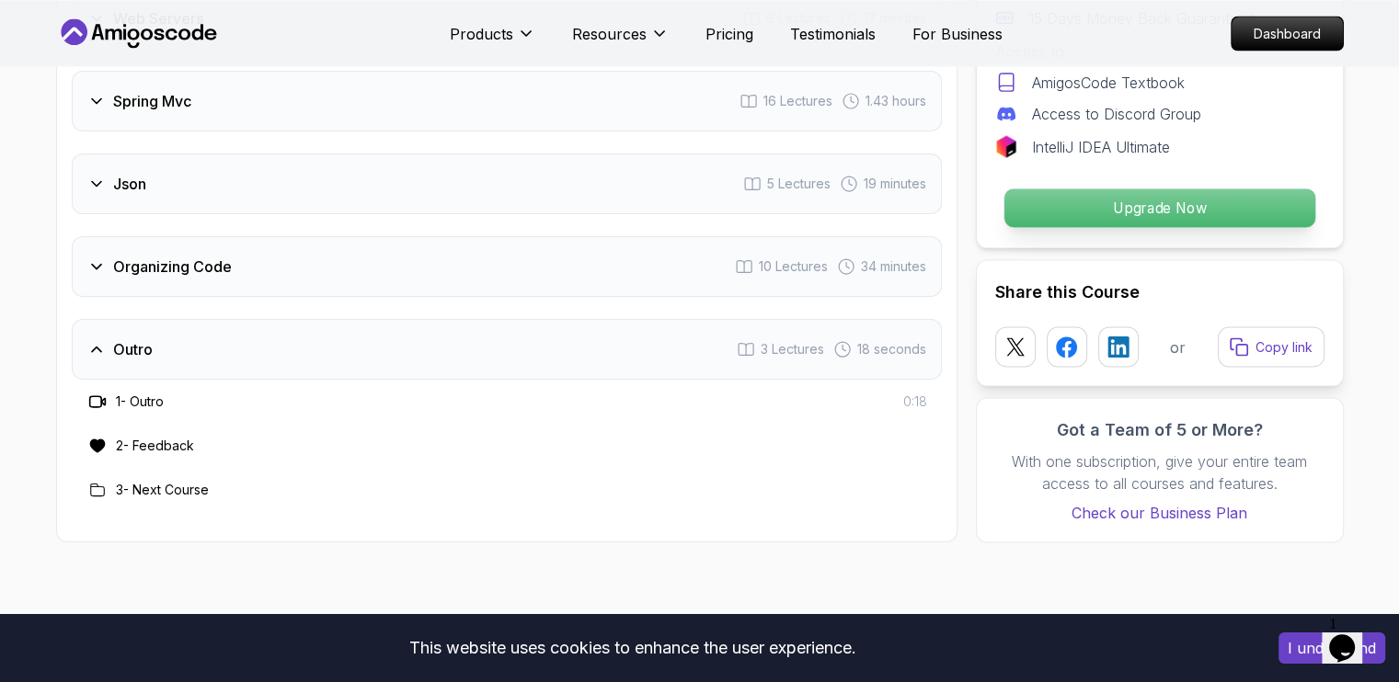
click at [1084, 227] on p "Upgrade Now" at bounding box center [1158, 208] width 311 height 39
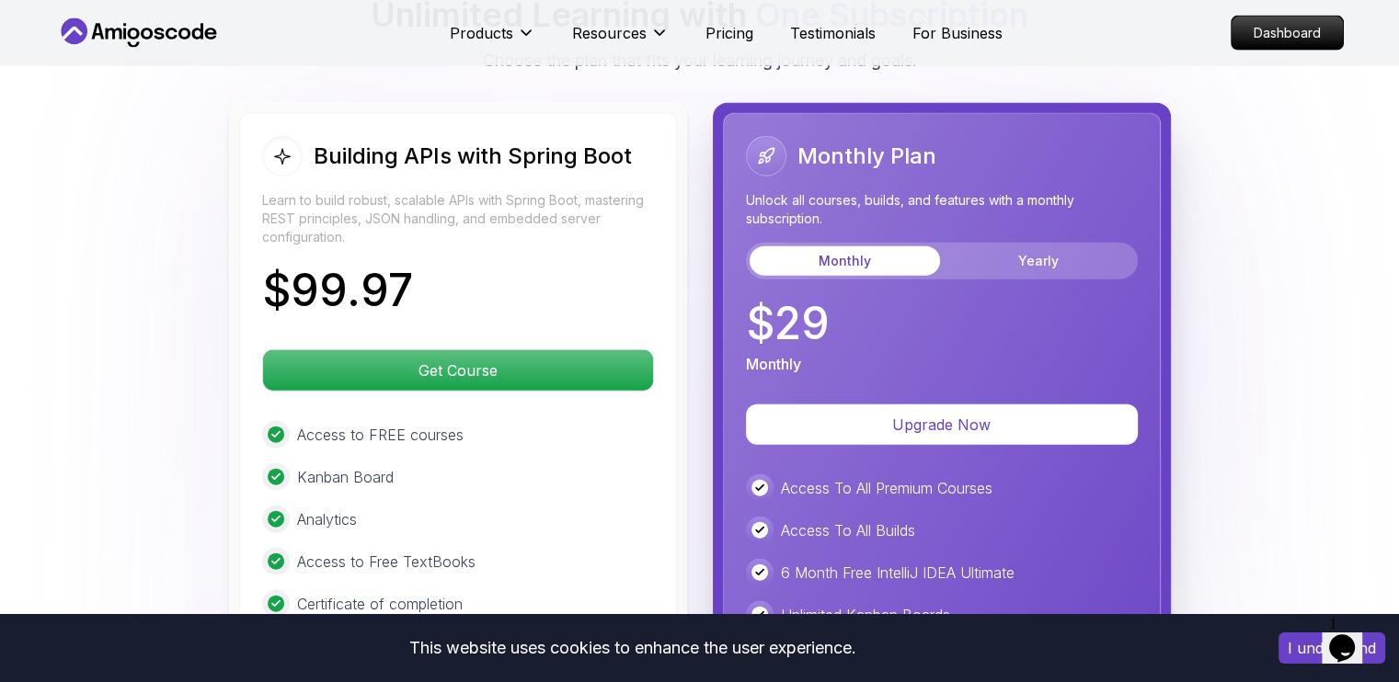
scroll to position [4326, 0]
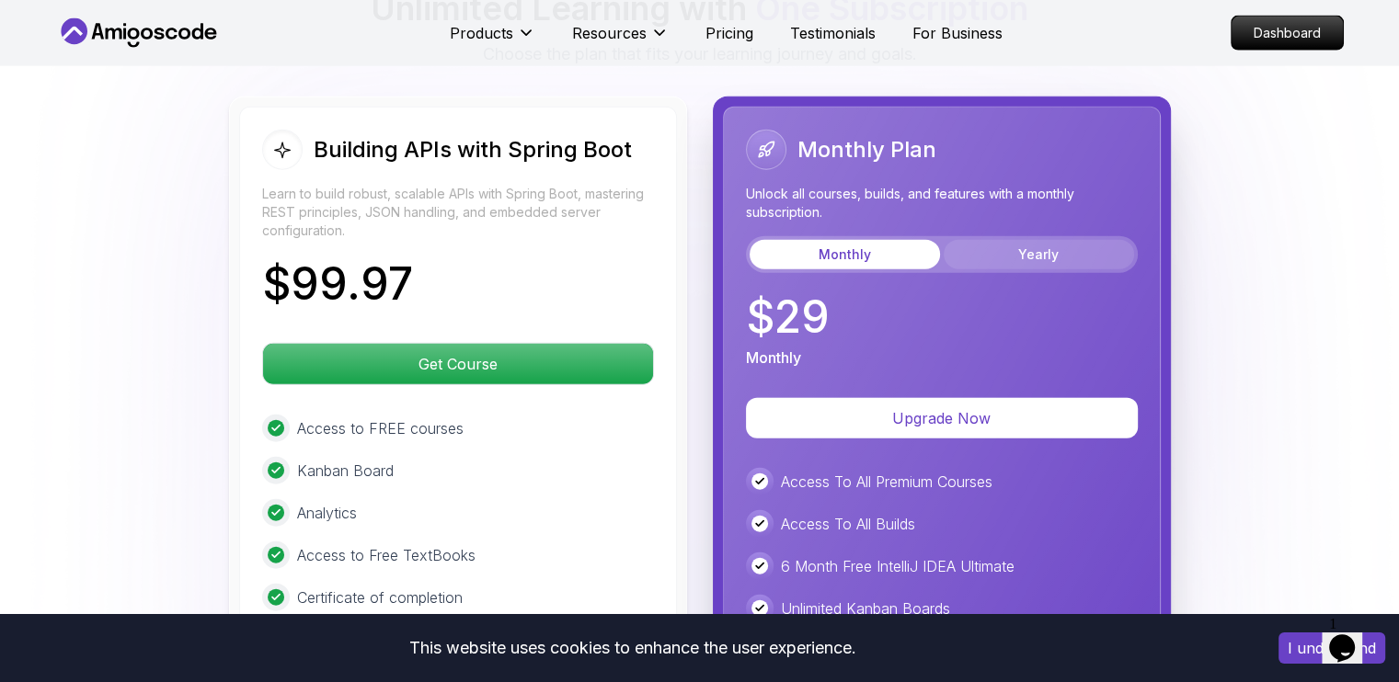
click at [1044, 257] on button "Yearly" at bounding box center [1039, 254] width 190 height 29
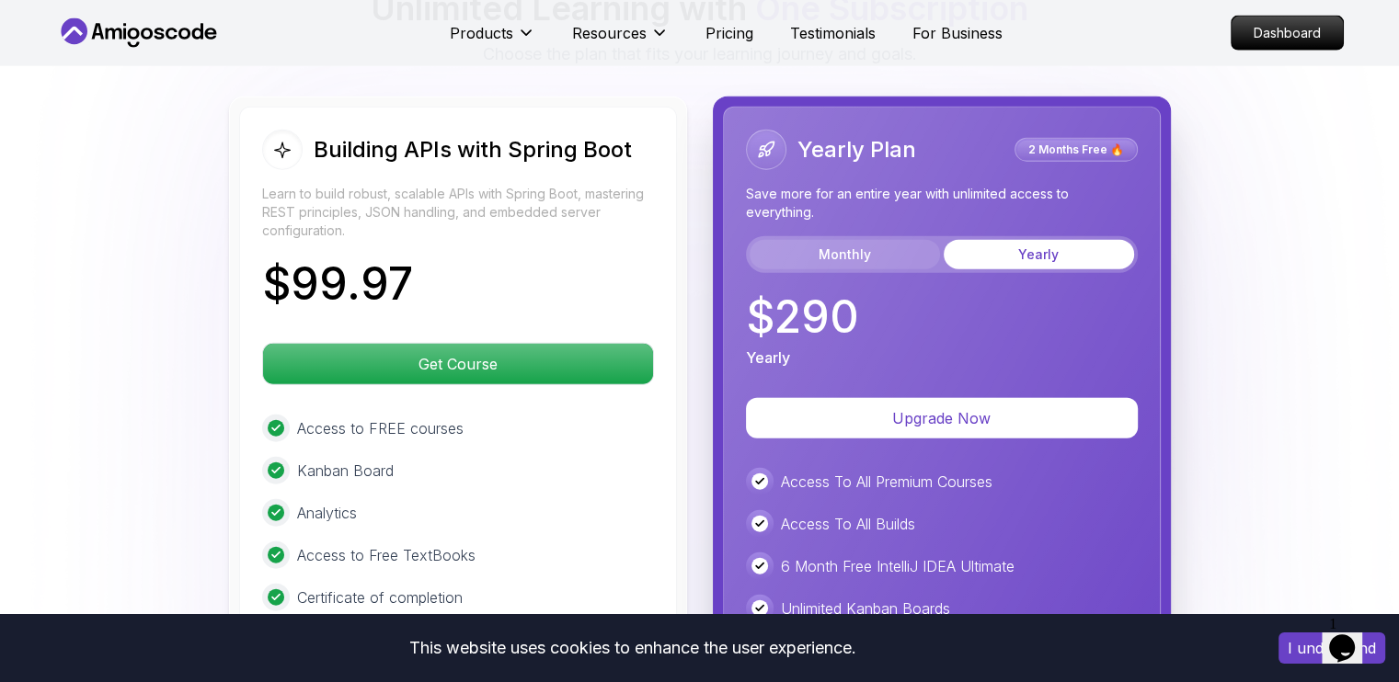
click at [892, 269] on button "Monthly" at bounding box center [844, 254] width 190 height 29
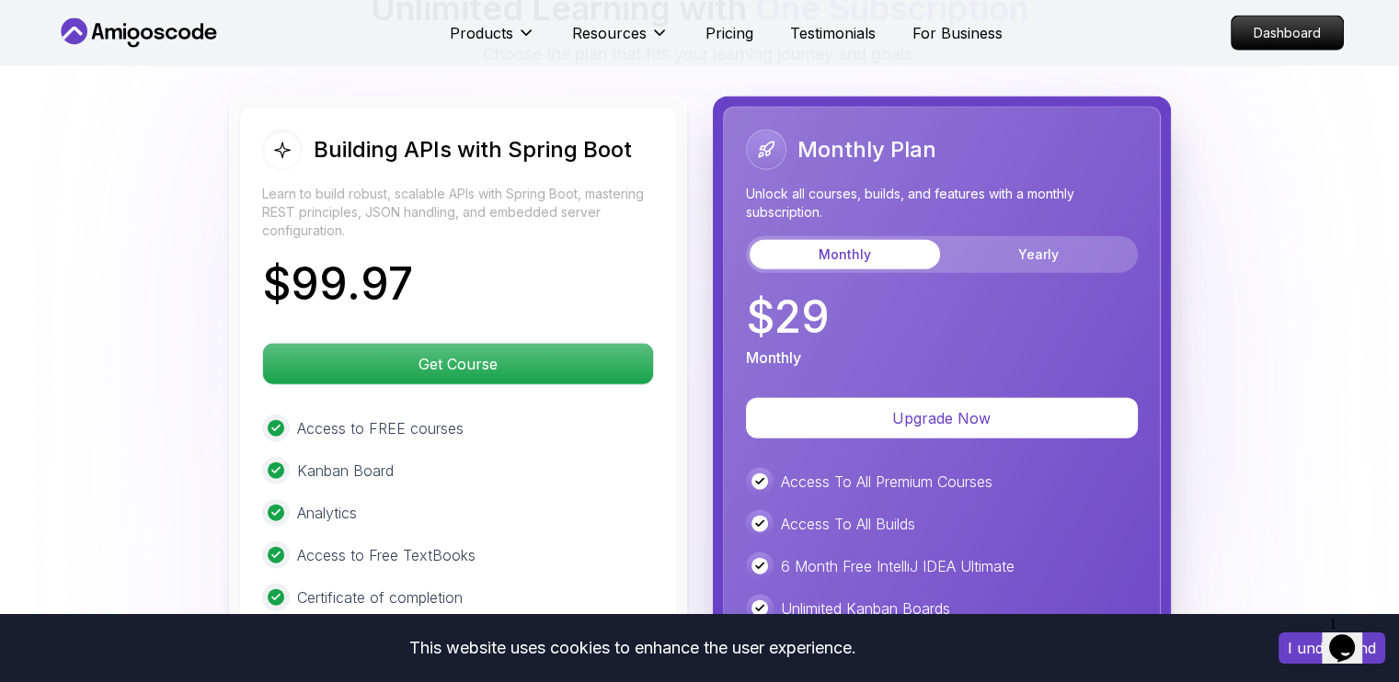
click at [1178, 265] on div "Building APIs with Spring Boot Learn to build robust, scalable APIs with Spring…" at bounding box center [699, 503] width 1287 height 813
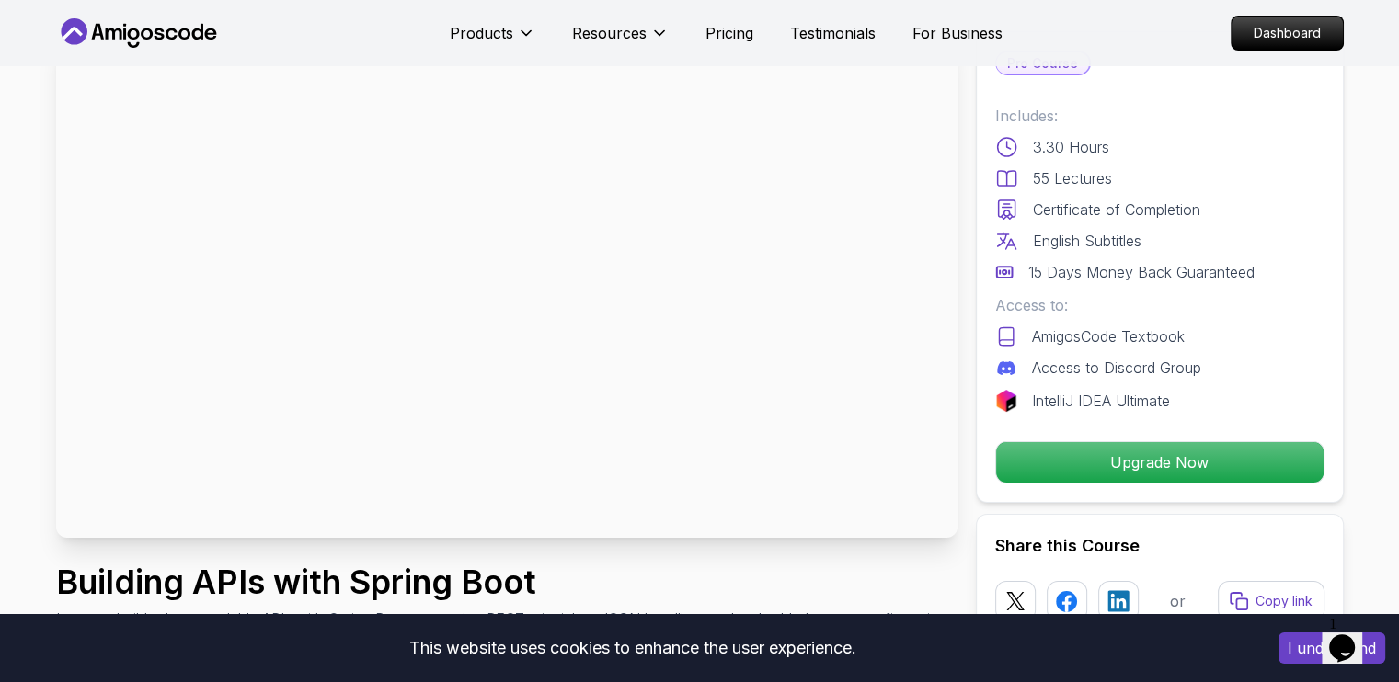
scroll to position [96, 0]
